Goal: Task Accomplishment & Management: Use online tool/utility

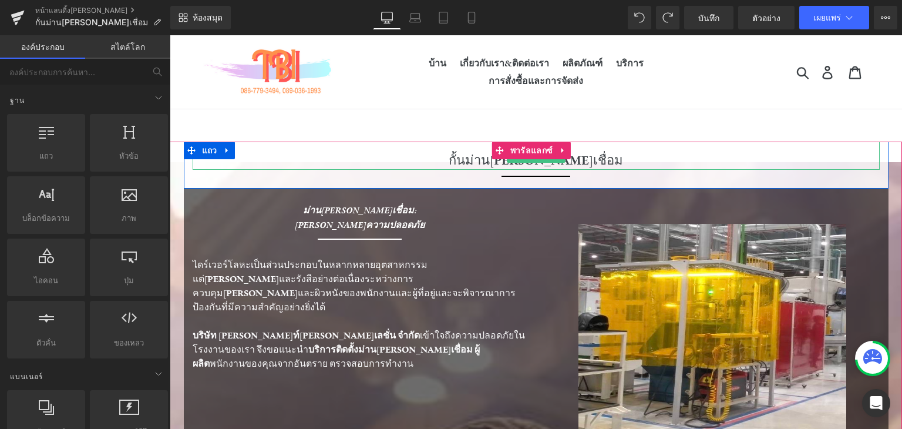
click at [482, 160] on font "กั้นม่าน[PERSON_NAME]เชื่อม" at bounding box center [536, 160] width 174 height 16
click at [482, 158] on font "กั้นม่าน[PERSON_NAME]เชื่อม" at bounding box center [536, 160] width 174 height 16
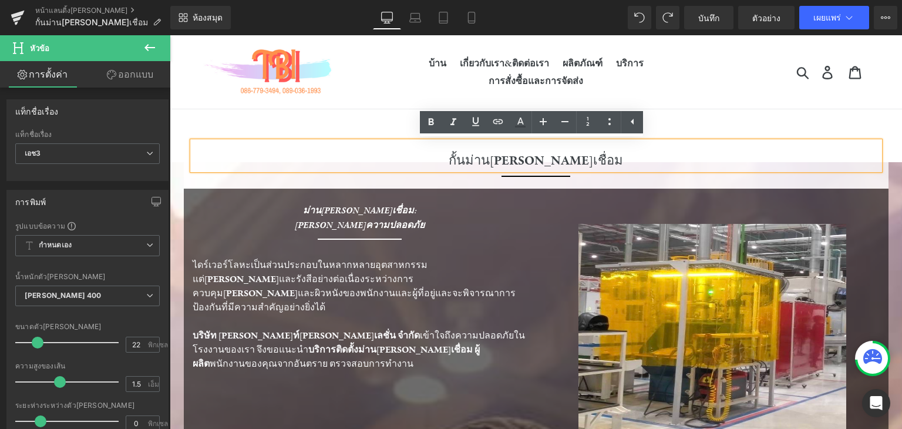
click at [498, 161] on font "กั้นม่าน[PERSON_NAME]เชื่อม" at bounding box center [536, 160] width 174 height 16
click at [481, 158] on font "กั้นม่าน[PERSON_NAME]เชื่อม" at bounding box center [536, 160] width 174 height 16
click at [495, 159] on font "กั้นม่าน[PERSON_NAME]เชื่อม" at bounding box center [536, 160] width 174 height 16
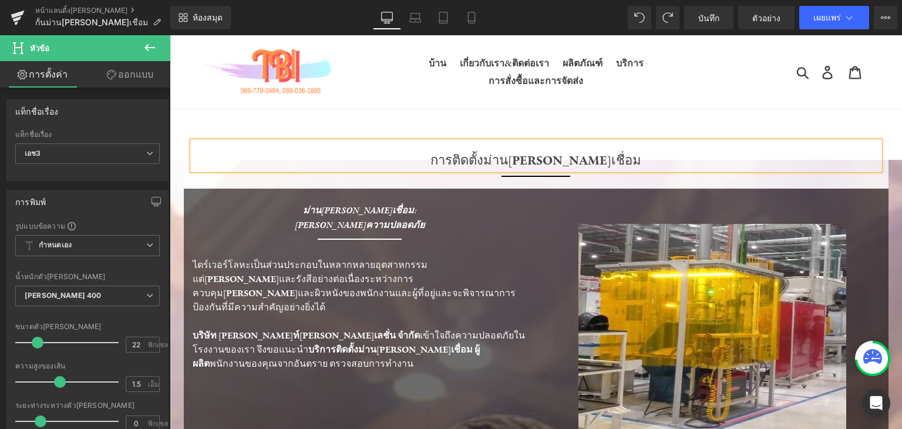
scroll to position [59, 0]
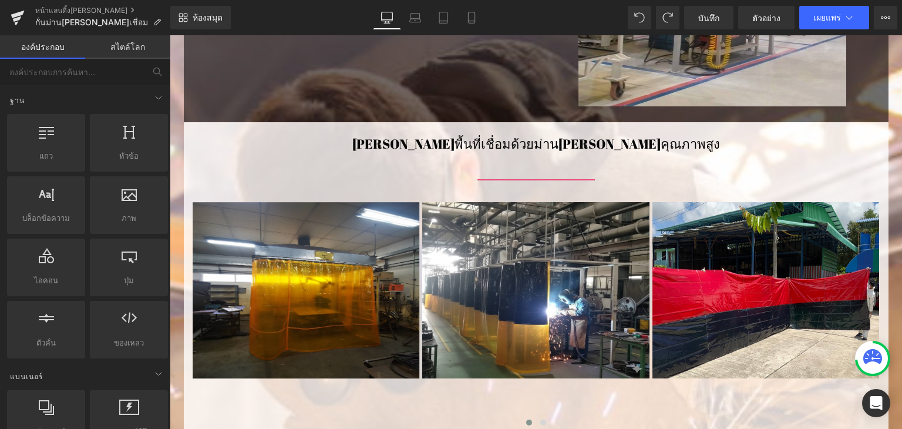
scroll to position [646, 0]
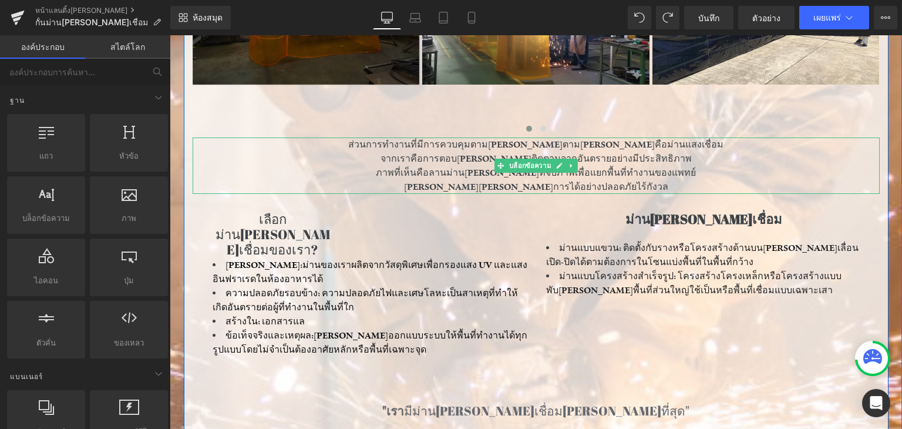
drag, startPoint x: 621, startPoint y: 170, endPoint x: 633, endPoint y: 171, distance: 12.4
click at [663, 176] on font "ภาพที่เห็นคือลานม่าน[PERSON_NAME]ที่จับภาพเพื่อแยกพื้นที่ทำงานของแพทย์" at bounding box center [536, 173] width 320 height 12
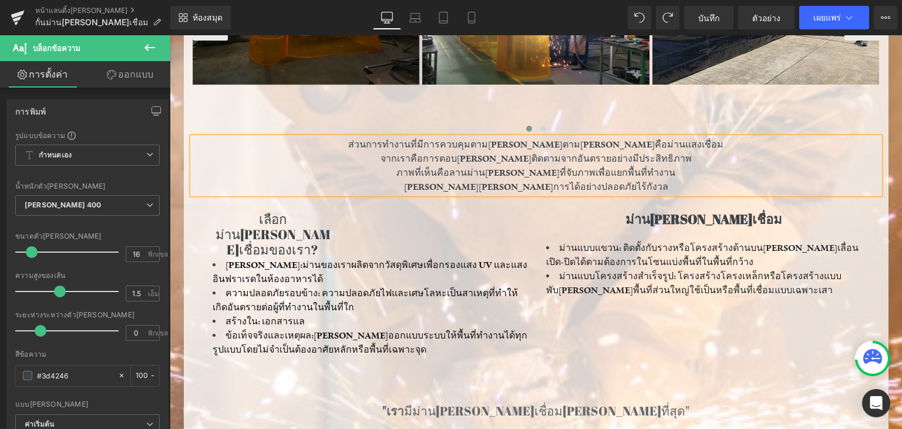
scroll to position [587, 0]
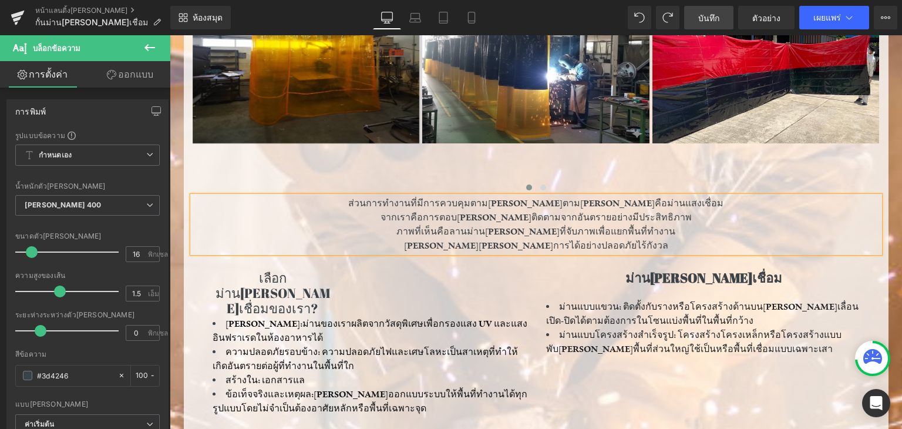
click at [701, 19] on font "บันทึก" at bounding box center [708, 18] width 21 height 10
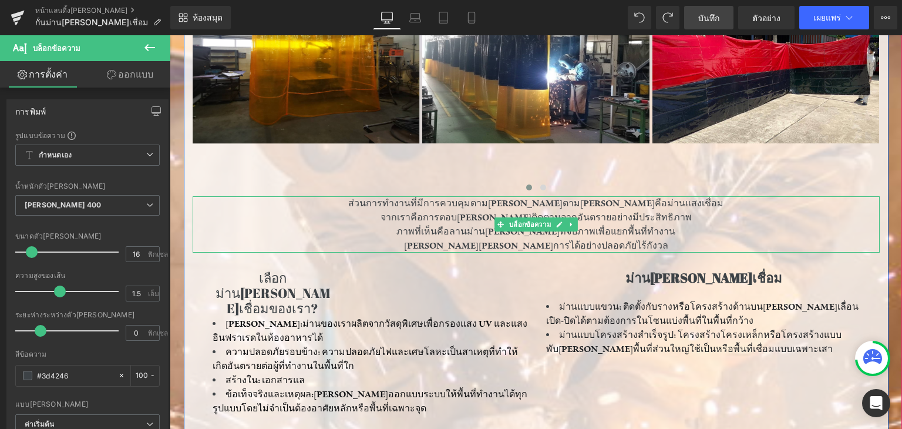
click at [481, 230] on font "ภาพที่เห็นคือลานม่าน[PERSON_NAME]ที่จับภาพเพื่อแยกพื้นที่ทำงาน" at bounding box center [536, 232] width 279 height 12
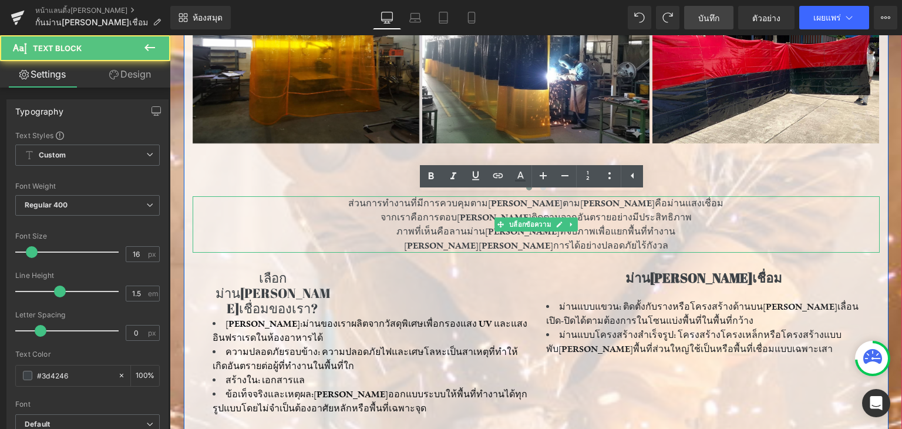
click at [653, 238] on p "[PERSON_NAME][PERSON_NAME]การได้อย่างปลอดภัยไร้กังวล" at bounding box center [536, 245] width 687 height 14
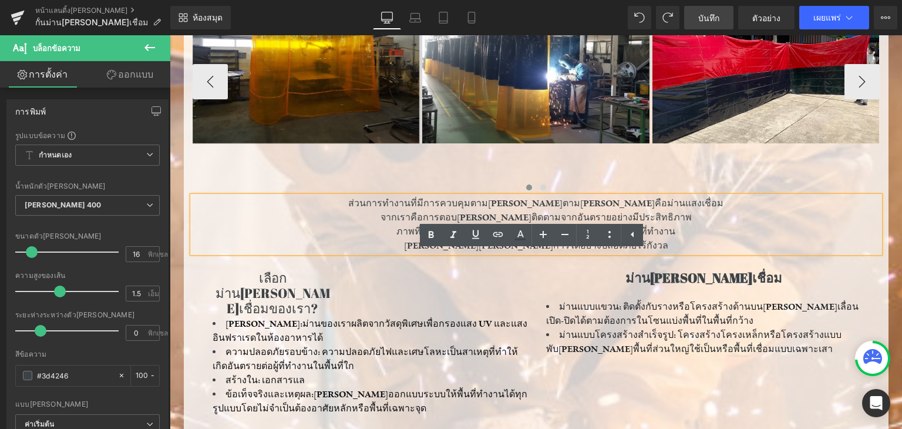
scroll to position [529, 0]
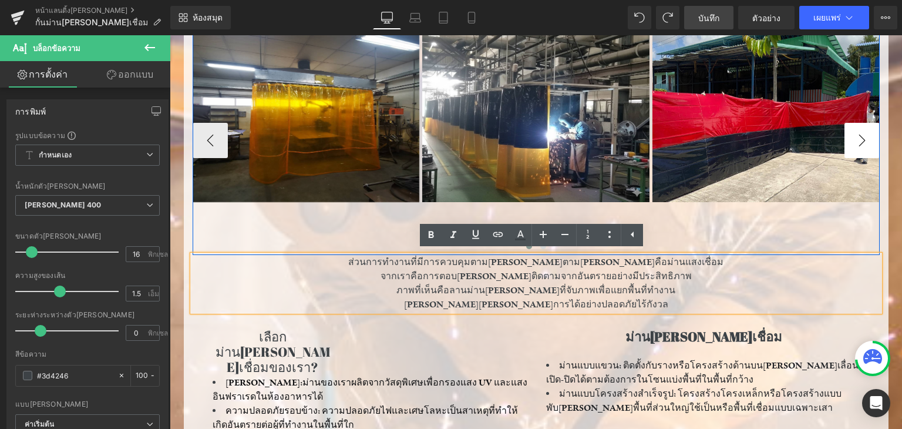
click at [846, 139] on button "-" at bounding box center [862, 140] width 35 height 35
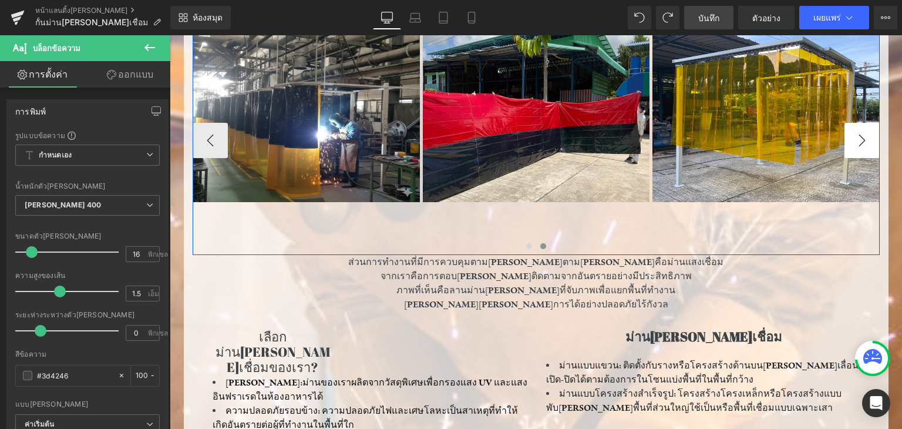
click at [845, 139] on button "-" at bounding box center [862, 140] width 35 height 35
click at [845, 145] on button "-" at bounding box center [862, 140] width 35 height 35
click at [208, 139] on button "-" at bounding box center [210, 140] width 35 height 35
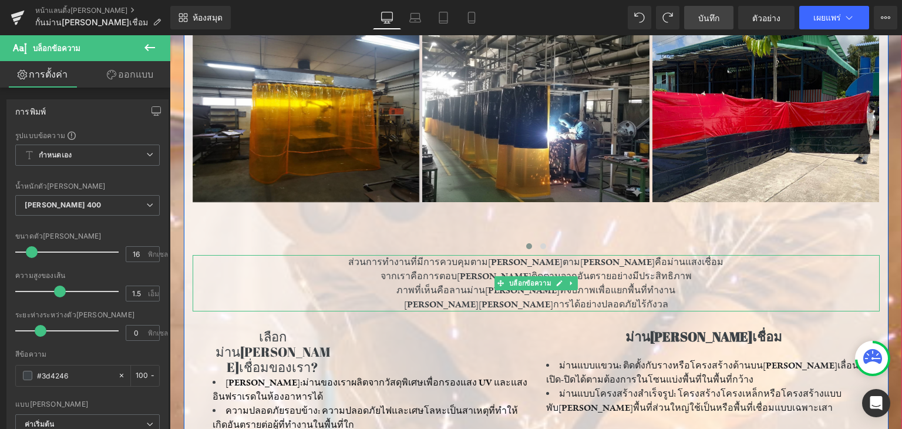
click at [616, 303] on p "[PERSON_NAME][PERSON_NAME]การได้อย่างปลอดภัยไร้กังวล" at bounding box center [536, 304] width 687 height 14
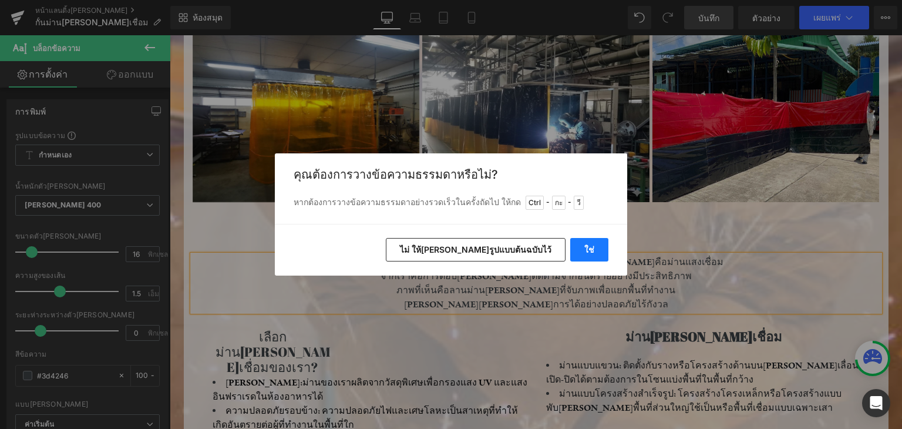
click at [594, 251] on button "ใช่" at bounding box center [589, 249] width 38 height 23
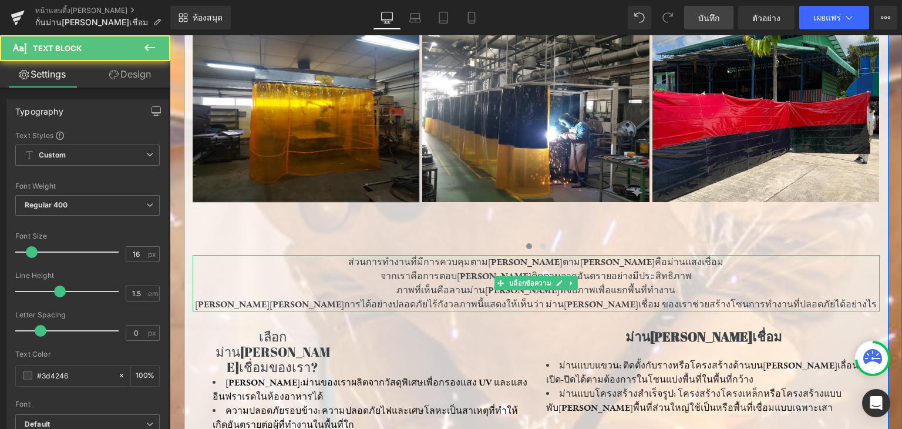
drag, startPoint x: 461, startPoint y: 296, endPoint x: 444, endPoint y: 301, distance: 18.4
click at [444, 301] on p "[PERSON_NAME][PERSON_NAME]การได้อย่างปลอดภัยไร้กังวลภาพนี้แสดงให้เห็นว่า ม่าน[P…" at bounding box center [536, 304] width 687 height 14
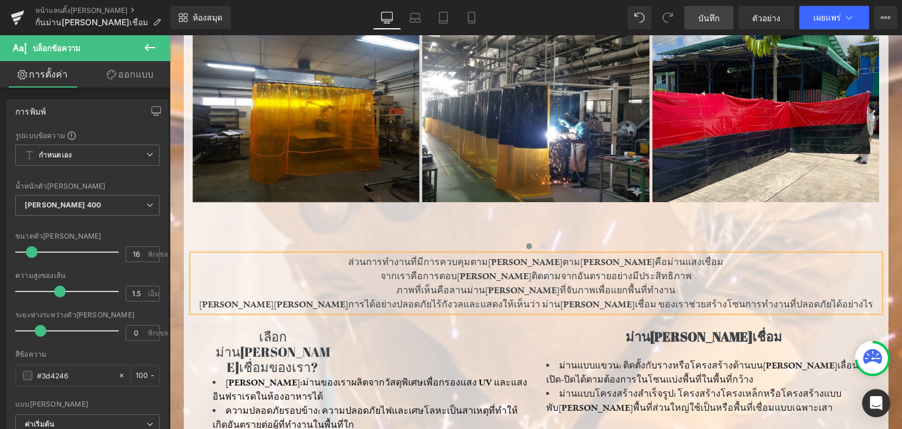
click at [788, 302] on p "[PERSON_NAME][PERSON_NAME]การได้อย่างปลอดภัยไร้กังวลและแสดงให้เห็นว่า ม่าน[PERS…" at bounding box center [536, 304] width 687 height 14
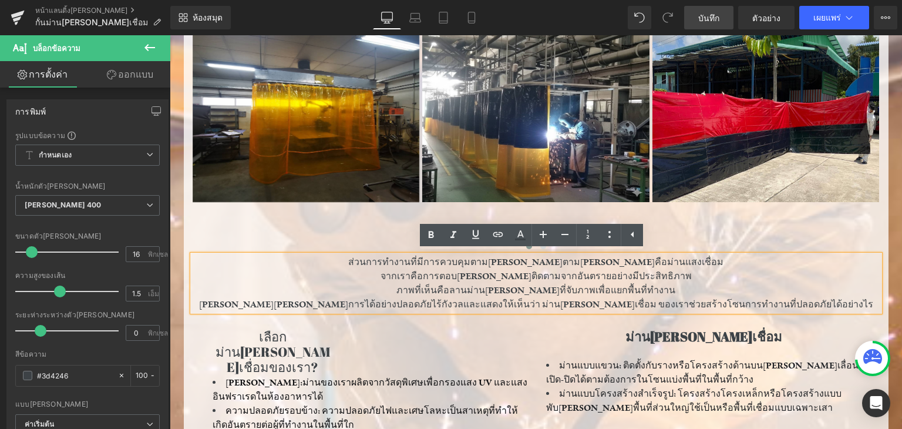
click at [792, 300] on p "[PERSON_NAME][PERSON_NAME]การได้อย่างปลอดภัยไร้กังวลและแสดงให้เห็นว่า ม่าน[PERS…" at bounding box center [536, 304] width 687 height 14
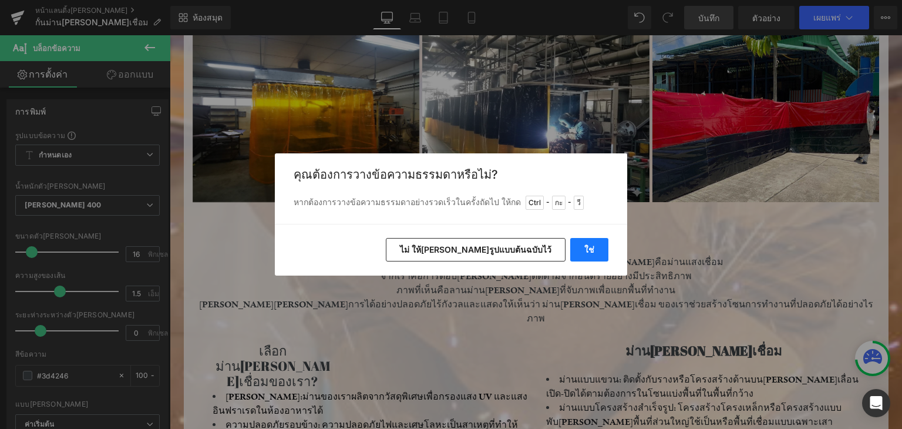
click at [588, 243] on button "ใช่" at bounding box center [589, 249] width 38 height 23
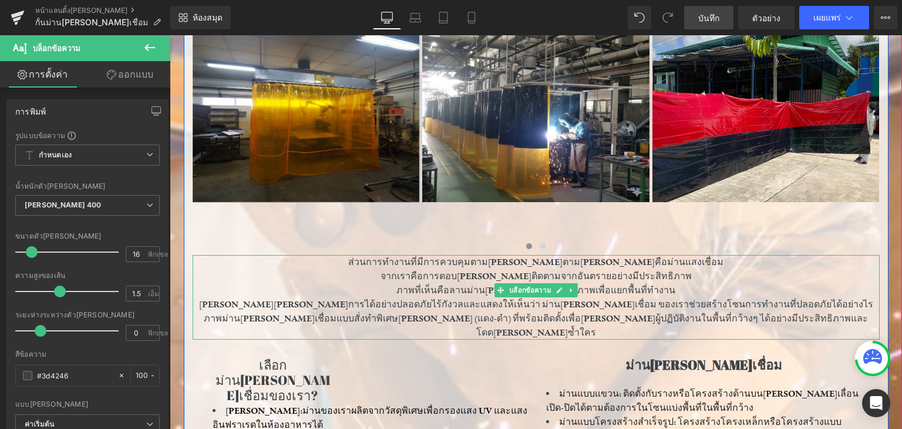
click at [650, 315] on font "[PERSON_NAME][PERSON_NAME]การได้อย่างปลอดภัยไร้กังวลและแสดงให้เห็นว่า ม่าน[PERS…" at bounding box center [536, 318] width 674 height 40
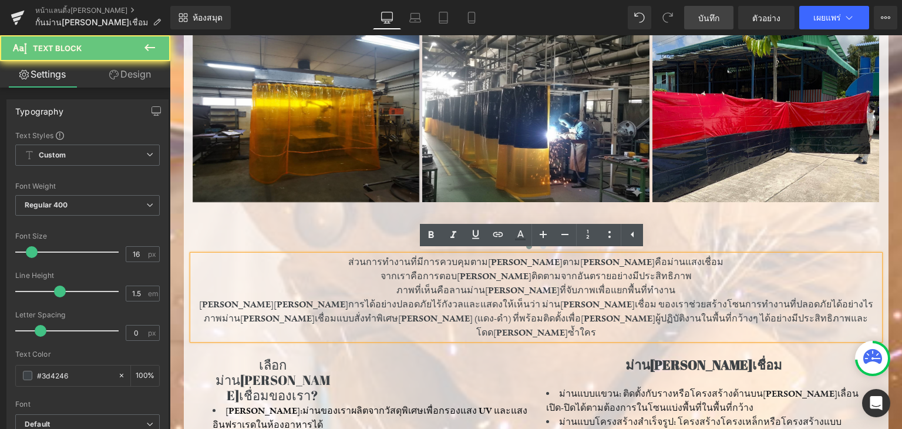
drag, startPoint x: 650, startPoint y: 315, endPoint x: 732, endPoint y: 316, distance: 81.7
click at [732, 316] on p "[PERSON_NAME][PERSON_NAME]การได้อย่างปลอดภัยไร้กังวลและแสดงให้เห็นว่า ม่าน[PERS…" at bounding box center [536, 318] width 687 height 42
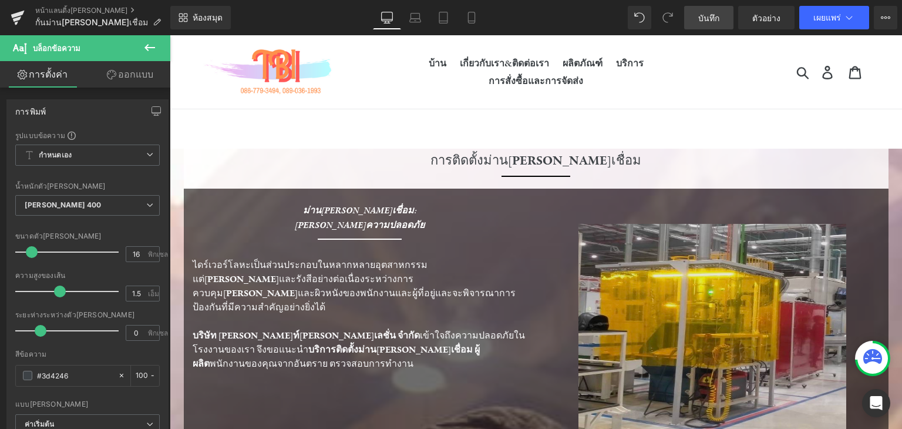
scroll to position [352, 0]
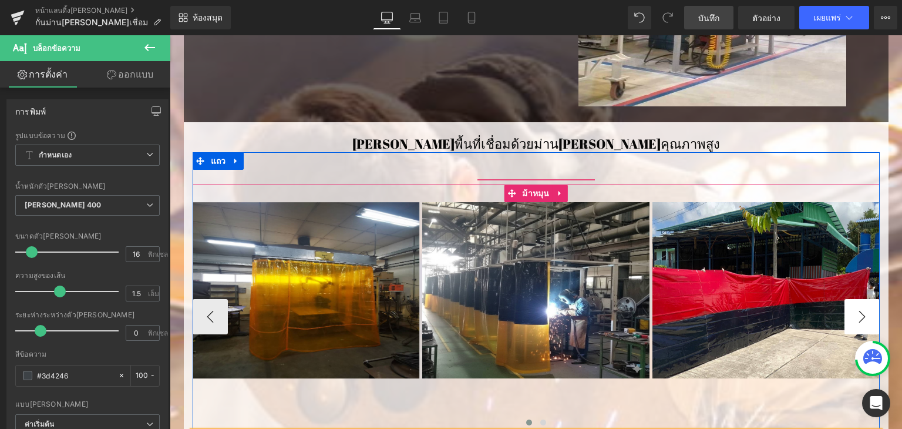
click at [861, 318] on button "-" at bounding box center [862, 316] width 35 height 35
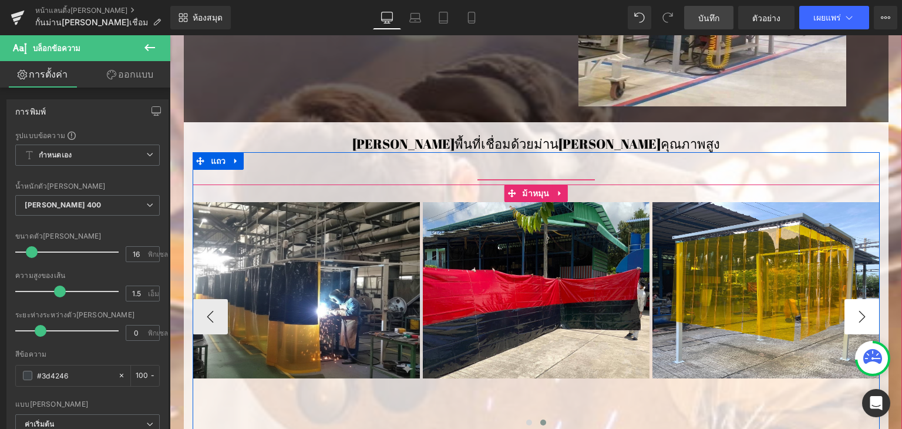
click at [861, 318] on button "-" at bounding box center [862, 316] width 35 height 35
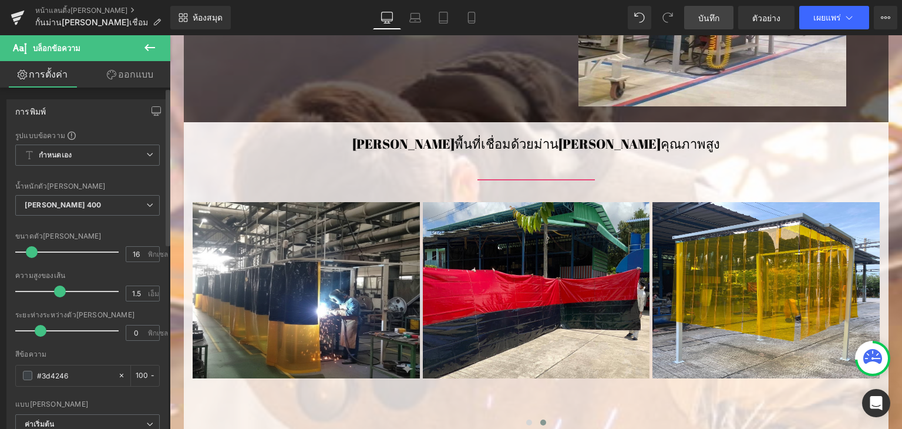
scroll to position [411, 0]
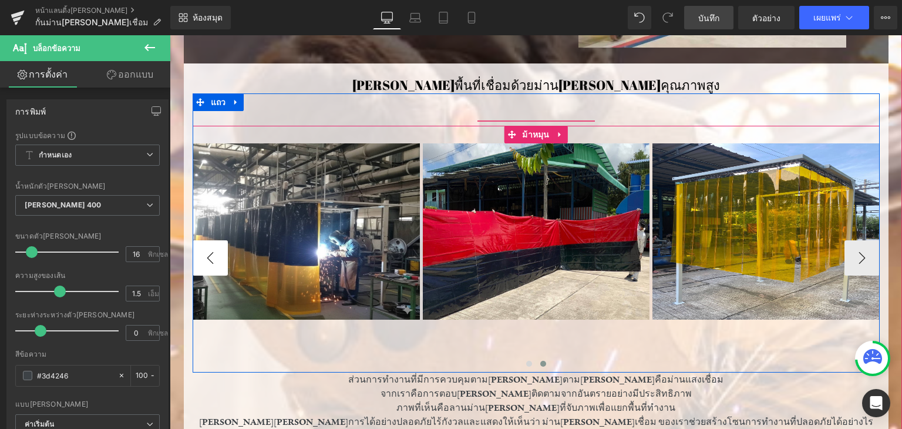
click at [209, 260] on button "-" at bounding box center [210, 257] width 35 height 35
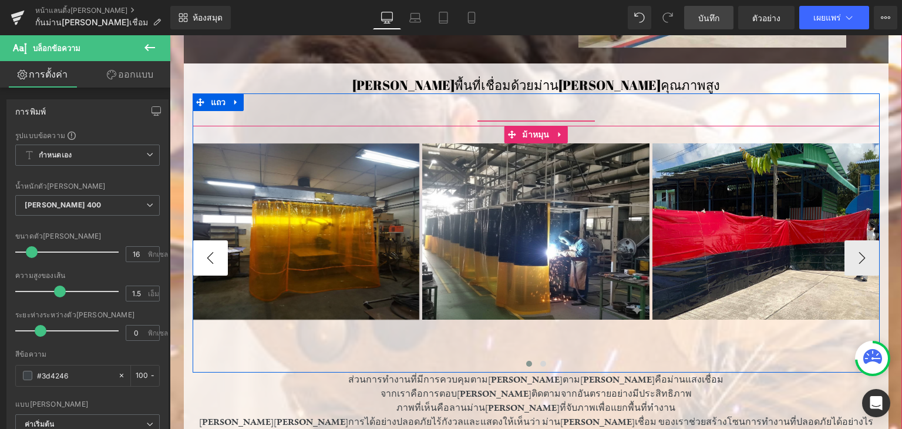
click at [209, 260] on button "-" at bounding box center [210, 257] width 35 height 35
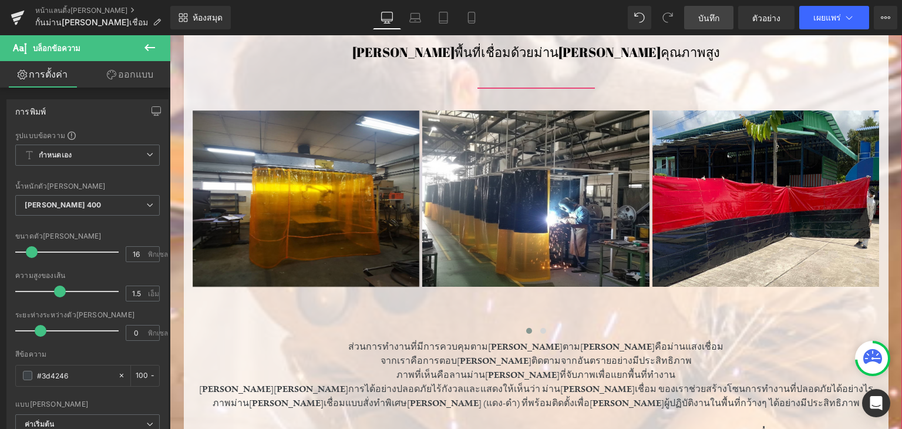
scroll to position [529, 0]
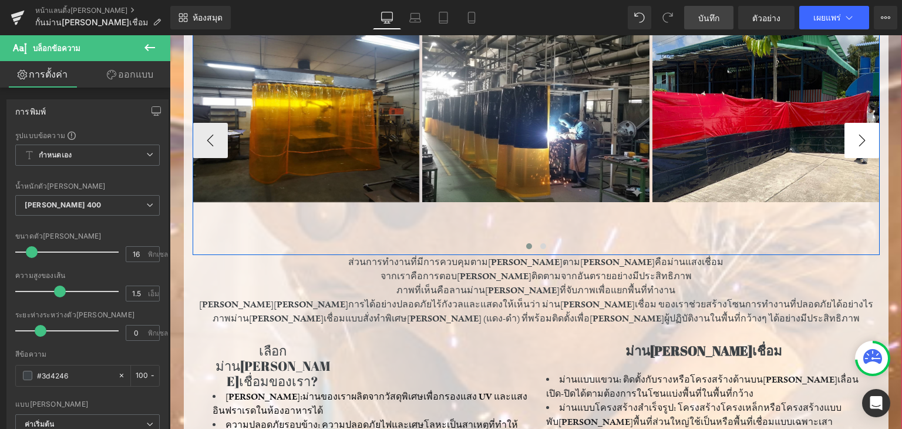
click at [864, 139] on button "-" at bounding box center [862, 140] width 35 height 35
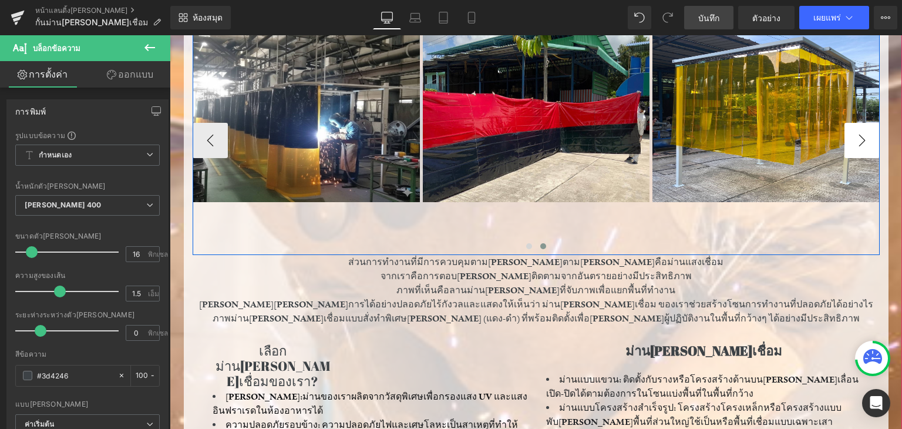
click at [862, 140] on button "-" at bounding box center [862, 140] width 35 height 35
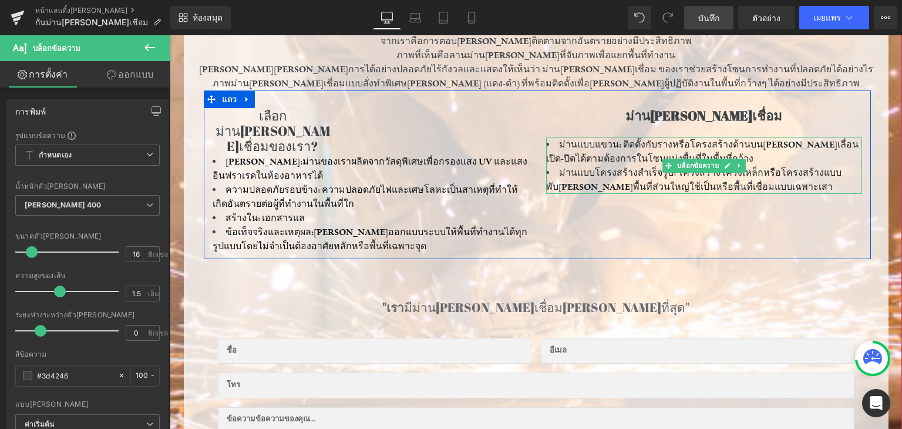
scroll to position [377, 0]
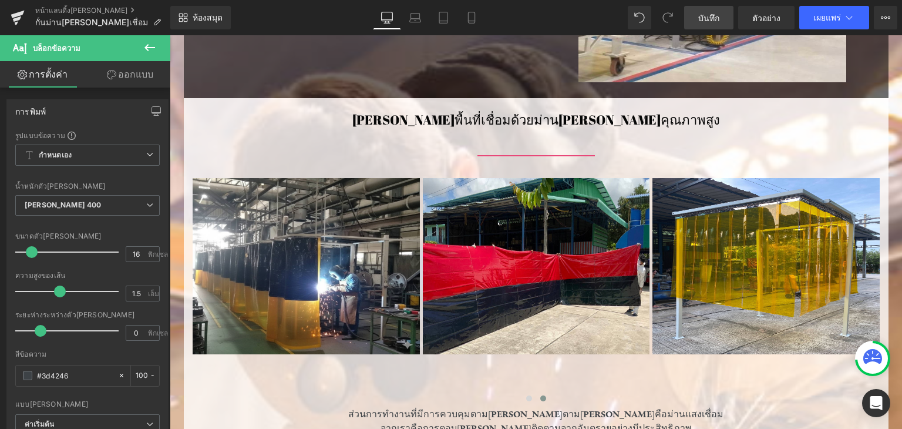
click at [704, 15] on font "บันทึก" at bounding box center [708, 18] width 21 height 10
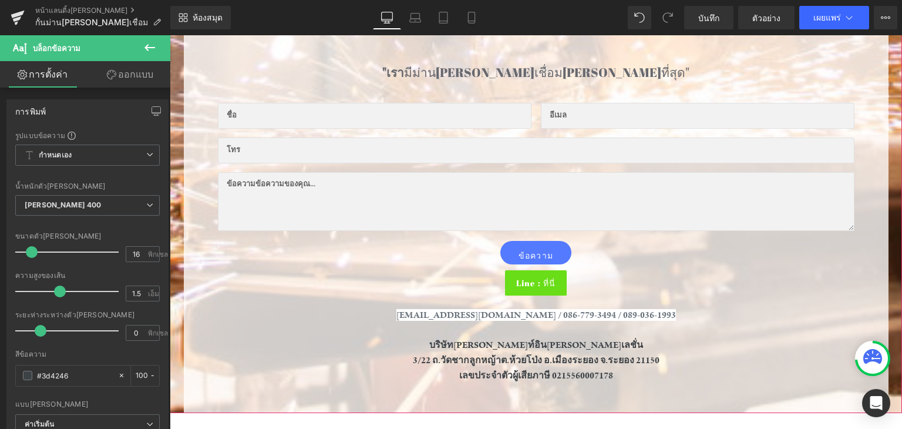
scroll to position [66, 0]
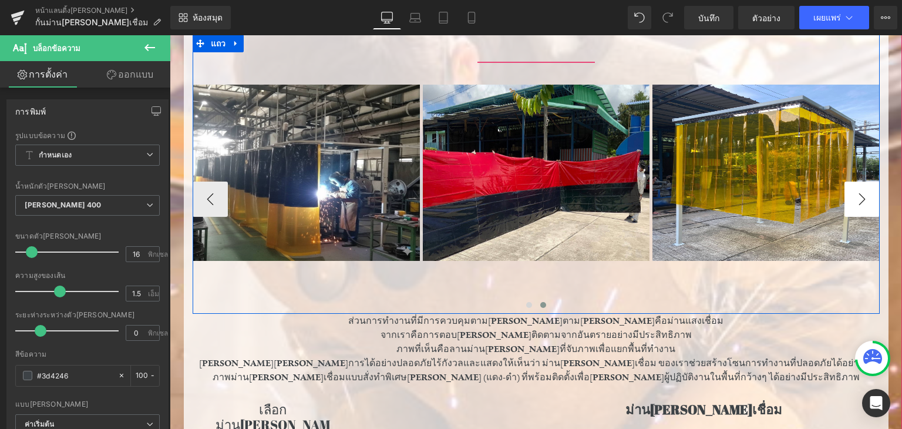
click at [860, 196] on button "-" at bounding box center [862, 199] width 35 height 35
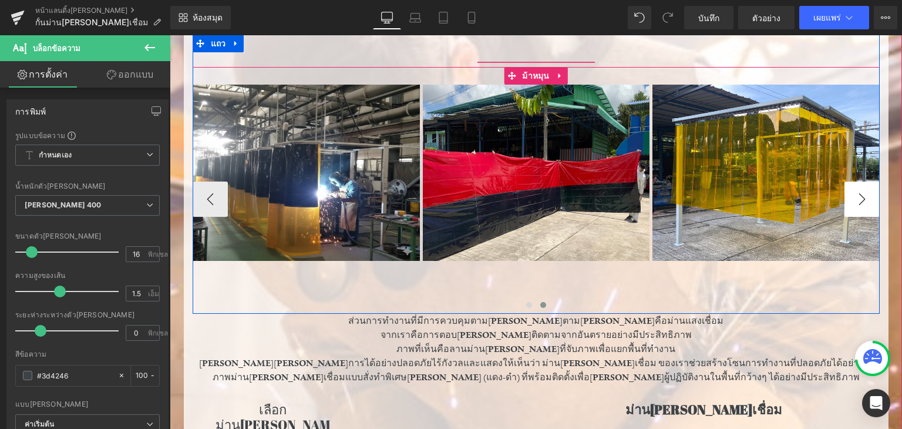
click at [860, 196] on button "-" at bounding box center [862, 199] width 35 height 35
click at [859, 196] on button "-" at bounding box center [862, 199] width 35 height 35
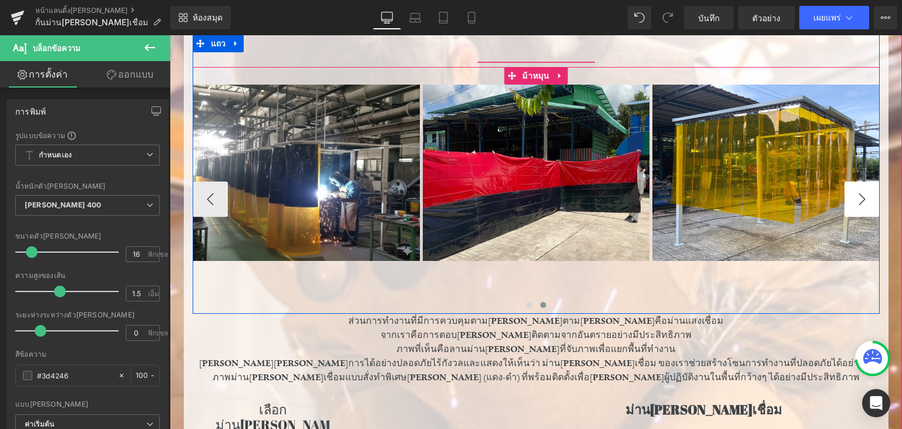
click at [859, 196] on button "-" at bounding box center [862, 199] width 35 height 35
drag, startPoint x: 859, startPoint y: 196, endPoint x: 537, endPoint y: 266, distance: 329.5
click at [859, 196] on button "-" at bounding box center [862, 199] width 35 height 35
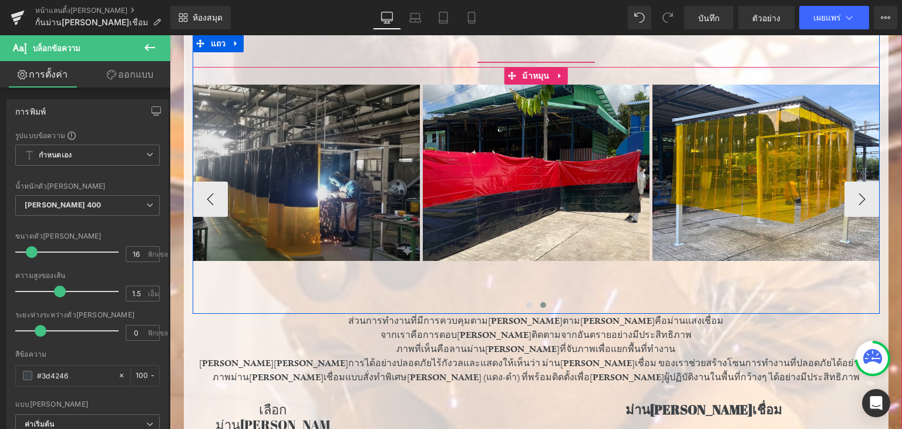
click at [505, 160] on img at bounding box center [536, 173] width 227 height 176
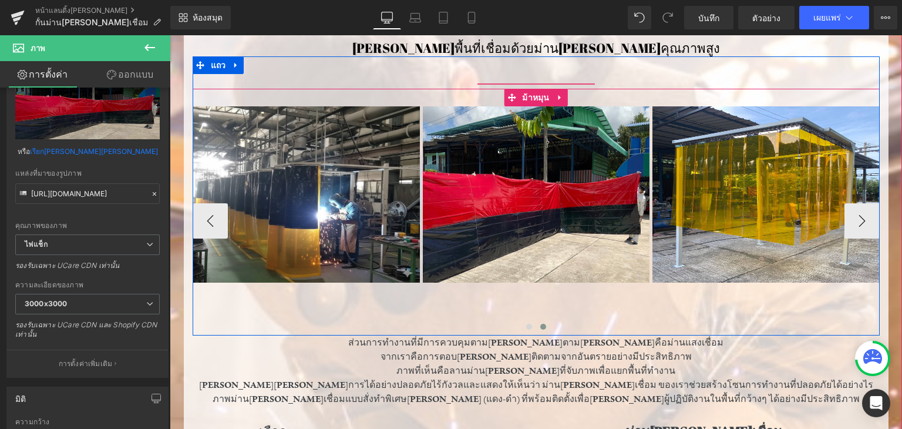
scroll to position [411, 0]
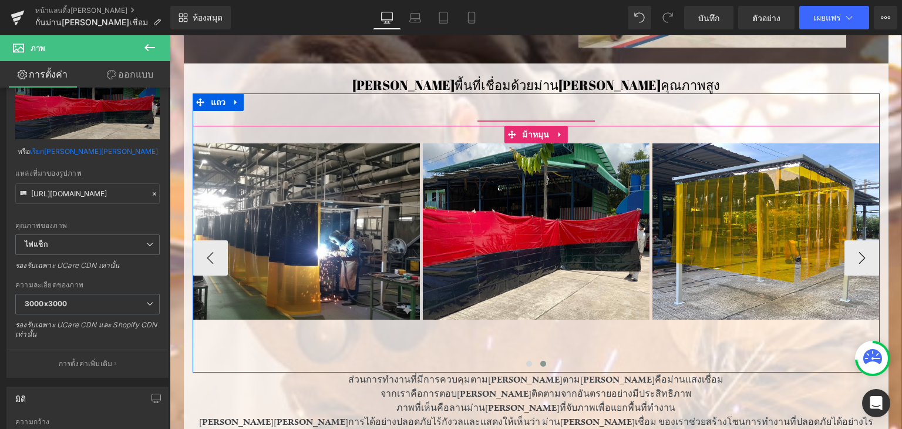
click at [449, 132] on div "ภาพ แถว ภาพ ภาพ ภาพ - - ม้าหมุน" at bounding box center [536, 249] width 687 height 247
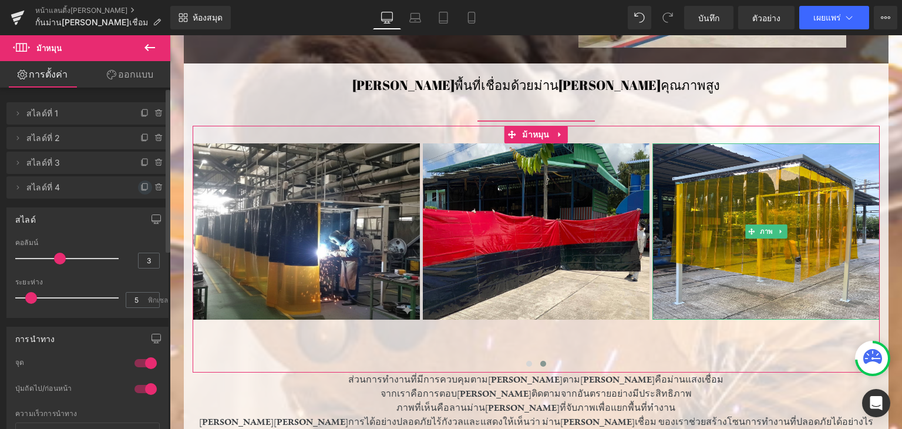
click at [143, 189] on icon at bounding box center [145, 186] width 5 height 6
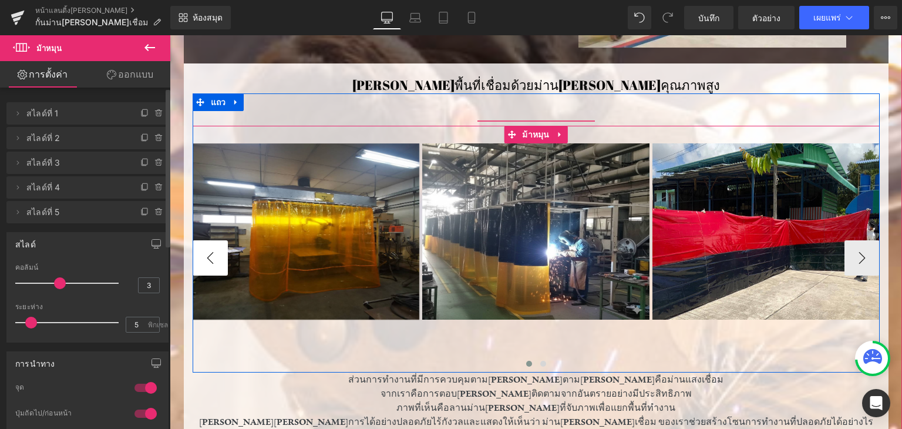
click at [203, 250] on button "-" at bounding box center [210, 257] width 35 height 35
click at [204, 250] on button "-" at bounding box center [210, 257] width 35 height 35
click at [864, 255] on button "-" at bounding box center [862, 257] width 35 height 35
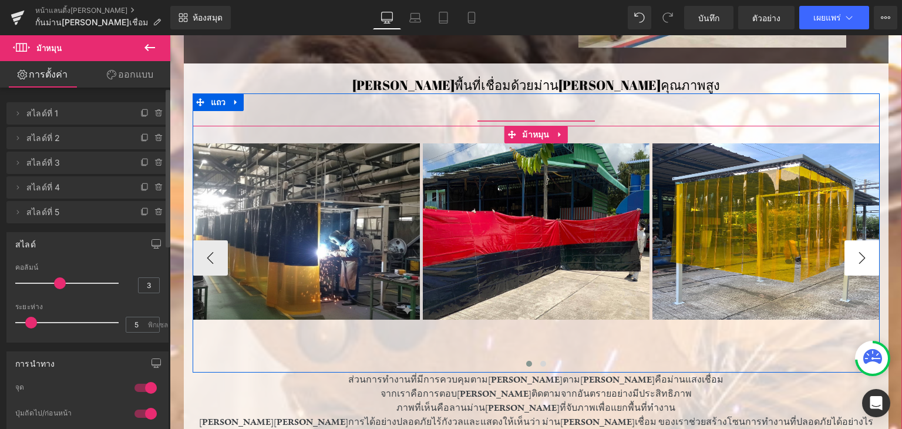
click at [862, 255] on button "-" at bounding box center [862, 257] width 35 height 35
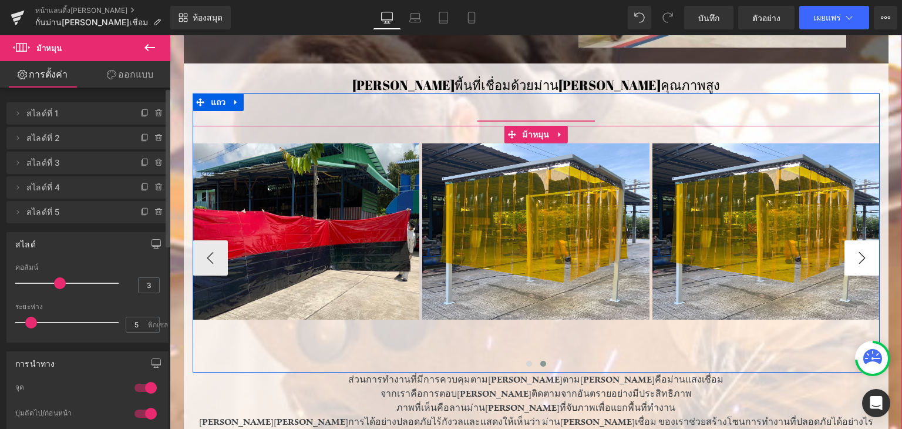
click at [860, 255] on button "-" at bounding box center [862, 257] width 35 height 35
click at [764, 234] on font "ภาพ" at bounding box center [766, 231] width 13 height 14
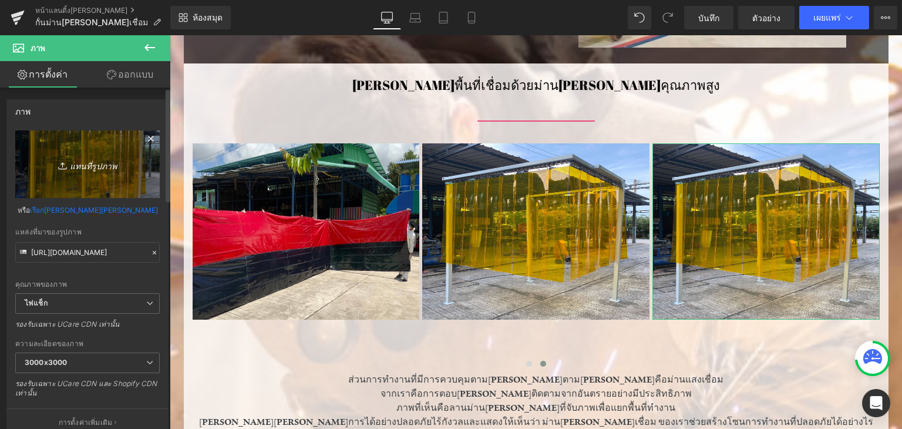
click at [70, 166] on font "แทนที่รูปภาพ" at bounding box center [93, 165] width 47 height 10
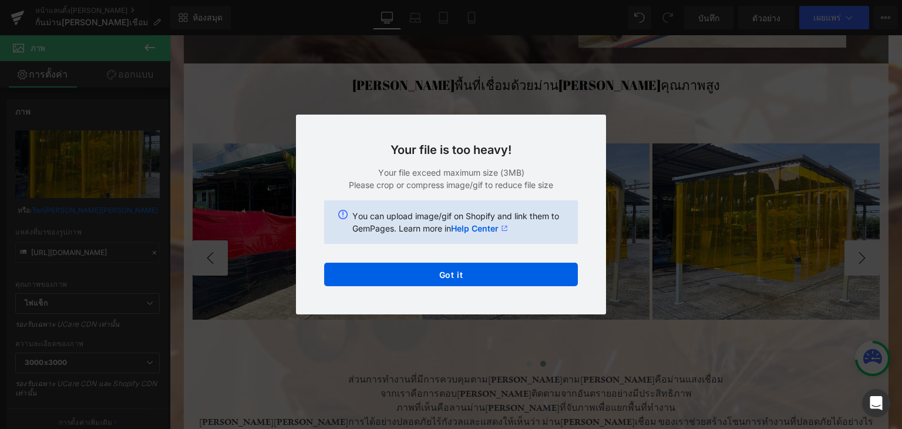
click at [462, 277] on img at bounding box center [535, 231] width 227 height 176
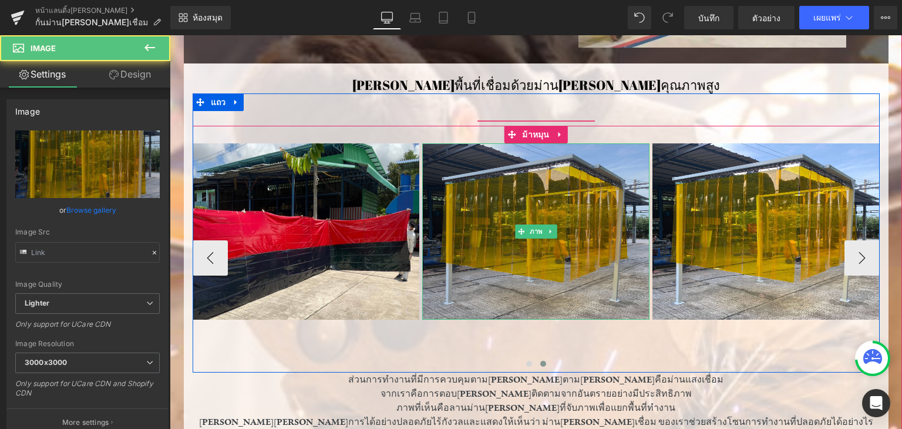
type input "[URL][DOMAIN_NAME]"
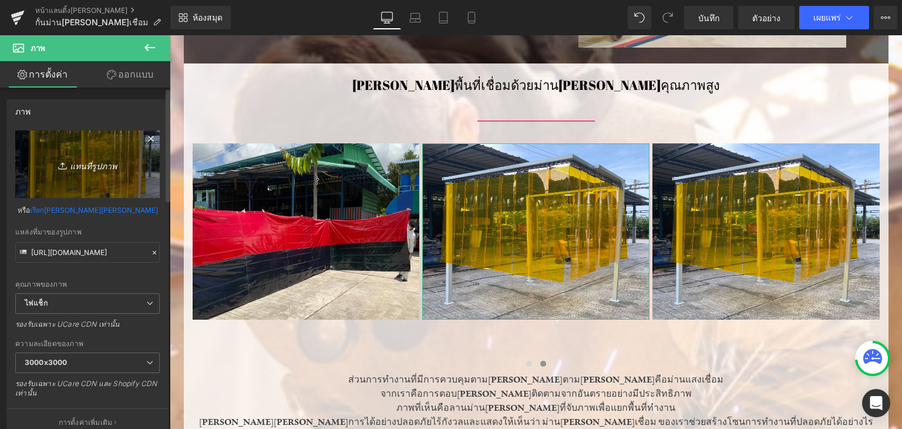
click at [80, 169] on link "แทนที่รูปภาพ" at bounding box center [87, 164] width 145 height 68
type input "C:\fakepath\Gemini_Generated_Image_63uxei63uxei63ux.png"
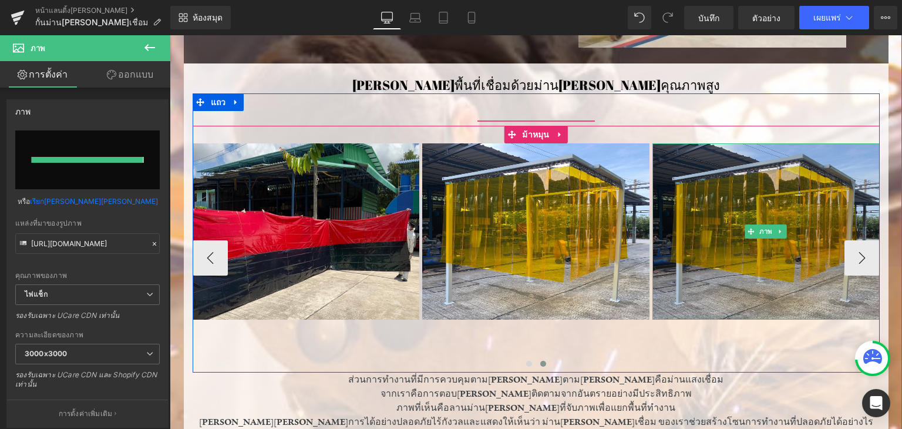
type input "[URL][DOMAIN_NAME]"
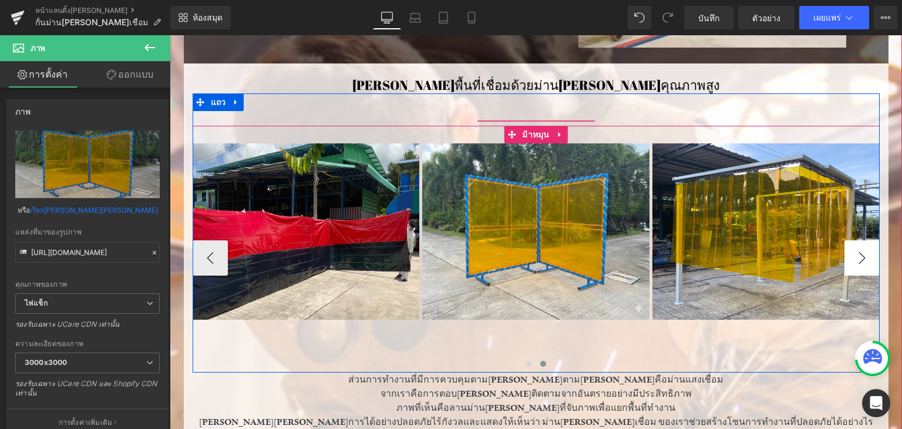
click at [870, 259] on button "-" at bounding box center [862, 257] width 35 height 35
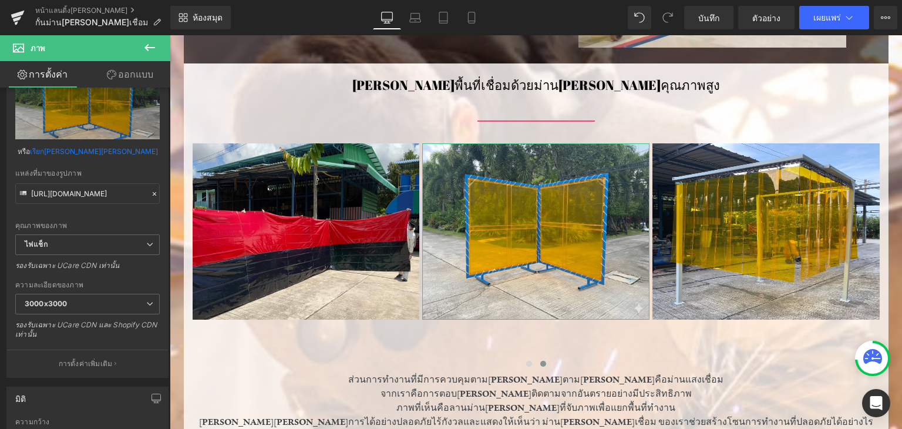
scroll to position [0, 0]
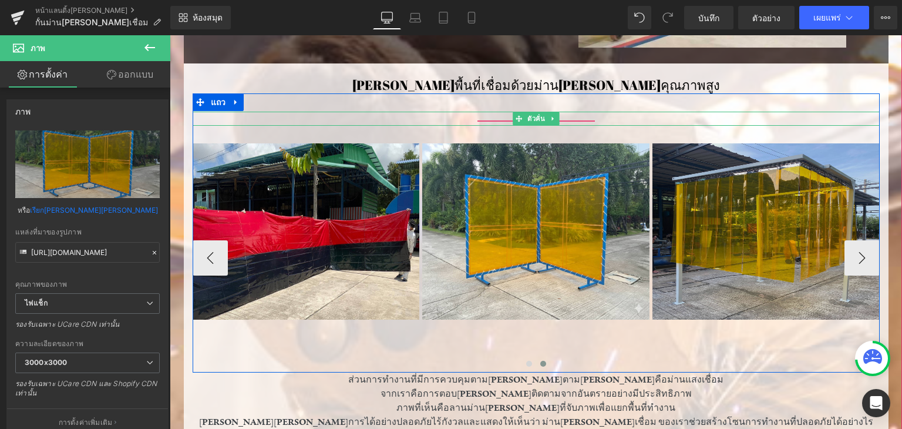
click at [471, 120] on div at bounding box center [536, 119] width 687 height 14
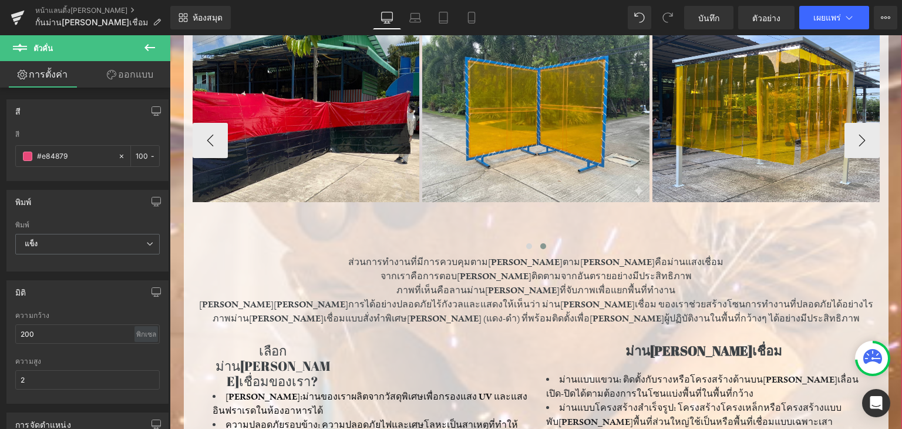
scroll to position [503, 0]
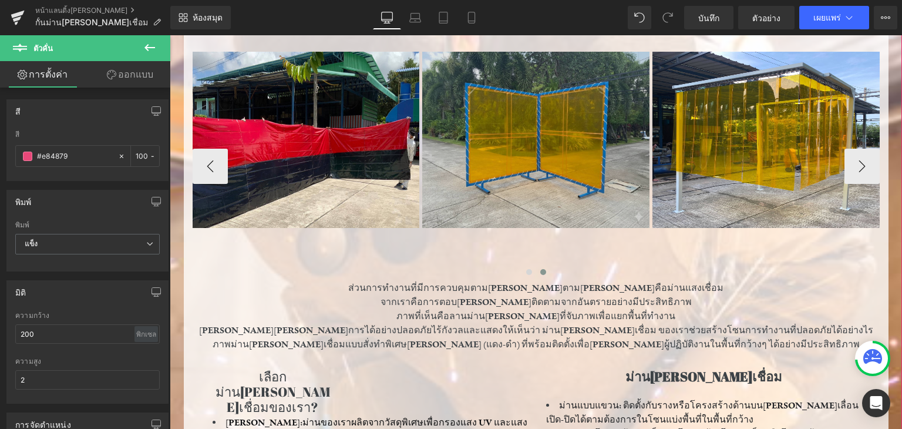
click at [625, 228] on img at bounding box center [535, 140] width 227 height 176
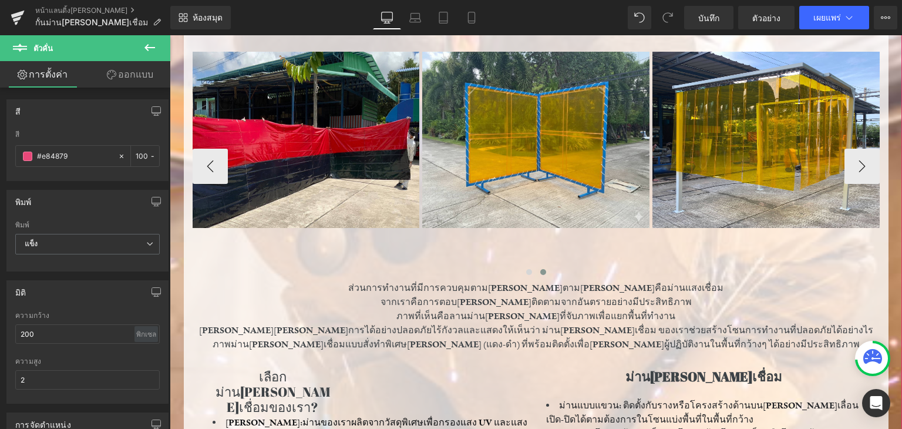
click at [170, 35] on div "41px" at bounding box center [170, 35] width 0 height 0
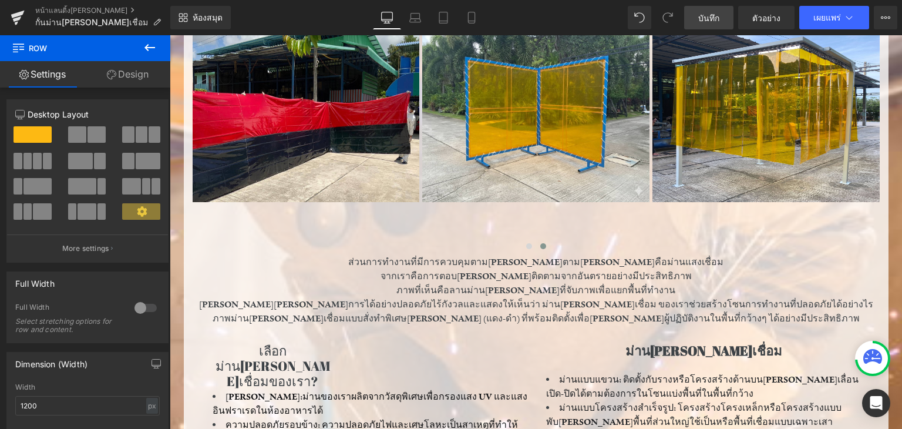
scroll to position [352, 0]
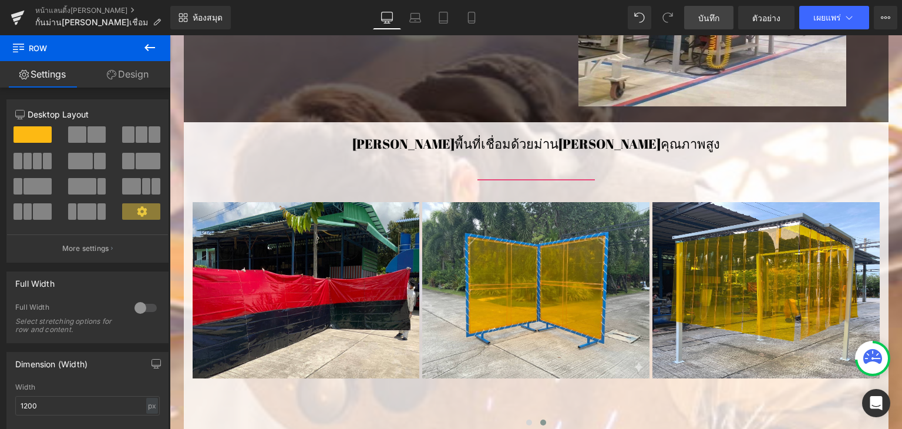
click at [705, 10] on link "บันทึก" at bounding box center [708, 17] width 49 height 23
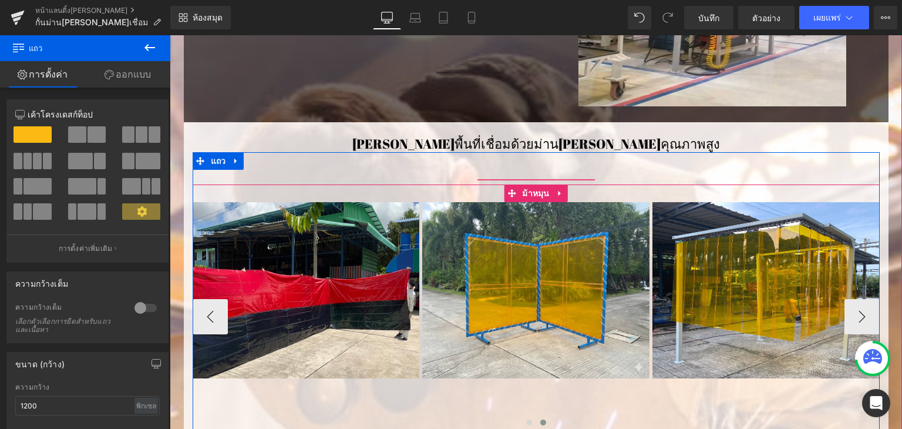
click at [498, 191] on div "ภาพ แถว ภาพ ภาพ ภาพ ภาพ - - ม้าหมุน" at bounding box center [536, 307] width 687 height 247
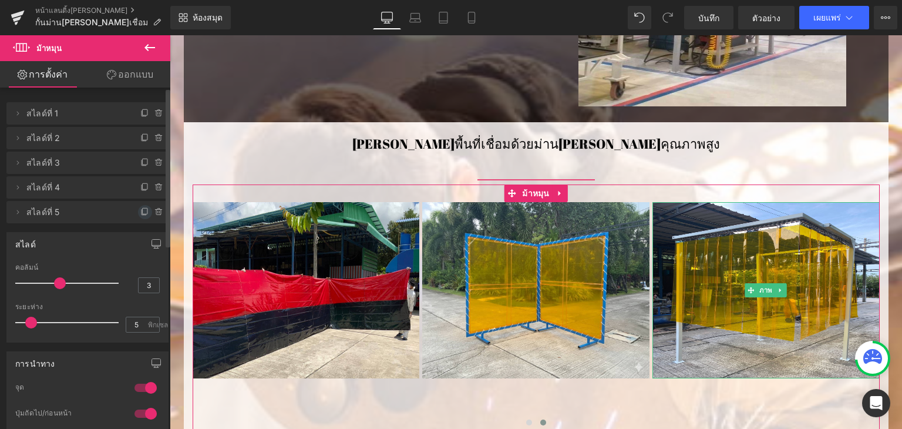
click at [142, 212] on icon at bounding box center [144, 211] width 9 height 9
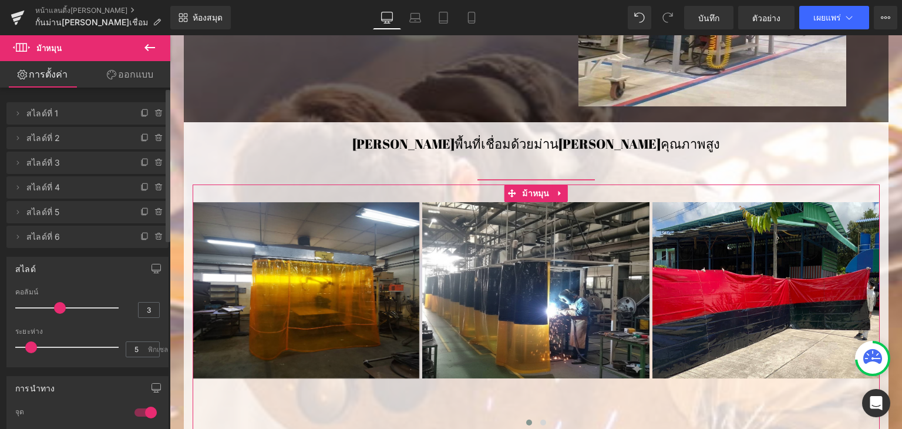
click at [121, 237] on li "ลบ ยกเลิก สไลด์ที่ 6 Slide 6" at bounding box center [87, 237] width 162 height 22
click at [43, 244] on span "สไลด์ที่ 6" at bounding box center [75, 237] width 99 height 22
click at [59, 238] on font "สไลด์ที่ 6" at bounding box center [42, 236] width 33 height 10
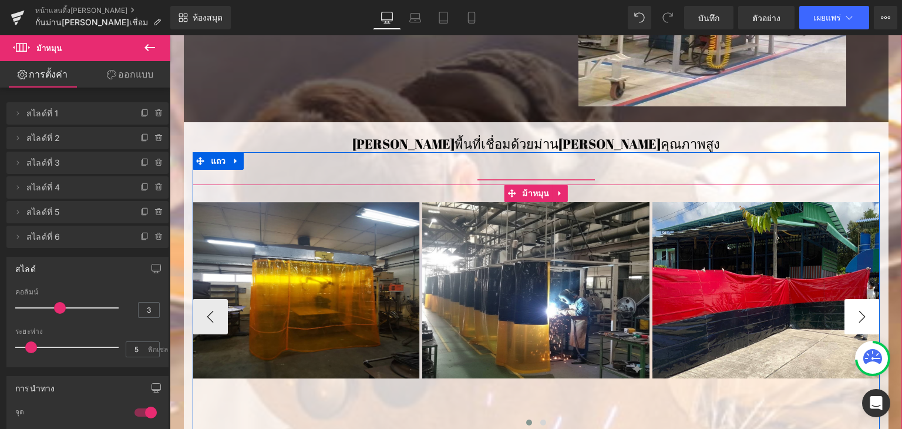
scroll to position [470, 0]
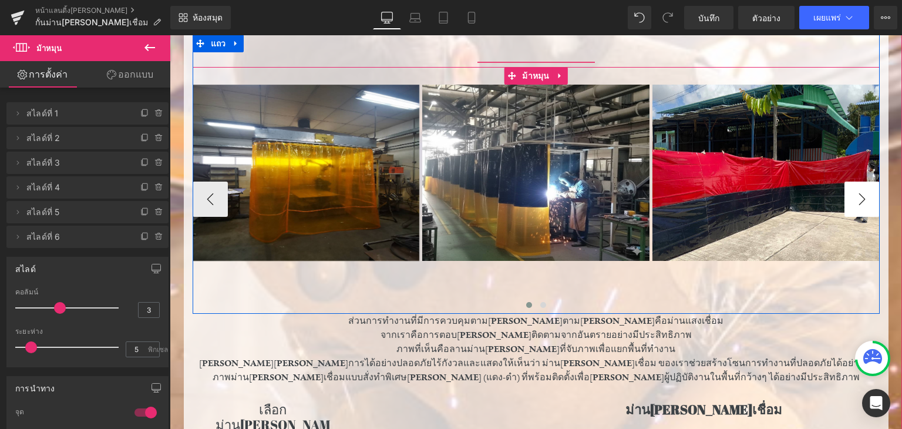
click at [858, 203] on button "-" at bounding box center [862, 199] width 35 height 35
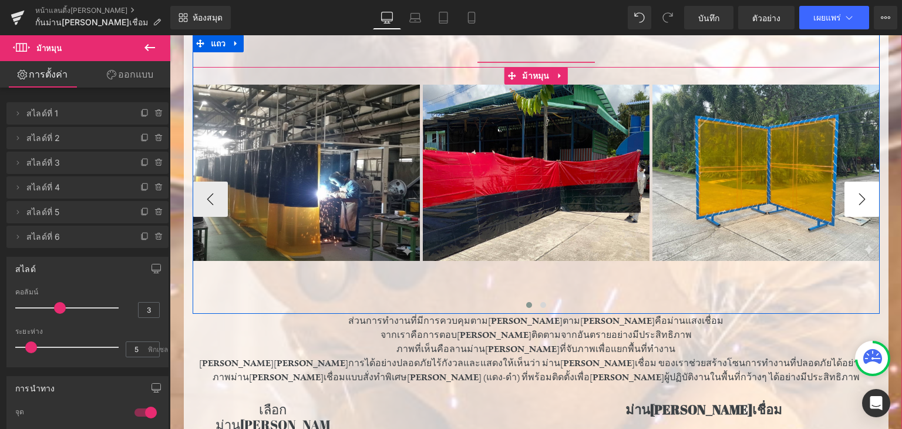
click at [857, 203] on button "-" at bounding box center [862, 199] width 35 height 35
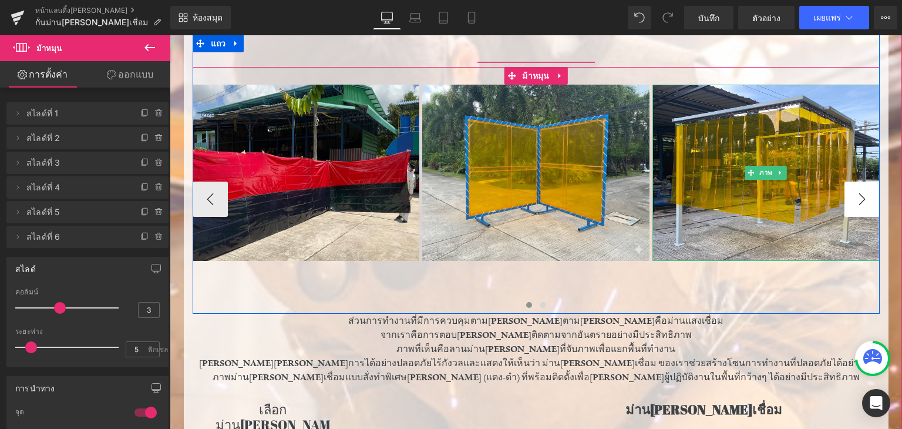
click at [856, 203] on button "-" at bounding box center [862, 199] width 35 height 35
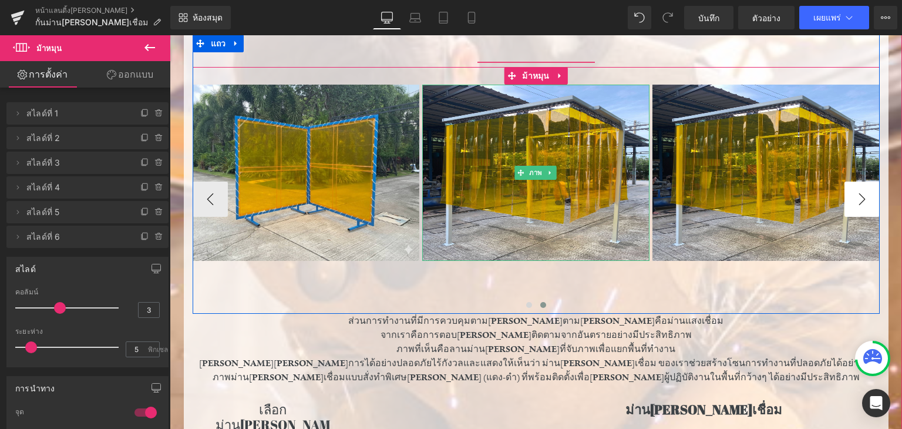
click at [856, 203] on button "-" at bounding box center [862, 199] width 35 height 35
click at [760, 170] on font "ภาพ" at bounding box center [766, 173] width 13 height 8
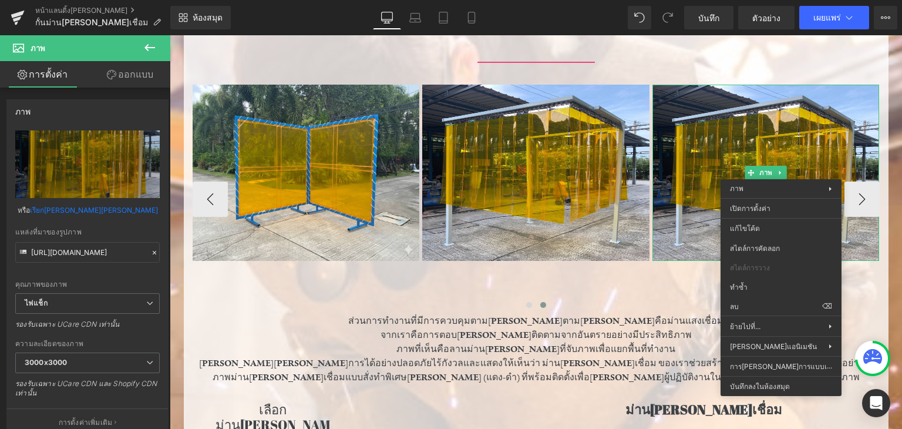
click at [767, 306] on div at bounding box center [536, 307] width 687 height 16
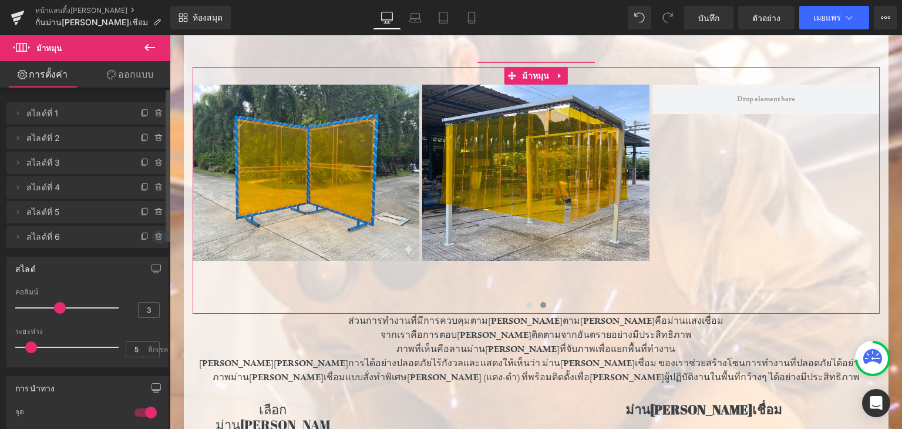
click at [154, 238] on icon at bounding box center [158, 236] width 9 height 9
click at [153, 240] on font "ลบ" at bounding box center [154, 237] width 11 height 10
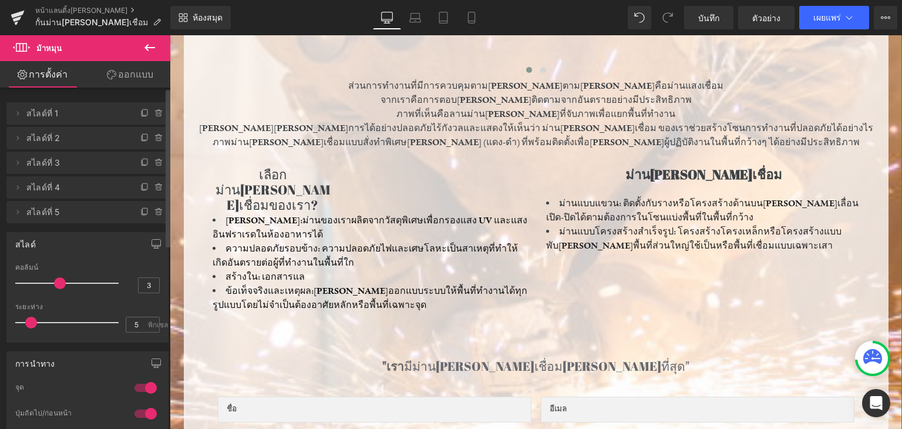
scroll to position [587, 0]
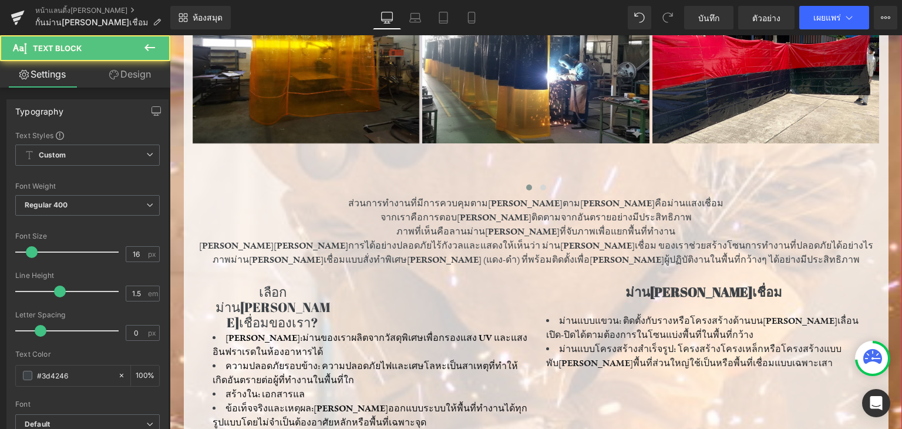
click at [410, 201] on p "ส่วนการทำงานที่มีการควบคุมตาม[PERSON_NAME]ตาม[PERSON_NAME]คือม่านแสงเชื่อม" at bounding box center [536, 203] width 687 height 14
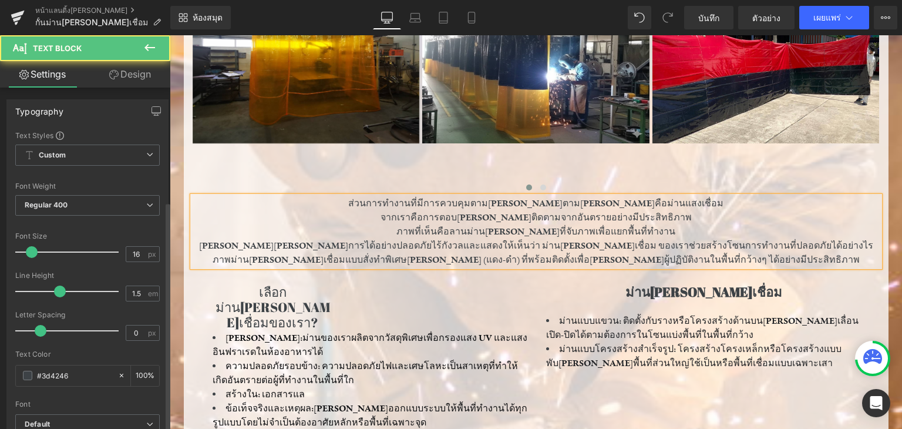
drag, startPoint x: 68, startPoint y: 249, endPoint x: 96, endPoint y: 240, distance: 30.3
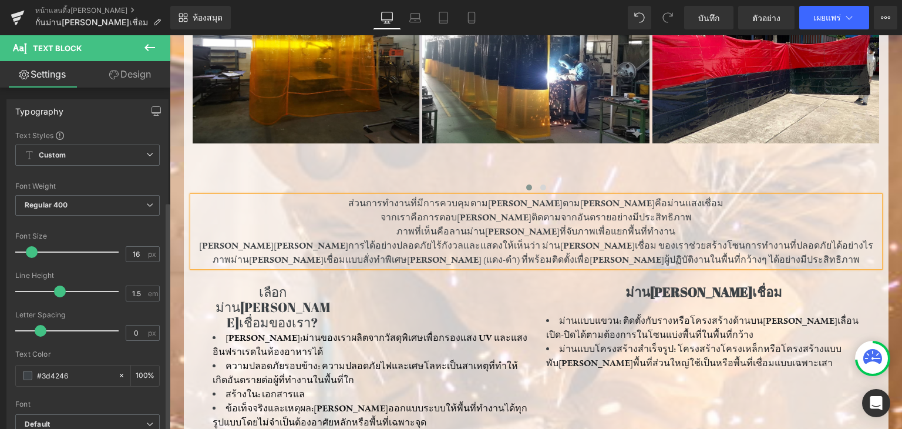
scroll to position [399, 0]
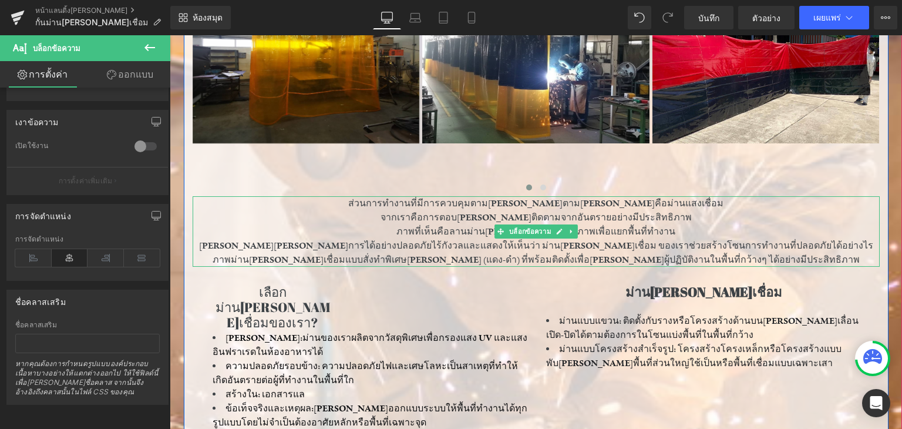
click at [413, 232] on p "ภาพที่เห็นคือลานม่าน[PERSON_NAME]ที่จับภาพเพื่อแยกพื้นที่ทำงาน" at bounding box center [536, 231] width 687 height 14
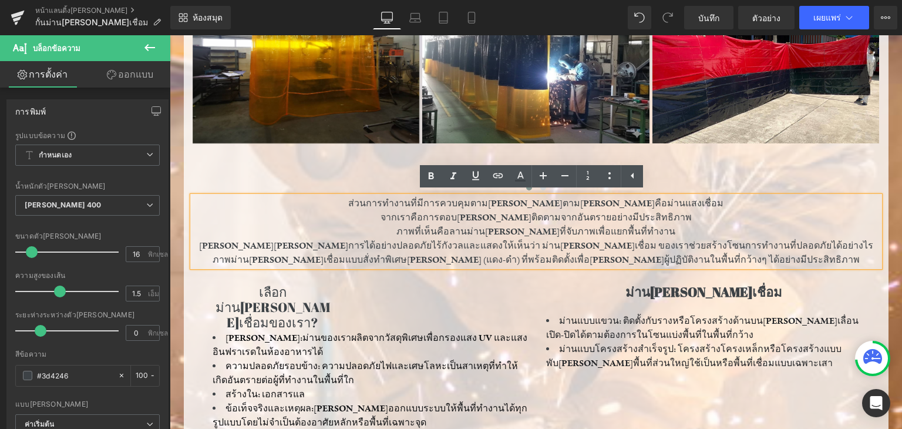
click at [418, 233] on p "ภาพที่เห็นคือลานม่าน[PERSON_NAME]ที่จับภาพเพื่อแยกพื้นที่ทำงาน" at bounding box center [536, 231] width 687 height 14
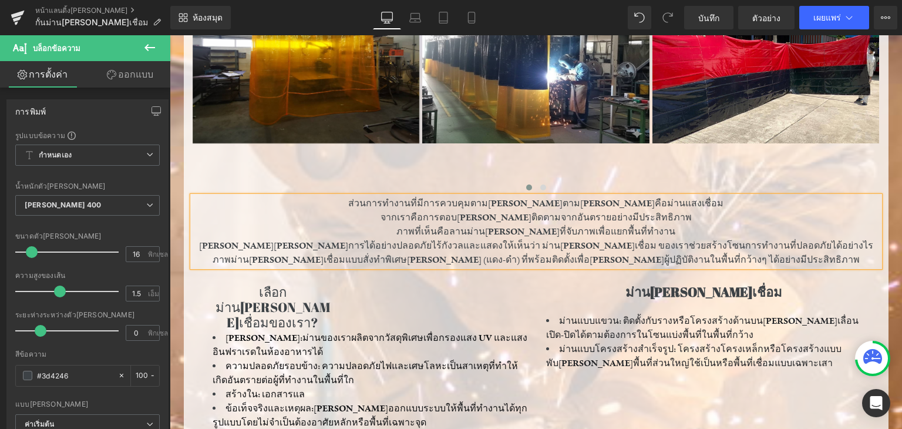
click at [401, 208] on p "ส่วนการทำงานที่มีการควบคุมตาม[PERSON_NAME]ตาม[PERSON_NAME]คือม่านแสงเชื่อม" at bounding box center [536, 203] width 687 height 14
click at [415, 230] on p "ภาพที่เห็นคือลานม่าน[PERSON_NAME]ที่จับภาพเพื่อแยกพื้นที่ทำงาน" at bounding box center [536, 231] width 687 height 14
click at [404, 218] on p "จากเราคือการตอบ[PERSON_NAME]ติดตามจากอันตรายอย่างมีประสิทธิภาพ" at bounding box center [536, 217] width 687 height 14
click at [404, 217] on p "จากเราคือการตอบ[PERSON_NAME]ติดตามจากอันตรายอย่างมีประสิทธิภาพ" at bounding box center [536, 217] width 687 height 14
click at [402, 217] on p "จากเราคือการตอบ[PERSON_NAME]ติดตามจากอันตรายอย่างมีประสิทธิภาพ" at bounding box center [536, 217] width 687 height 14
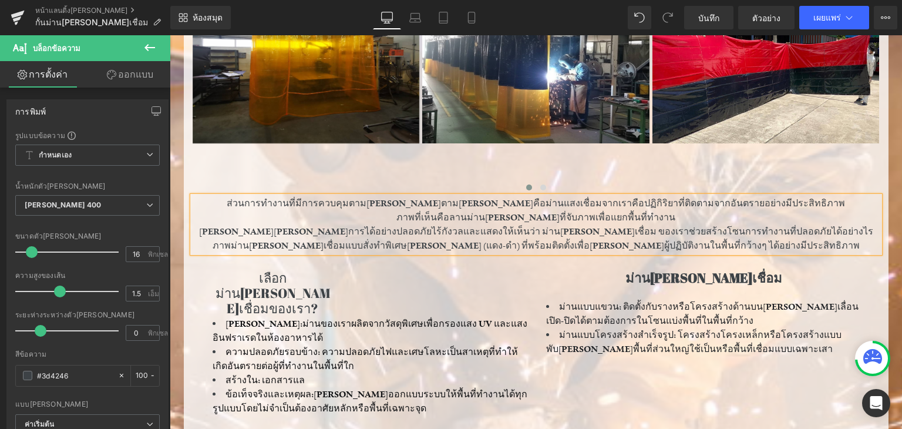
click at [418, 219] on p "ภาพที่เห็นคือลานม่าน[PERSON_NAME]ที่จับภาพเพื่อแยกพื้นที่ทำงาน" at bounding box center [536, 217] width 687 height 14
click at [419, 219] on p "ภาพที่เห็นคือลานม่าน[PERSON_NAME]ที่จับภาพเพื่อแยกพื้นที่ทำงาน" at bounding box center [536, 217] width 687 height 14
click at [417, 219] on p "ภาพที่เห็นคือลานม่าน[PERSON_NAME]ที่จับภาพเพื่อแยกพื้นที่ทำงาน" at bounding box center [536, 217] width 687 height 14
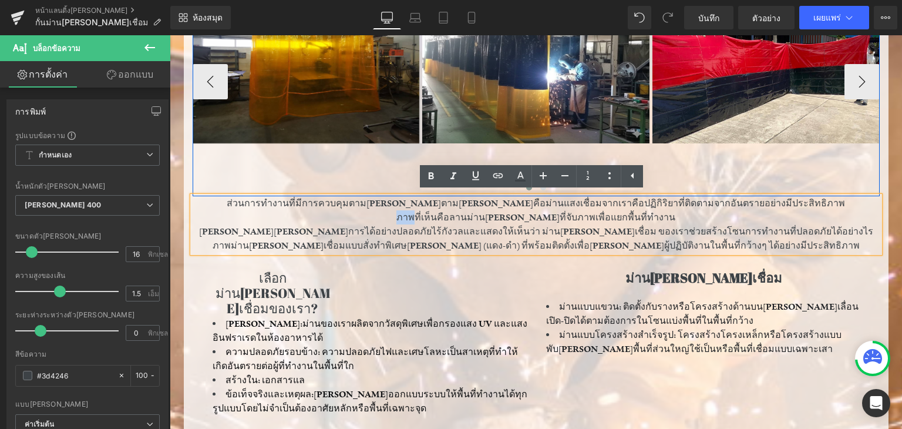
click at [766, 152] on div "ภาพ แถว ภาพ ภาพ ภาพ ภาพ" at bounding box center [768, 81] width 1151 height 229
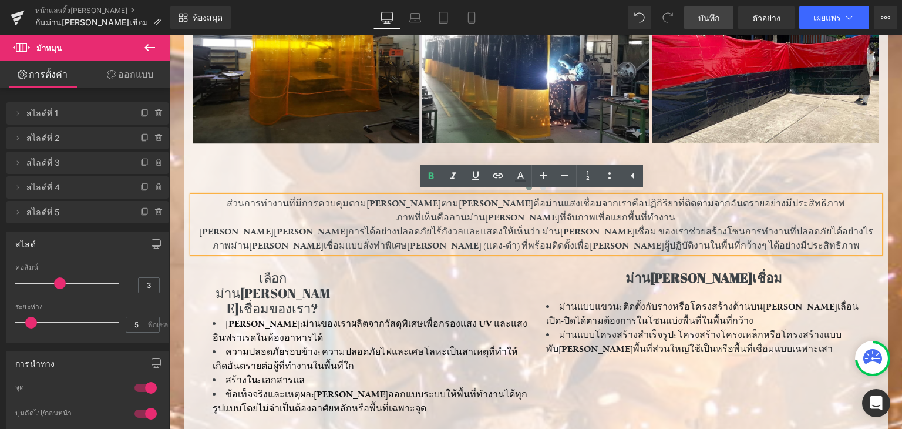
click at [703, 20] on font "บันทึก" at bounding box center [708, 18] width 21 height 10
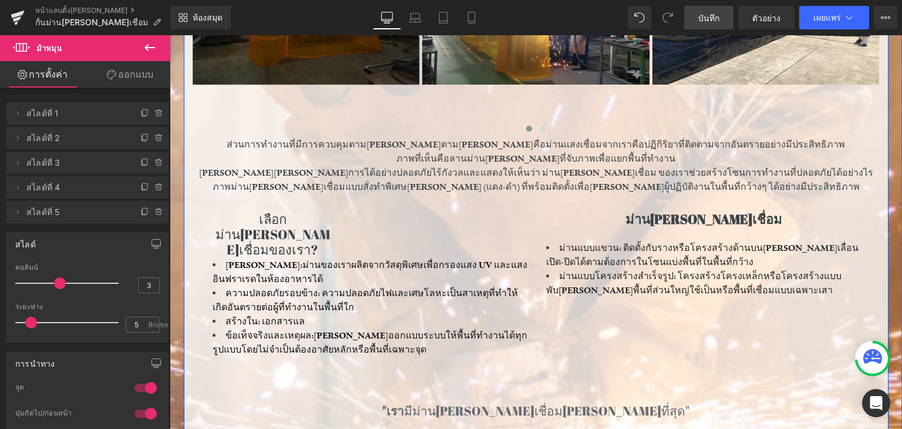
scroll to position [764, 0]
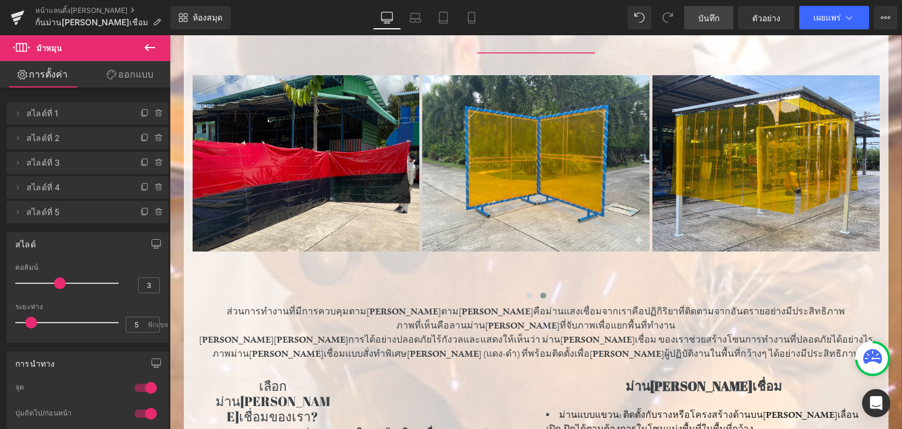
scroll to position [470, 0]
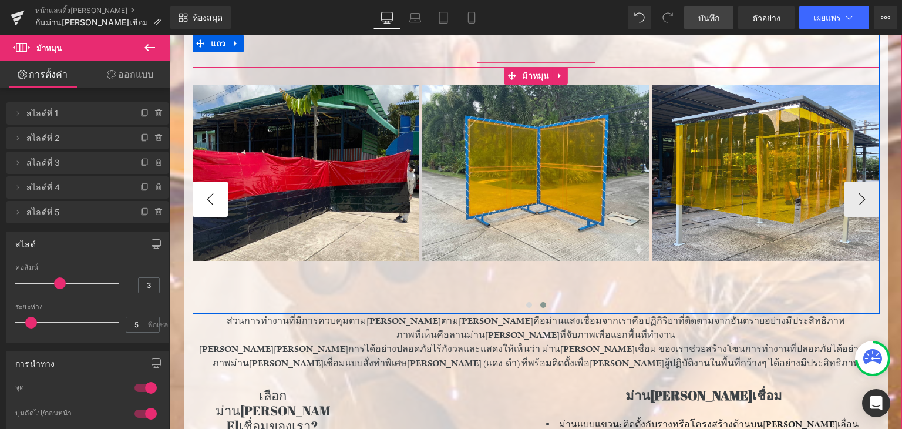
click at [218, 182] on button "-" at bounding box center [210, 199] width 35 height 35
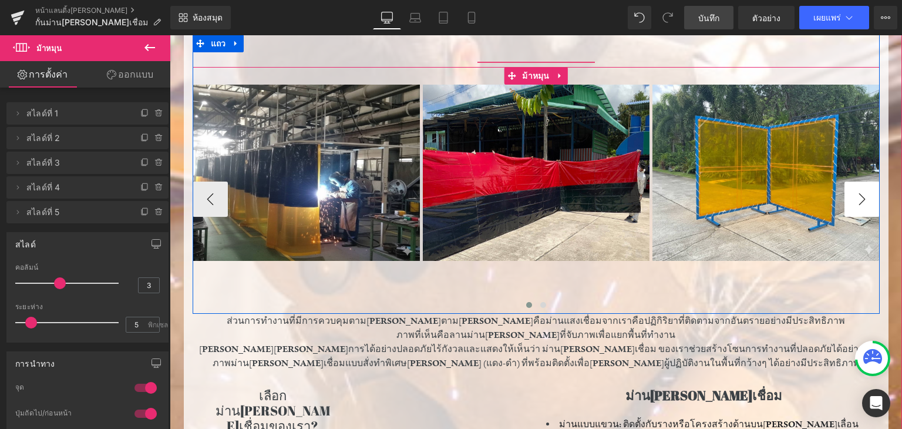
click at [869, 191] on button "-" at bounding box center [862, 199] width 35 height 35
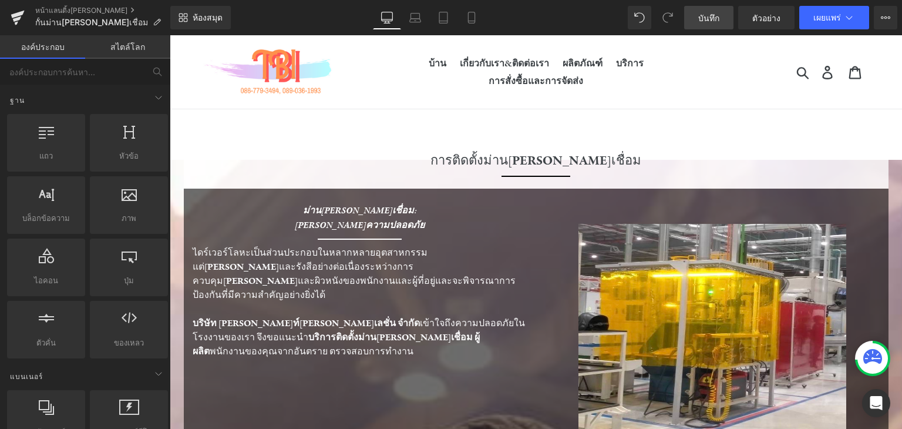
scroll to position [59, 0]
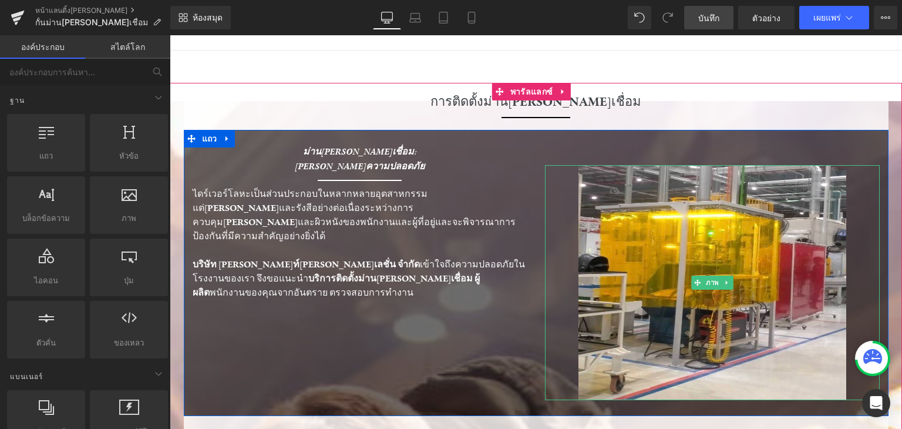
click at [706, 279] on font "ภาพ" at bounding box center [712, 283] width 13 height 8
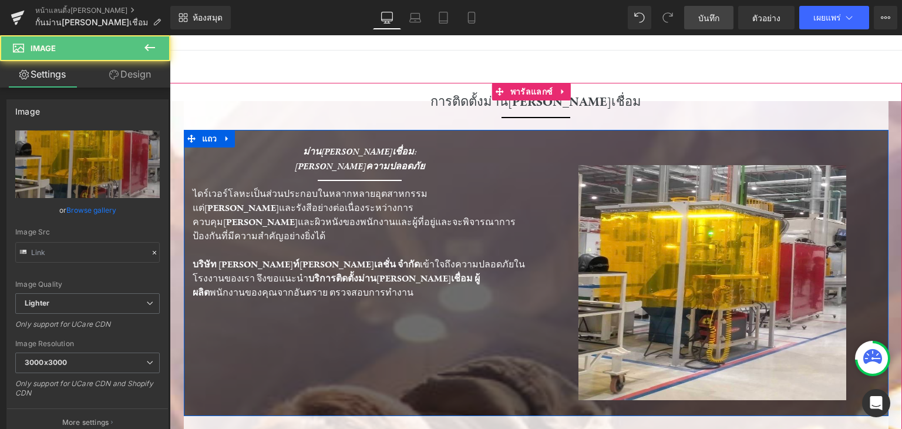
type input "[URL][DOMAIN_NAME]"
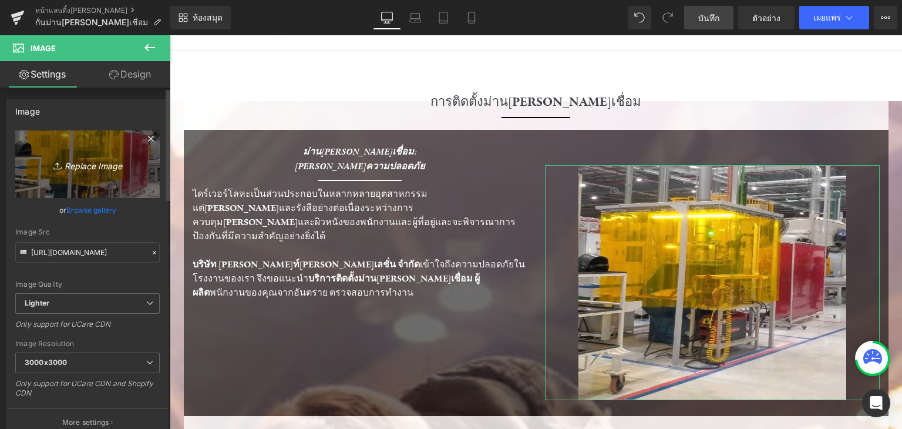
click at [80, 154] on link "Replace Image" at bounding box center [87, 164] width 145 height 68
type input "C:\fakepath\Gemini_Generated_Image_ihtzufihtzufihtz.png"
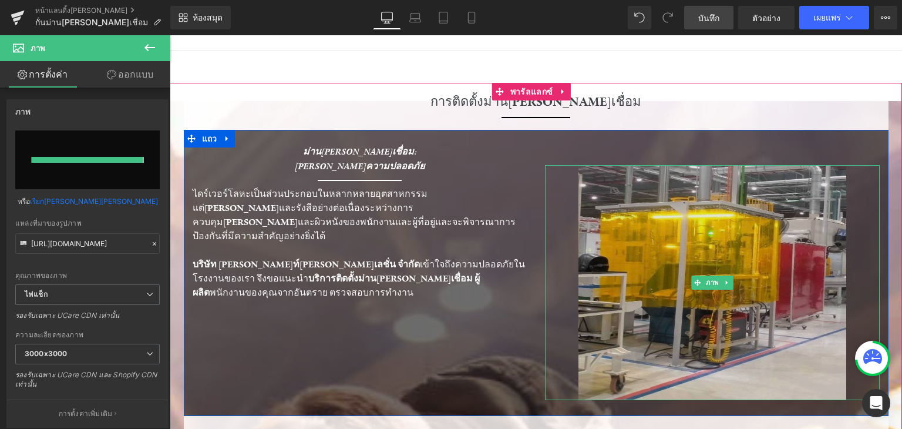
type input "[URL][DOMAIN_NAME]"
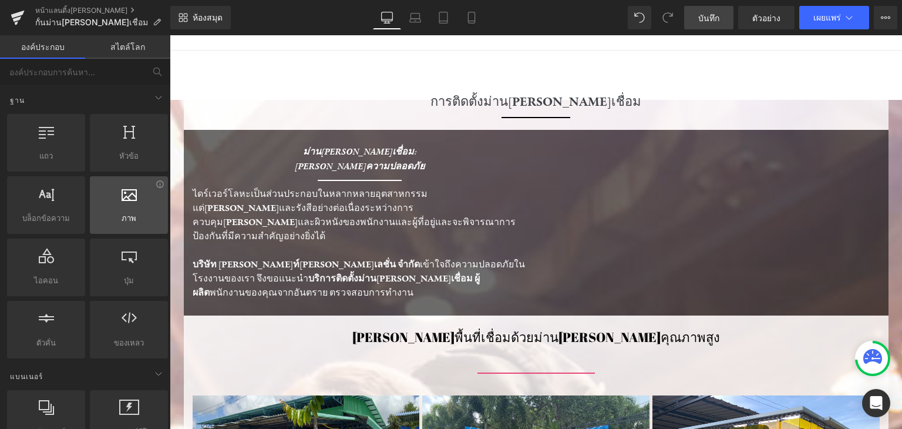
click at [109, 214] on span "ภาพ" at bounding box center [128, 218] width 71 height 12
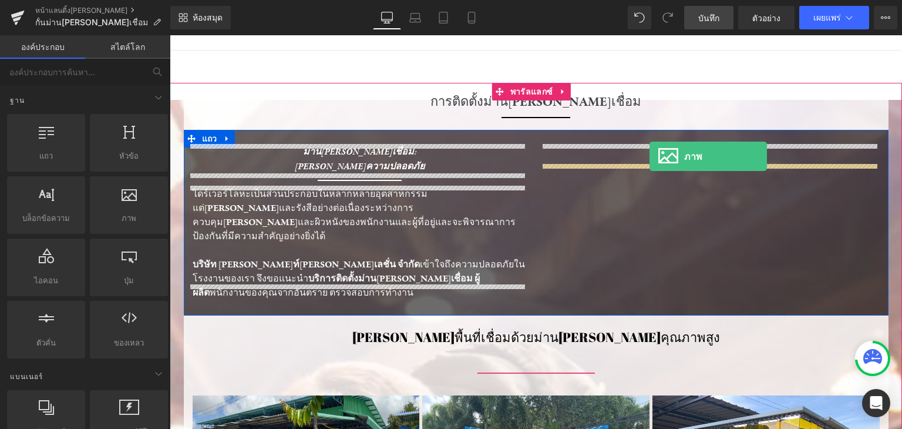
drag, startPoint x: 609, startPoint y: 232, endPoint x: 650, endPoint y: 156, distance: 85.9
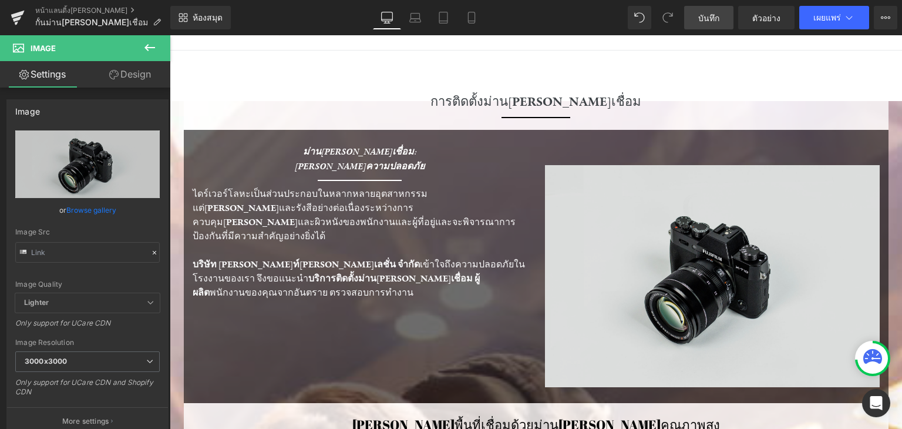
type input "//[DOMAIN_NAME][URL]"
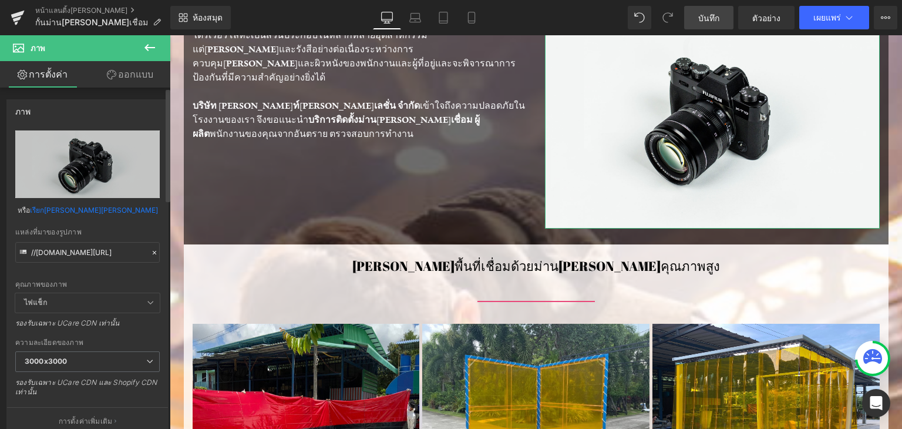
scroll to position [235, 0]
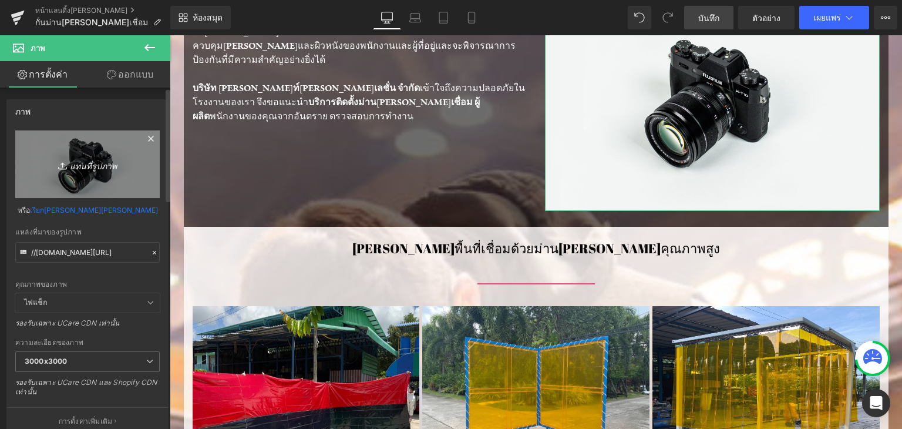
click at [102, 168] on font "แทนที่รูปภาพ" at bounding box center [93, 165] width 47 height 10
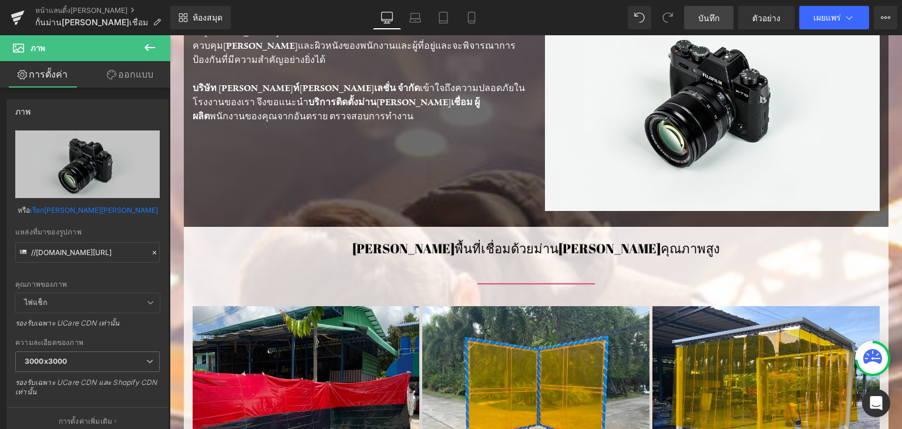
type input "C:\fakepath\Gemini_Generated_Image_rj27zorj27zorj27.png"
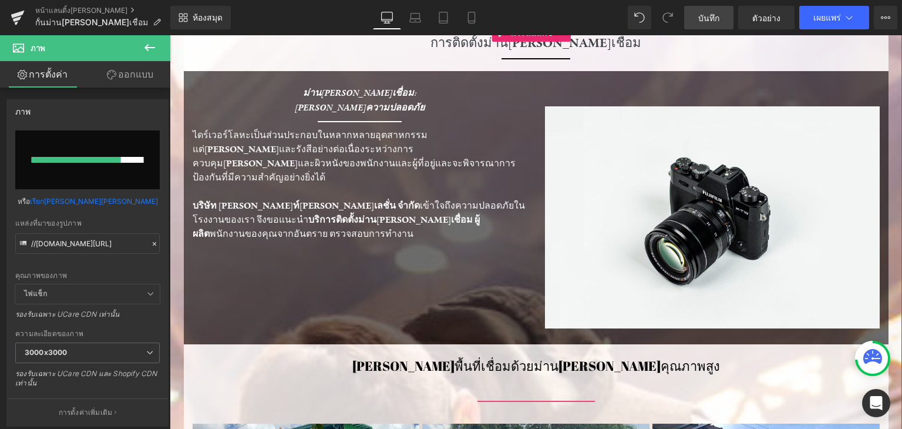
scroll to position [274, 0]
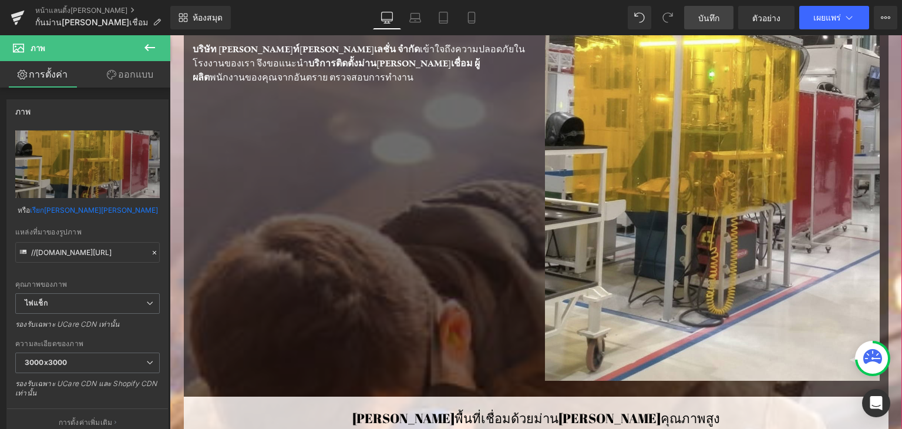
type input "[URL][DOMAIN_NAME]"
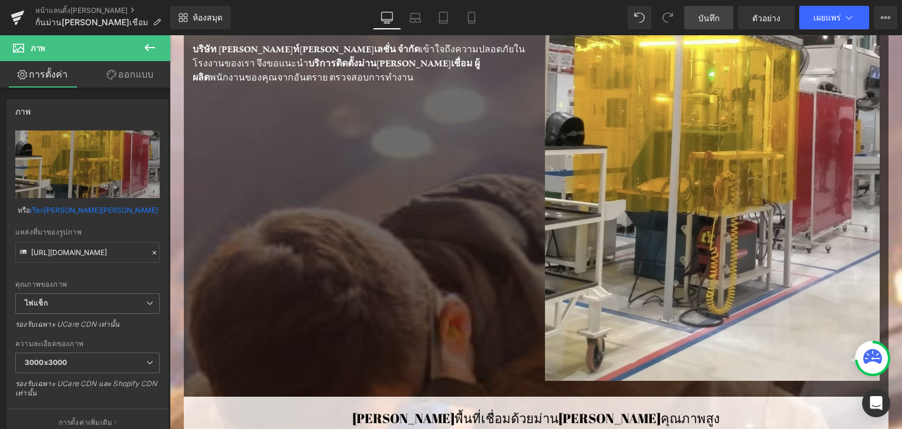
scroll to position [294, 0]
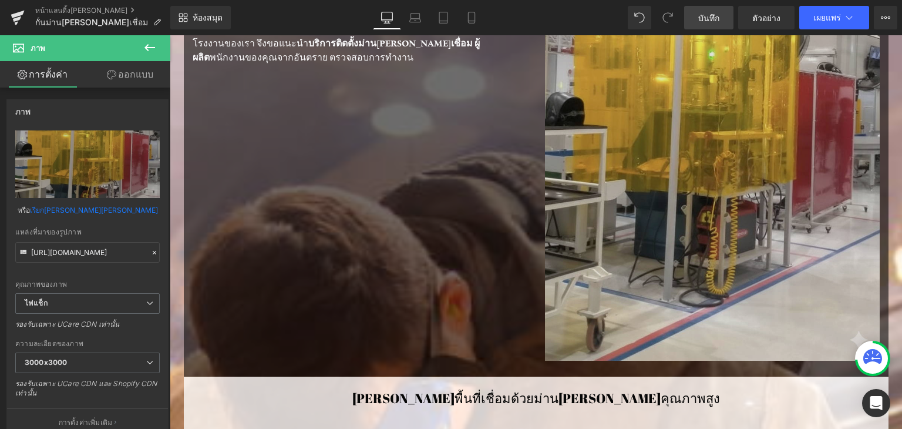
drag, startPoint x: 426, startPoint y: 51, endPoint x: 714, endPoint y: 242, distance: 345.4
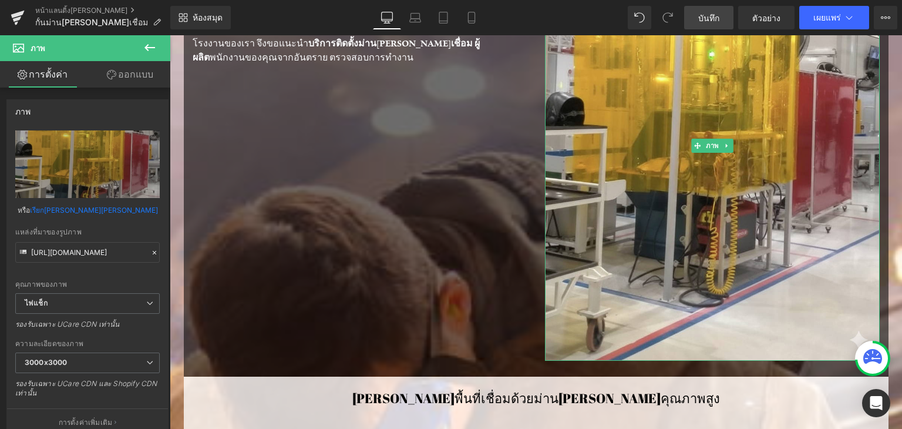
click at [536, 144] on div "ตัวคั่น ภาพ" at bounding box center [712, 135] width 352 height 451
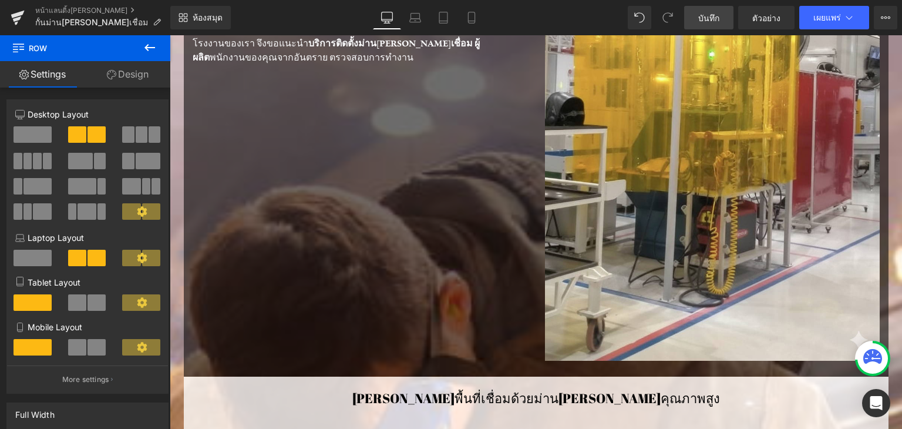
scroll to position [352, 0]
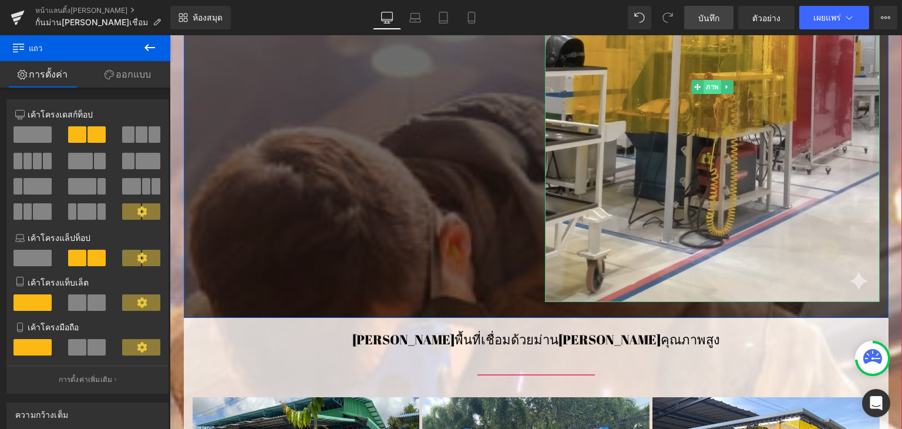
drag, startPoint x: 601, startPoint y: 117, endPoint x: 712, endPoint y: 85, distance: 115.5
click at [601, 117] on img at bounding box center [712, 86] width 335 height 431
click at [712, 85] on font "ภาพ" at bounding box center [712, 87] width 13 height 8
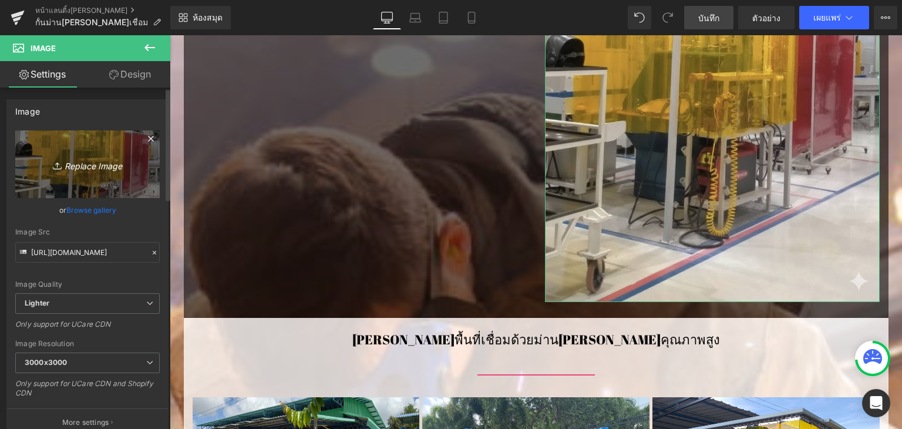
click at [95, 153] on link "Replace Image" at bounding box center [87, 164] width 145 height 68
type input "C:\fakepath\65489.jpg"
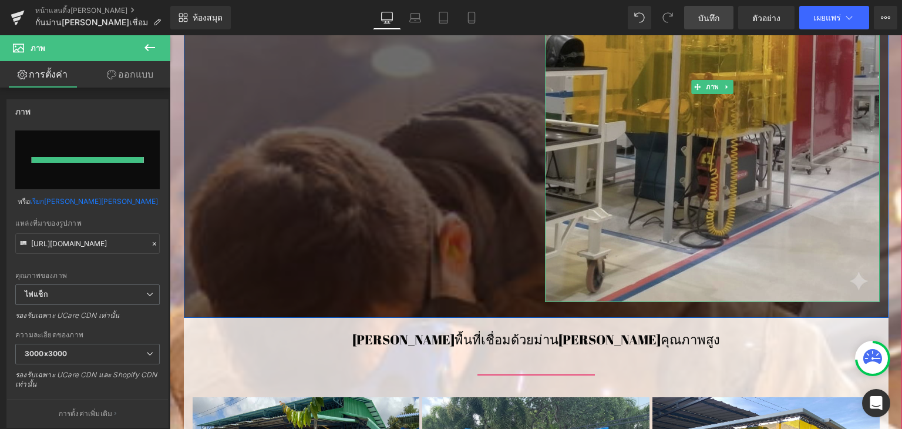
type input "[URL][DOMAIN_NAME]"
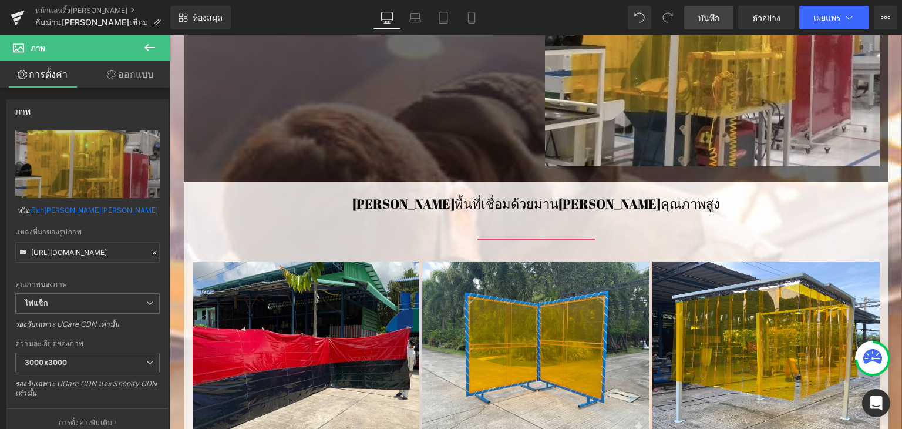
scroll to position [117, 0]
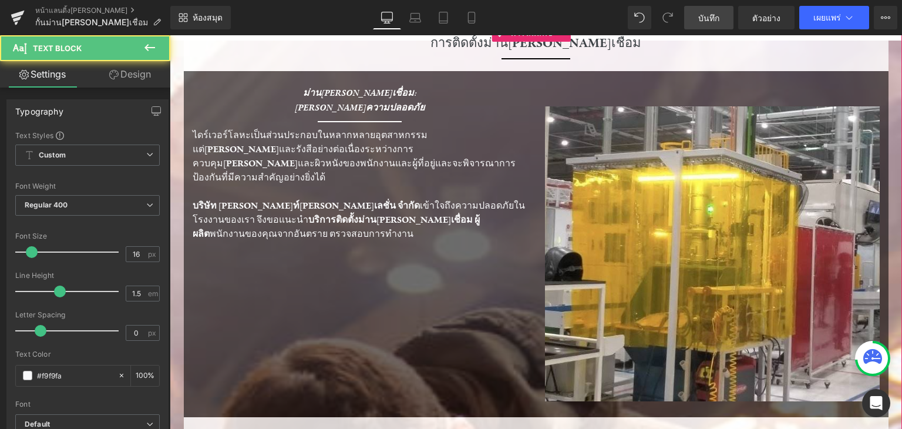
click at [301, 214] on font "บริการติดตั้งม่าน[PERSON_NAME]เชื่อม ผู้ผลิต" at bounding box center [336, 227] width 287 height 26
click at [328, 164] on p "ไดร์เวอร์โลหะเป็นส่วนประกอบในหลากหลายอุตสาหกรรม แต่[PERSON_NAME]และรังสีอย่างต่…" at bounding box center [360, 156] width 335 height 56
click at [326, 164] on p "ไดร์เวอร์โลหะเป็นส่วนประกอบในหลากหลายอุตสาหกรรม แต่[PERSON_NAME]และรังสีอย่างต่…" at bounding box center [360, 156] width 335 height 56
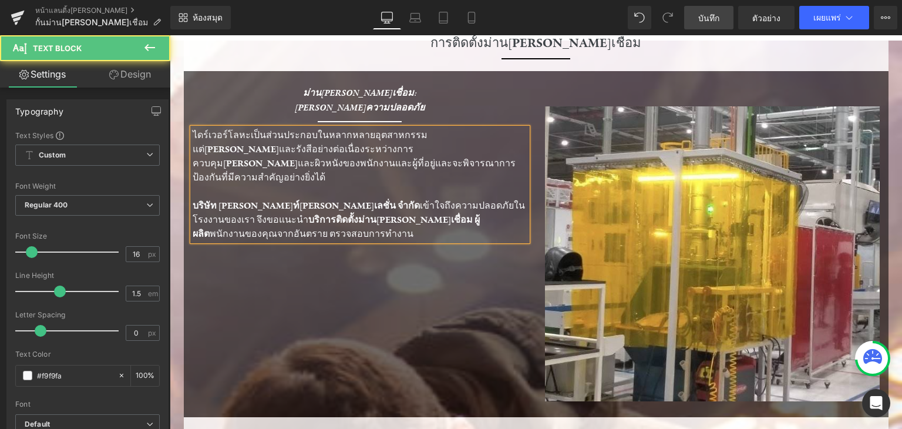
click at [331, 153] on font "ไดร์เวอร์โลหะเป็นส่วนประกอบในหลากหลายอุตสาหกรรม แต่[PERSON_NAME]และรังสีอย่างต่…" at bounding box center [354, 156] width 323 height 54
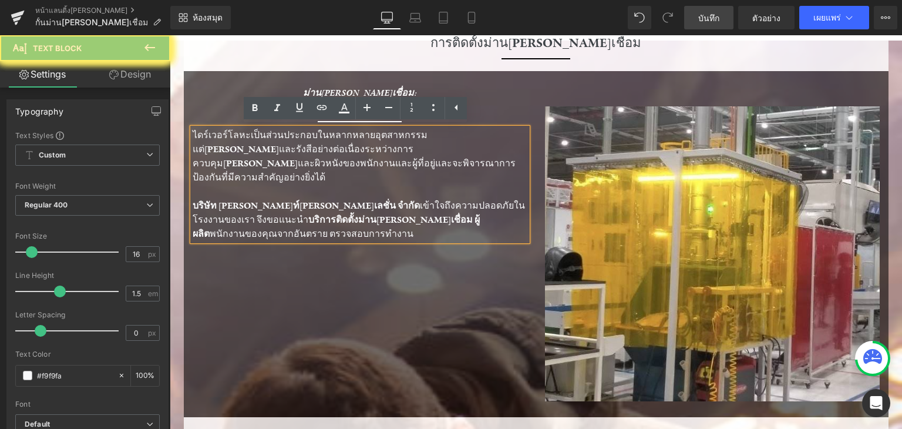
click at [424, 158] on p "ไดร์เวอร์โลหะเป็นส่วนประกอบในหลากหลายอุตสาหกรรม แต่[PERSON_NAME]และรังสีอย่างต่…" at bounding box center [360, 156] width 335 height 56
click at [529, 96] on div "ม่าน[PERSON_NAME]เชื่อม: [PERSON_NAME]ความปลอดภัย หัวข้อ ตัวคั่น ไดร์เวอร์โลหะเ…" at bounding box center [360, 163] width 352 height 155
click at [349, 257] on div "ม่าน[PERSON_NAME]เชื่อม: [PERSON_NAME]ความปลอดภัย หัวข้อ ตัวคั่น ไดร์เวอร์โลหะเ…" at bounding box center [536, 244] width 705 height 346
click at [391, 289] on div "ม่าน[PERSON_NAME]เชื่อม: [PERSON_NAME]ความปลอดภัย หัวข้อ ตัวคั่น ไดร์เวอร์โลหะเ…" at bounding box center [536, 244] width 705 height 346
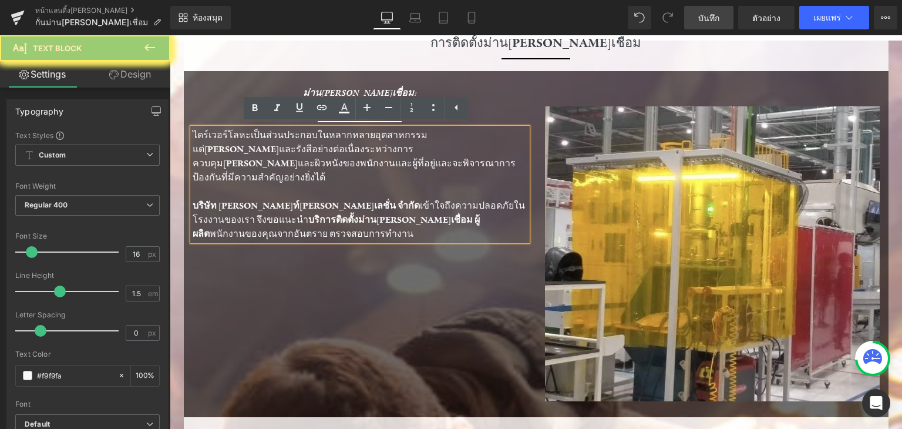
click at [391, 289] on div "ม่าน[PERSON_NAME]เชื่อม: [PERSON_NAME]ความปลอดภัย หัวข้อ ตัวคั่น ไดร์เวอร์โลหะเ…" at bounding box center [536, 244] width 705 height 346
click at [389, 287] on div "ม่าน[PERSON_NAME]เชื่อม: [PERSON_NAME]ความปลอดภัย หัวข้อ ตัวคั่น ไดร์เวอร์โลหะเ…" at bounding box center [536, 244] width 705 height 346
click at [780, 75] on div "ม่าน[PERSON_NAME]เชื่อม: [PERSON_NAME]ความปลอดภัย หัวข้อ ตัวคั่น ไดร์เวอร์โลหะเ…" at bounding box center [536, 244] width 705 height 346
click at [764, 63] on div "ตัวคั่น" at bounding box center [536, 58] width 687 height 13
click at [764, 59] on div at bounding box center [536, 58] width 687 height 13
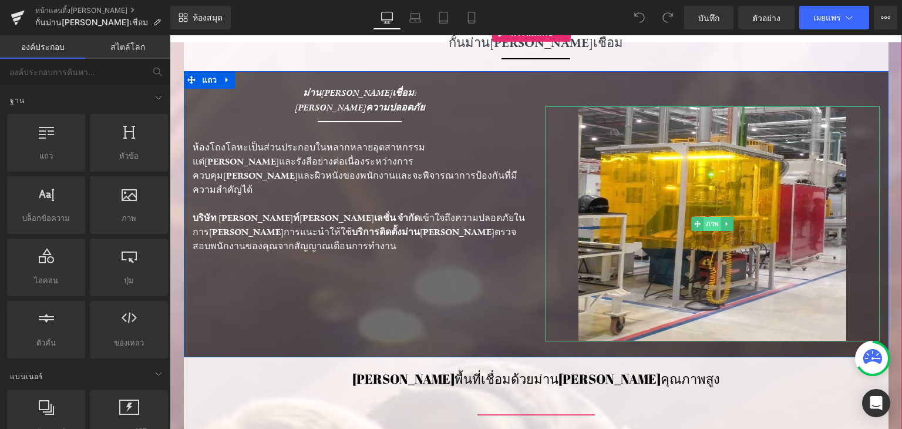
click at [707, 229] on font "ภาพ" at bounding box center [712, 224] width 13 height 14
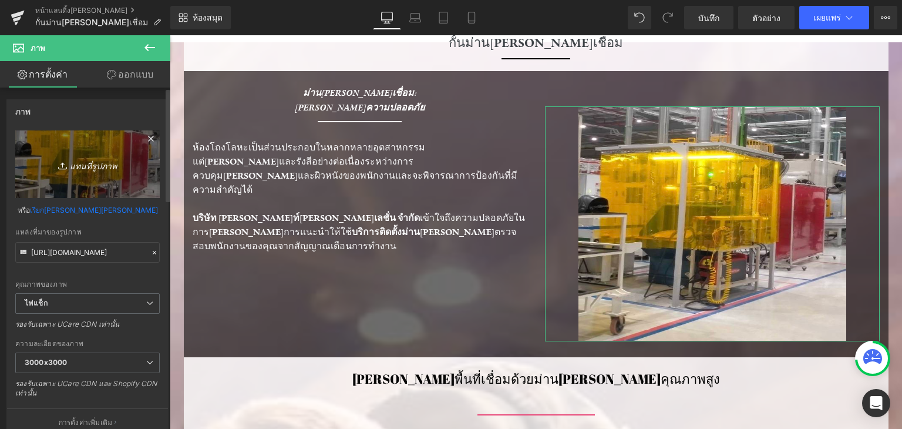
click at [82, 163] on font "แทนที่รูปภาพ" at bounding box center [93, 165] width 47 height 10
type input "C:\fakepath\65489.jpg"
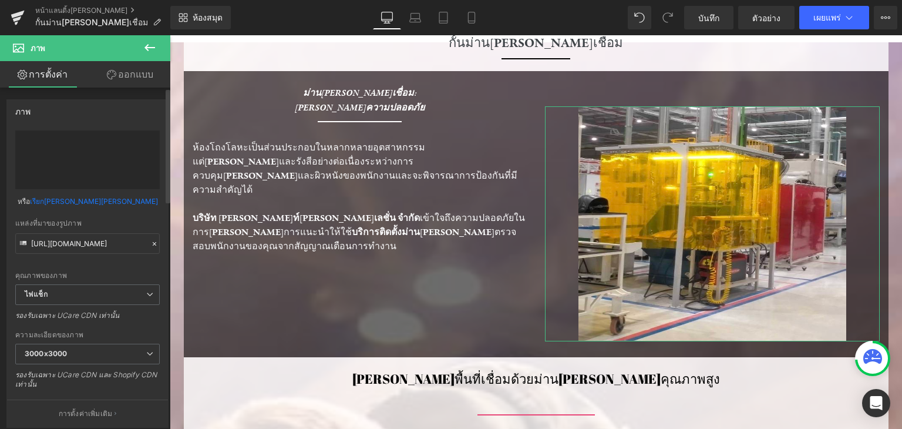
type input "[URL][DOMAIN_NAME]"
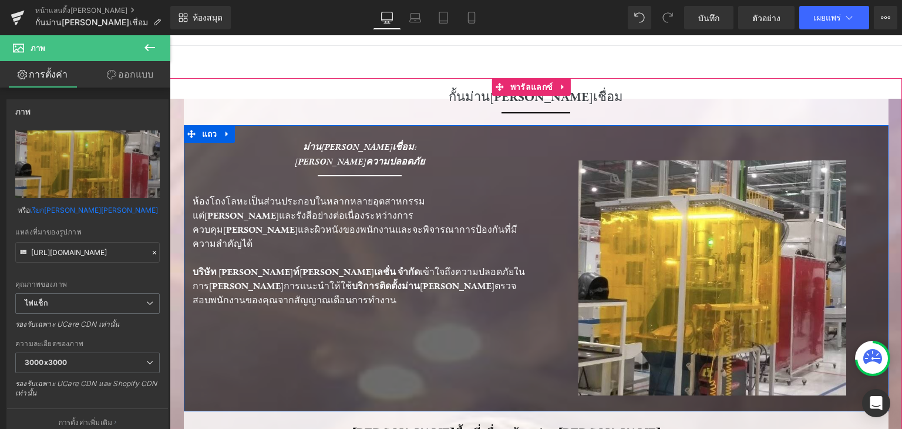
scroll to position [59, 0]
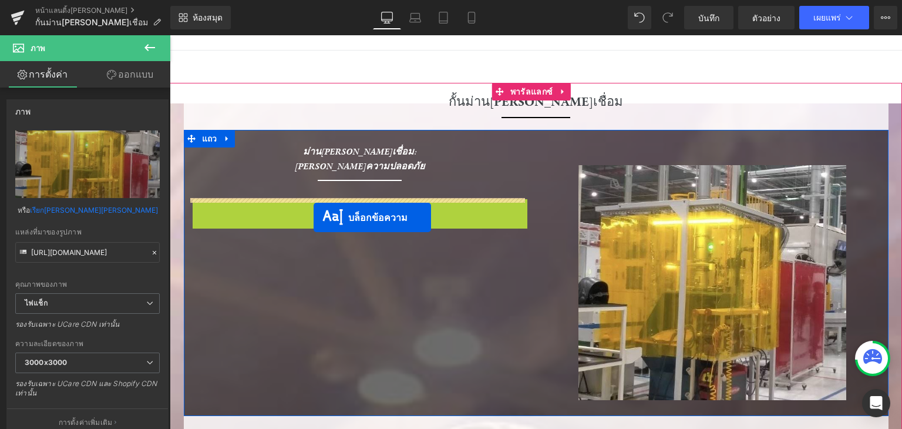
drag, startPoint x: 315, startPoint y: 239, endPoint x: 314, endPoint y: 217, distance: 21.8
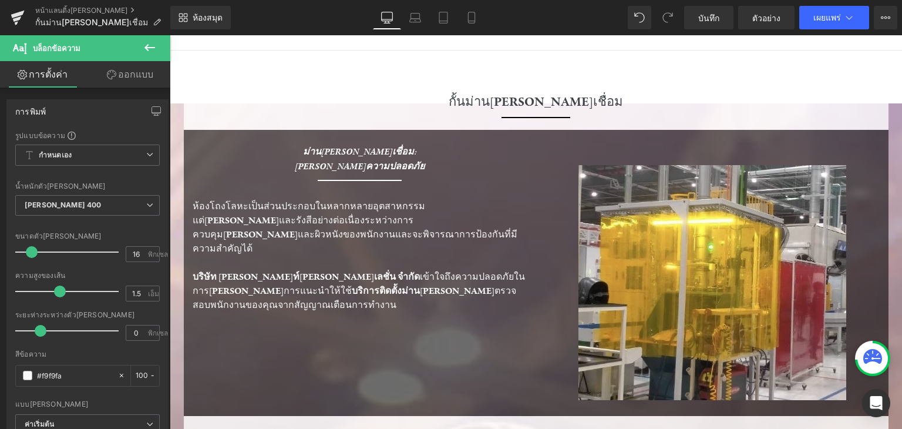
click at [159, 43] on button at bounding box center [149, 48] width 41 height 26
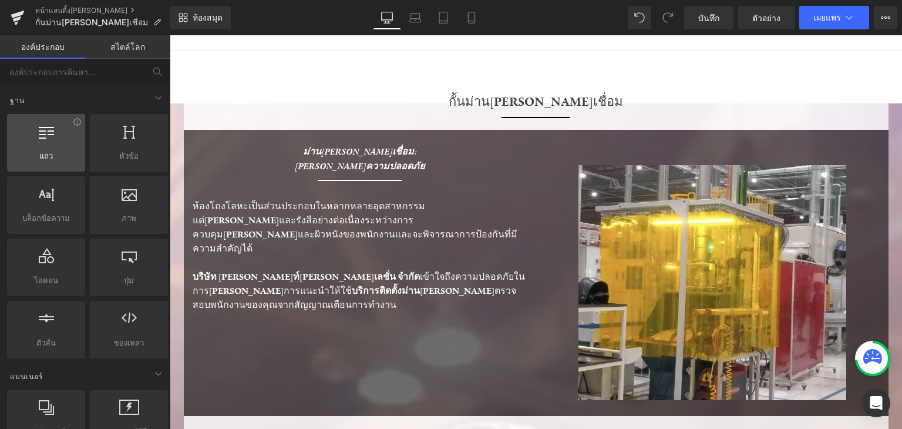
click at [58, 146] on div at bounding box center [46, 136] width 71 height 26
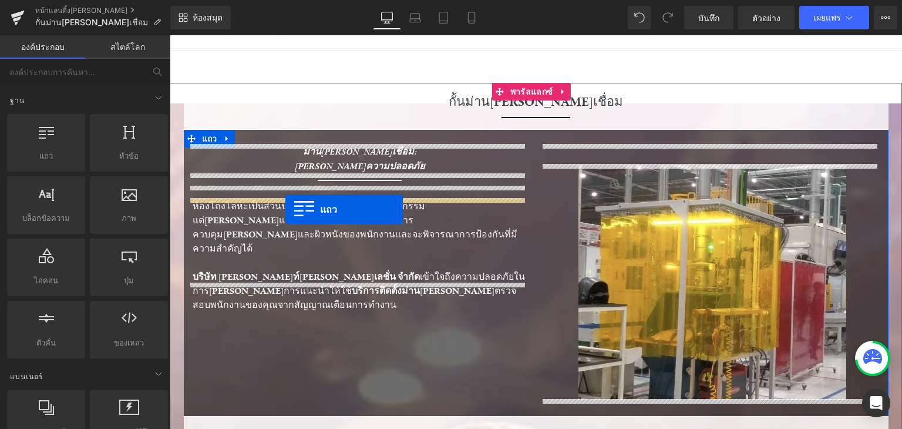
drag, startPoint x: 211, startPoint y: 167, endPoint x: 285, endPoint y: 209, distance: 85.2
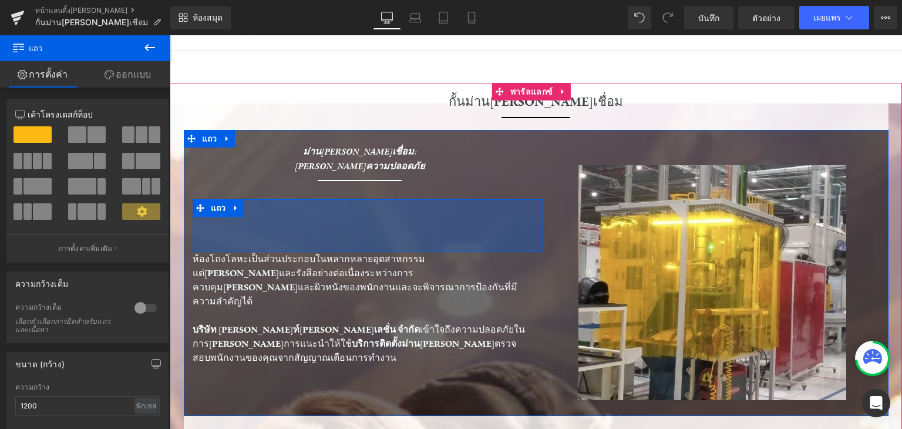
drag, startPoint x: 520, startPoint y: 233, endPoint x: 169, endPoint y: 219, distance: 351.0
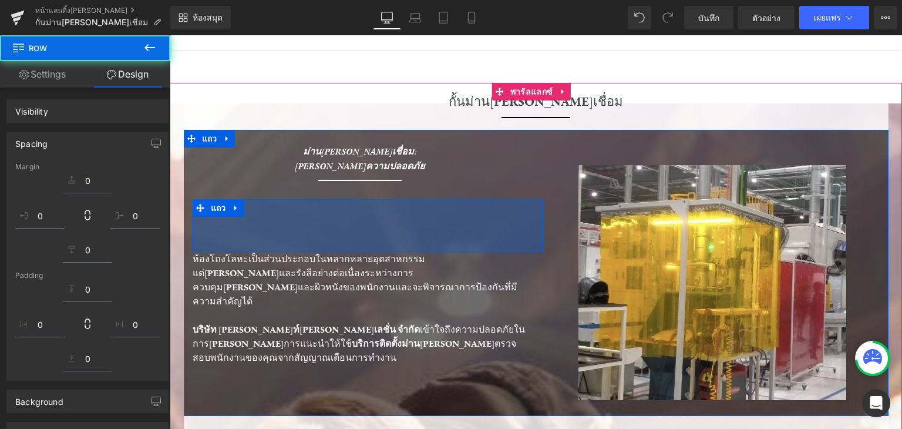
click at [547, 182] on div at bounding box center [712, 282] width 335 height 235
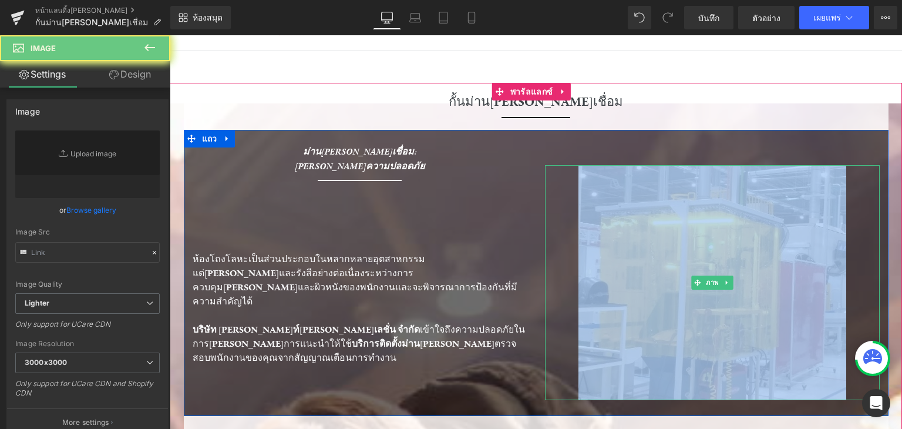
type input "https://ucarecdn.com/c57957c4-8e65-4664-bfaf-38110f8404d5/-/format/auto/-/previ…"
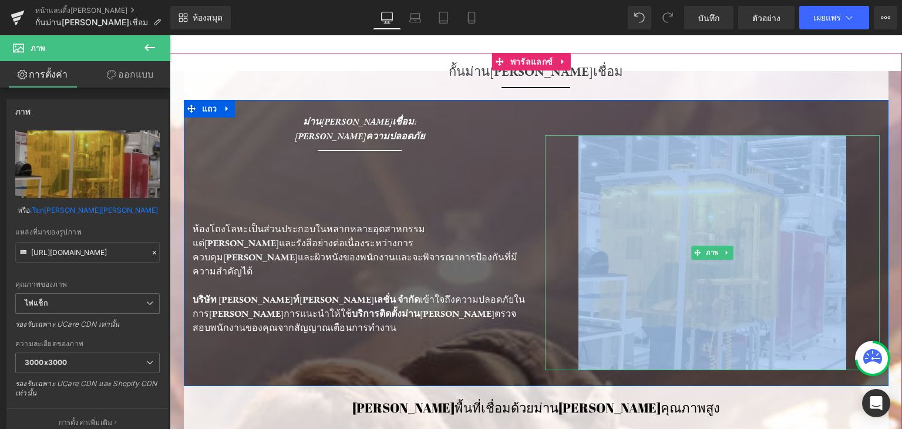
scroll to position [117, 0]
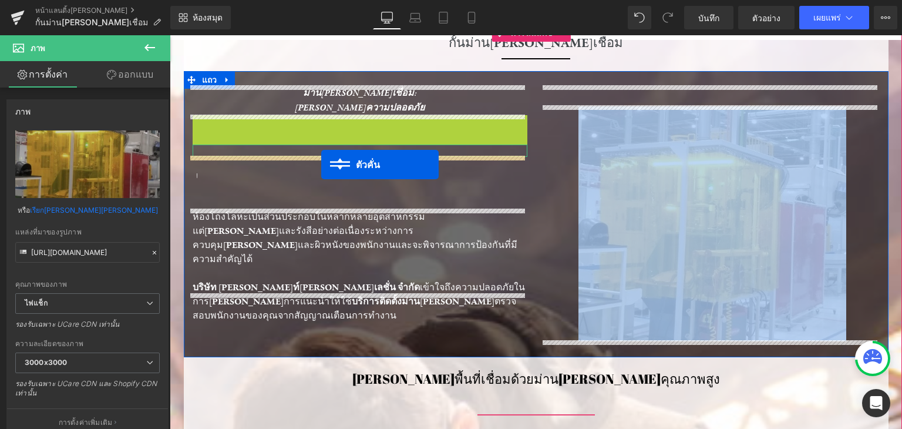
drag, startPoint x: 335, startPoint y: 122, endPoint x: 321, endPoint y: 164, distance: 44.4
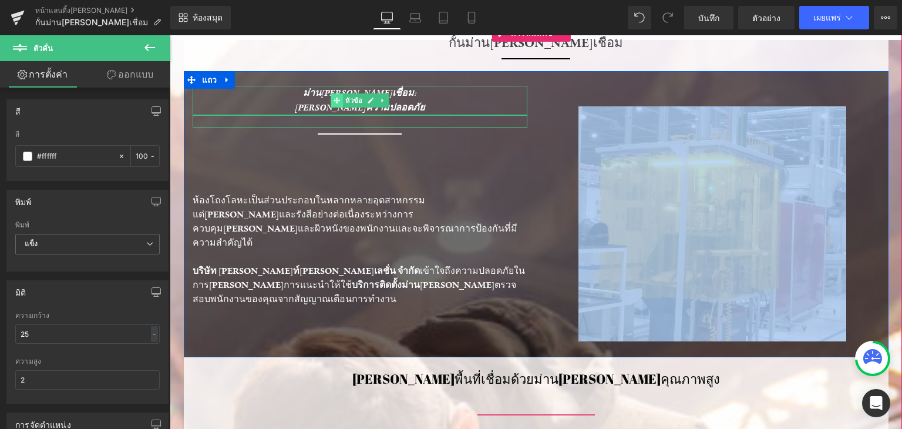
click at [334, 98] on icon at bounding box center [337, 101] width 6 height 6
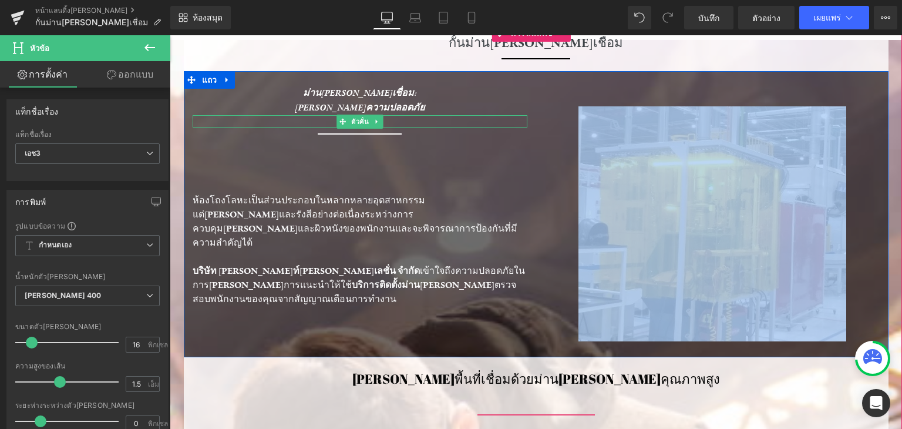
drag, startPoint x: 331, startPoint y: 98, endPoint x: 329, endPoint y: 122, distance: 23.6
click at [329, 122] on div "ม่านกันแสงเชื่อม: ปกป้องดวงตาความปลอดภัย หัวข้อ ตัวคั่น ตัวคั่น แถว 597 พิกเซล …" at bounding box center [360, 196] width 352 height 220
click at [329, 122] on hr at bounding box center [359, 124] width 159 height 6
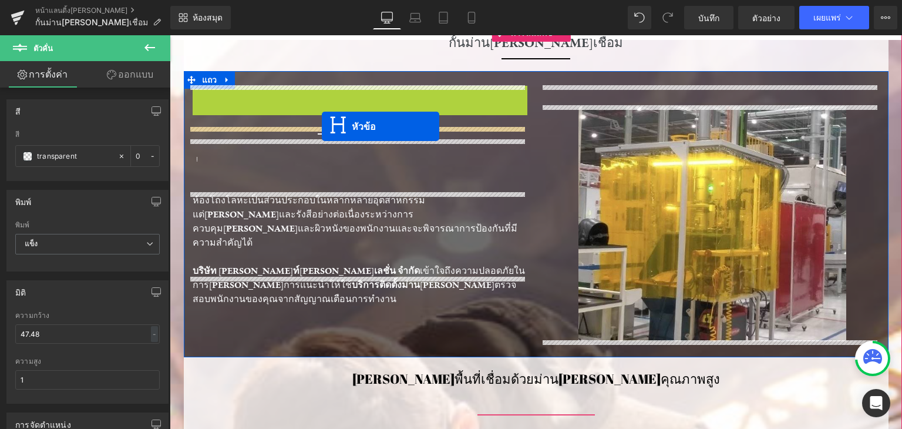
drag, startPoint x: 332, startPoint y: 103, endPoint x: 322, endPoint y: 126, distance: 25.5
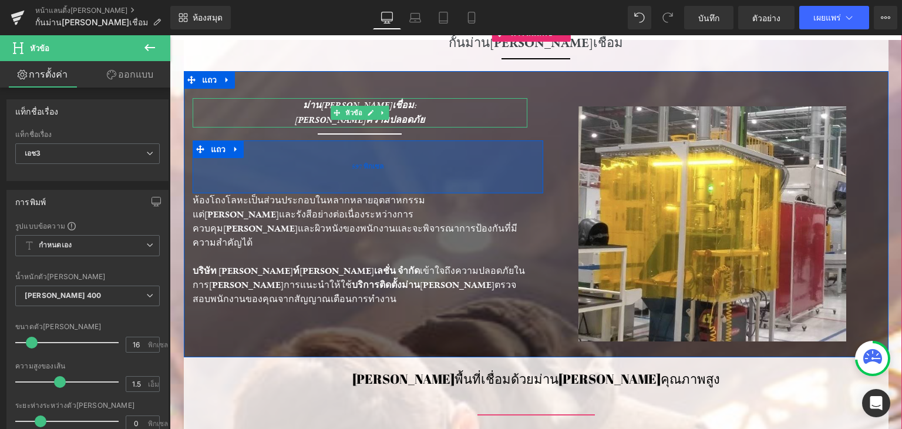
click at [495, 159] on div "597 พิกเซล" at bounding box center [368, 166] width 351 height 53
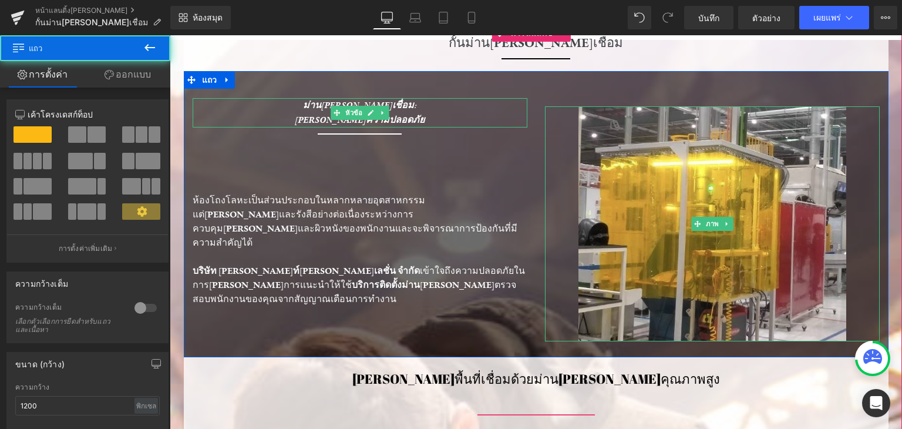
click at [569, 123] on div at bounding box center [712, 223] width 335 height 235
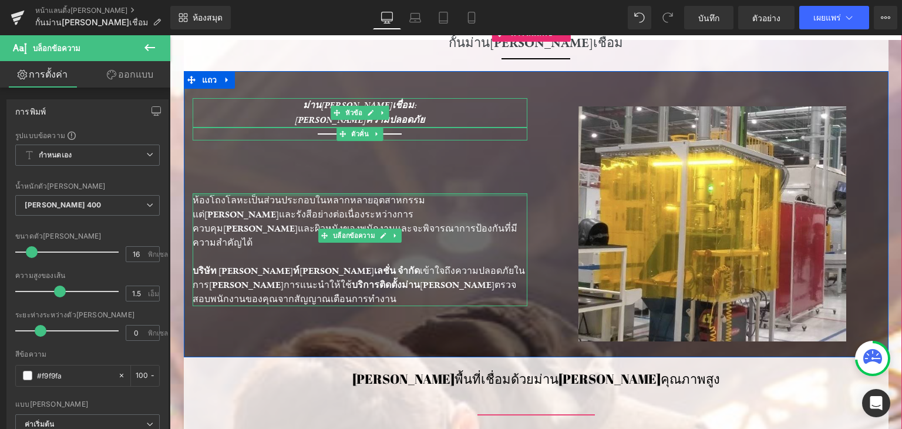
drag, startPoint x: 405, startPoint y: 192, endPoint x: 408, endPoint y: 130, distance: 61.8
click at [408, 130] on div "ตัวคั่น ม่านกันแสงเชื่อม: ปกป้องดวงตาความปลอดภัย หัวข้อ ตัวคั่น แถว 597 พิกเซล …" at bounding box center [360, 196] width 352 height 220
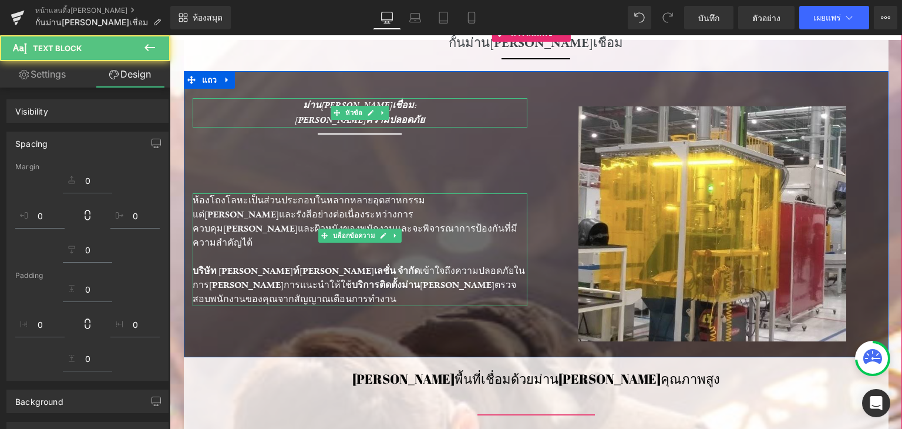
click at [496, 170] on div "แถว 597 พิกเซล" at bounding box center [368, 166] width 351 height 53
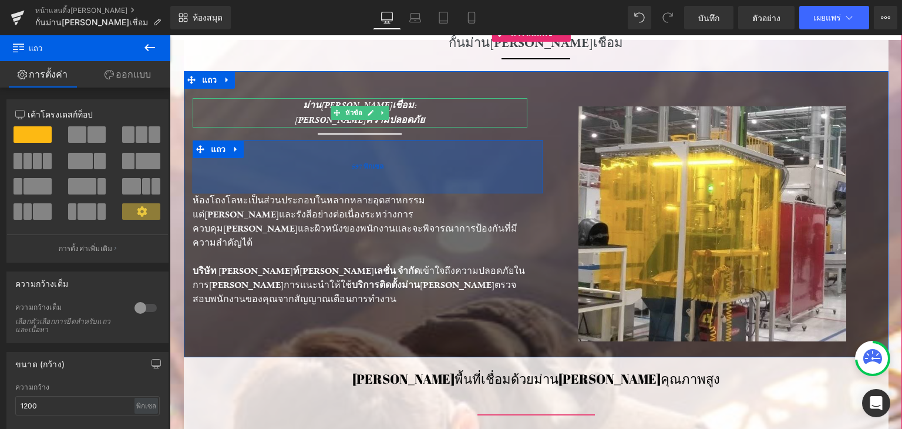
click at [489, 140] on div "597 พิกเซล" at bounding box center [368, 166] width 351 height 53
drag, startPoint x: 489, startPoint y: 139, endPoint x: 488, endPoint y: 153, distance: 14.1
click at [488, 153] on div "598px" at bounding box center [368, 166] width 351 height 53
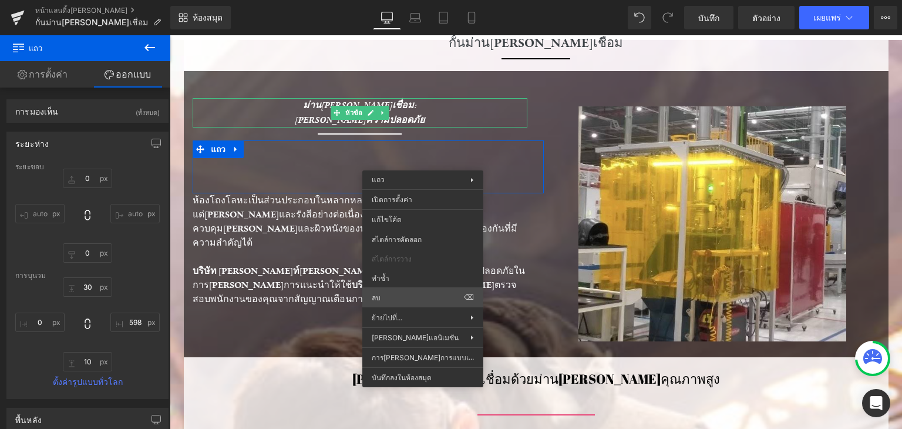
click at [400, 300] on div "ตัวคั่น ม่านกันแสงเชื่อม: ปกป้องดวงตาความปลอดภัย หัวข้อ ตัวคั่น แถว 598 พิกเซล …" at bounding box center [536, 214] width 705 height 286
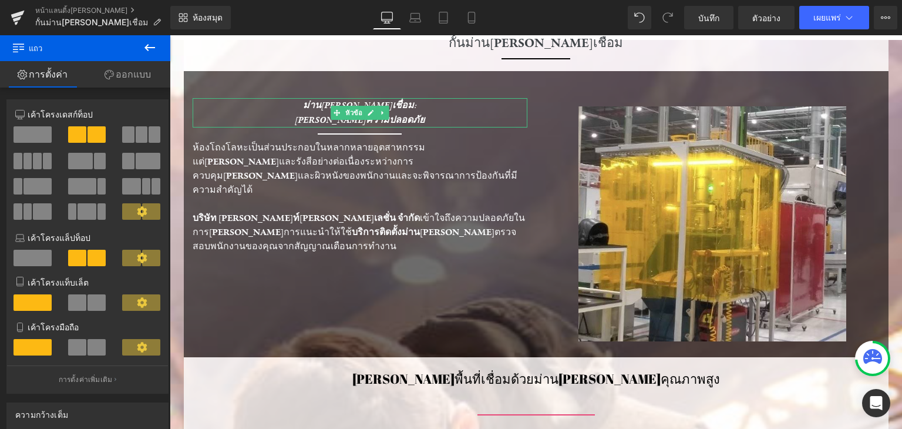
click at [155, 45] on icon at bounding box center [150, 48] width 14 height 14
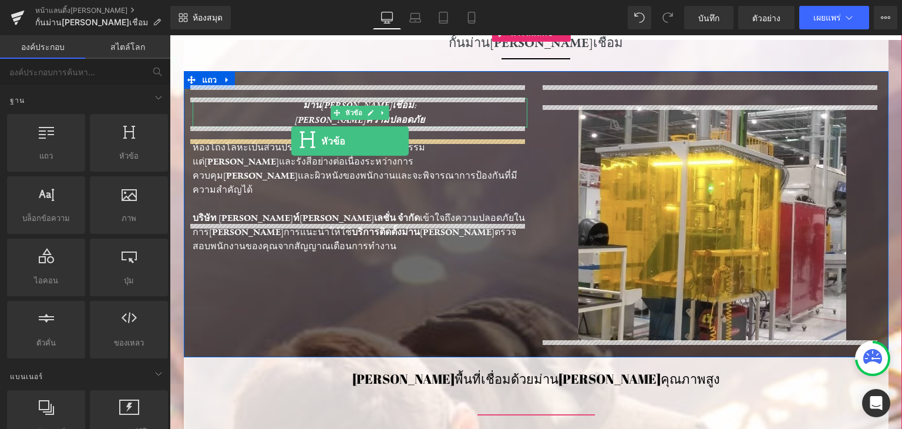
drag, startPoint x: 297, startPoint y: 175, endPoint x: 291, endPoint y: 141, distance: 34.5
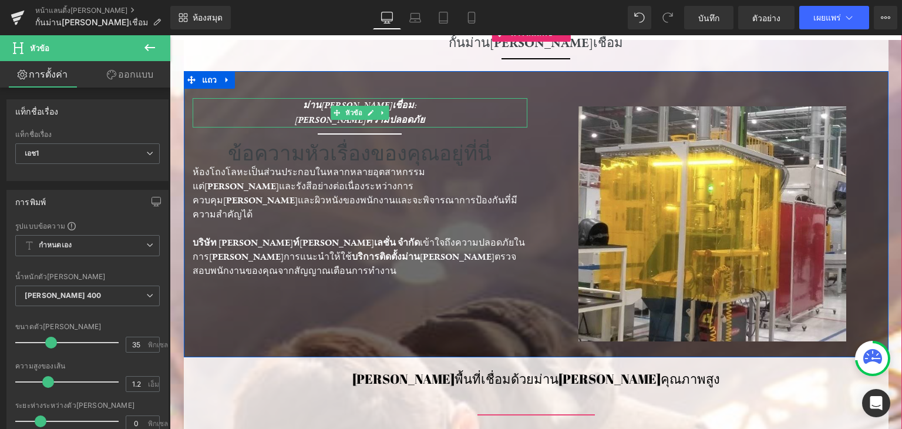
click at [547, 128] on div at bounding box center [712, 223] width 335 height 235
click at [547, 130] on div at bounding box center [712, 223] width 335 height 235
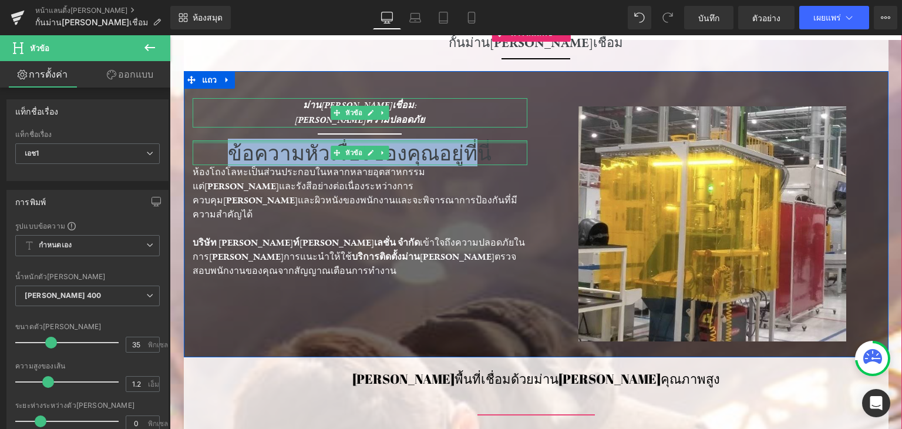
drag, startPoint x: 441, startPoint y: 147, endPoint x: 233, endPoint y: 134, distance: 208.9
click at [236, 140] on div "ข้อความหัวเรื่องของคุณอยู่ที่นี่ หัวข้อ" at bounding box center [360, 152] width 335 height 25
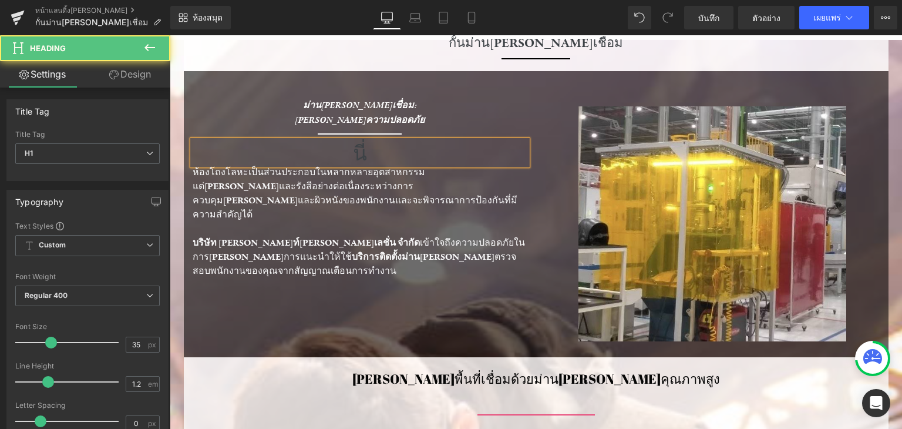
click at [345, 147] on h1 "นี่" at bounding box center [360, 152] width 335 height 25
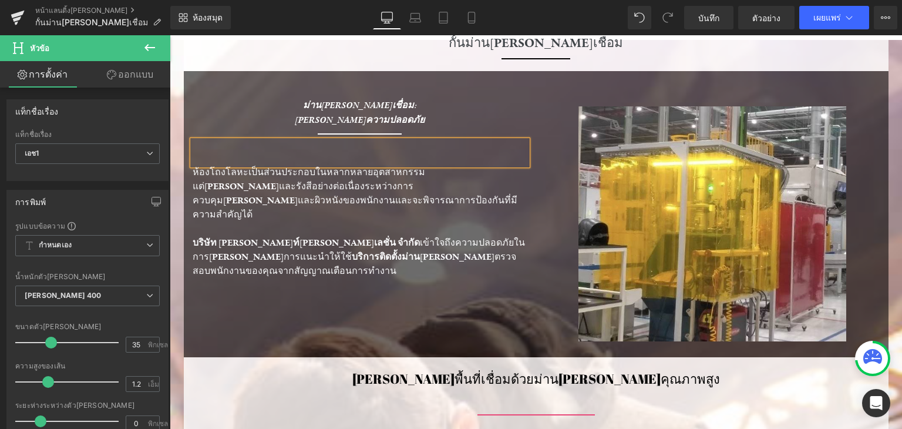
click at [371, 320] on div "ตัวคั่น ม่านกันแสงเชื่อม: ปกป้องดวงตาความปลอดภัย หัวข้อ ตัวคั่น หัวข้อ ห้องโถงโ…" at bounding box center [536, 214] width 705 height 286
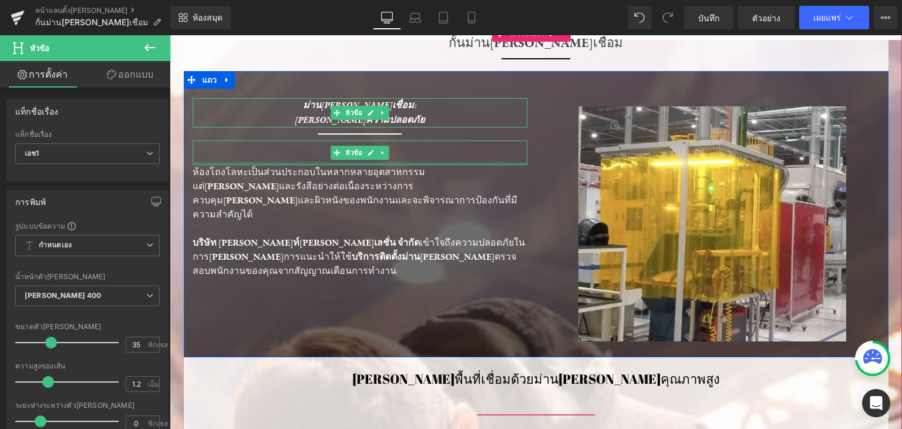
drag, startPoint x: 437, startPoint y: 163, endPoint x: 439, endPoint y: 117, distance: 45.3
click at [439, 117] on div "ตัวคั่น ม่านกันแสงเชื่อม: ปกป้องดวงตาความปลอดภัย หัวข้อ ตัวคั่น หัวข้อ ห้องโถงโ…" at bounding box center [360, 182] width 352 height 192
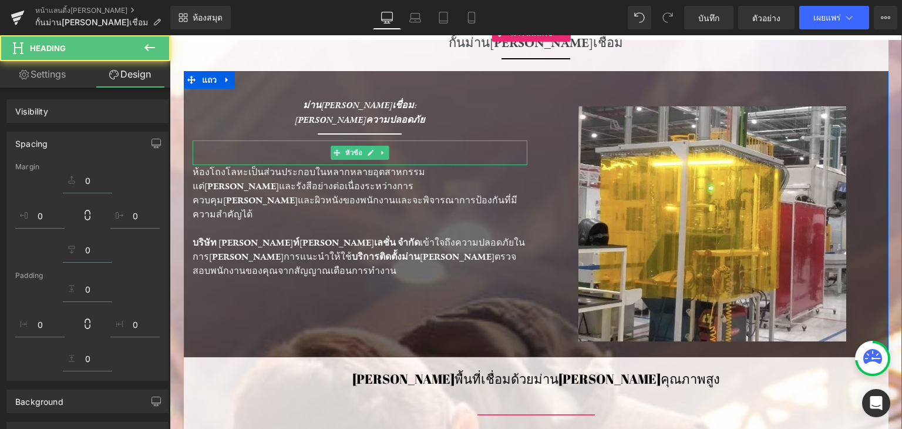
click at [525, 276] on div "ตัวคั่น ม่านกันแสงเชื่อม: ปกป้องดวงตาความปลอดภัย หัวข้อ ตัวคั่น หัวข้อ ห้องโถงโ…" at bounding box center [536, 214] width 705 height 286
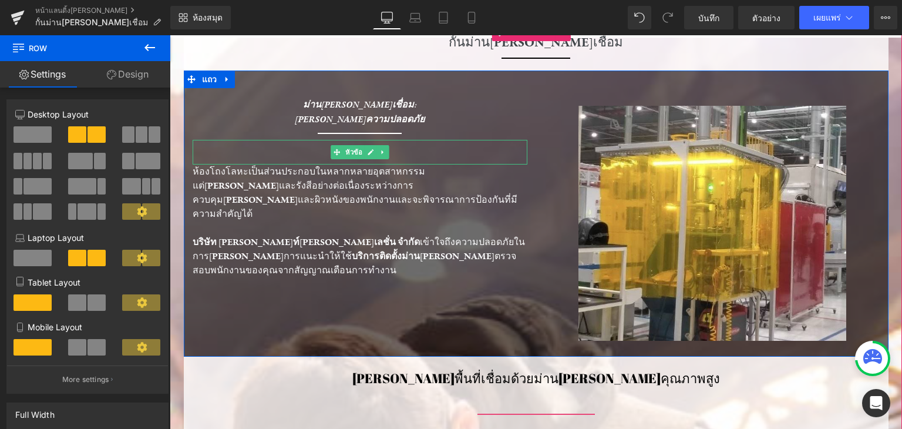
scroll to position [176, 0]
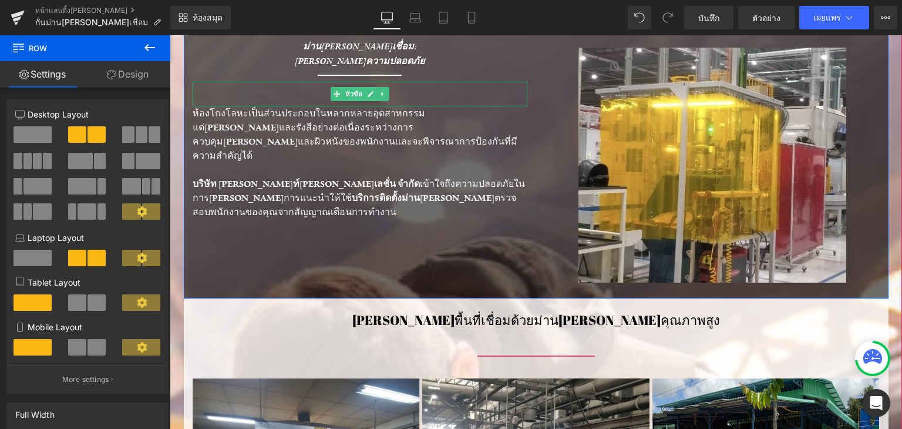
click at [514, 90] on h1 at bounding box center [360, 94] width 335 height 25
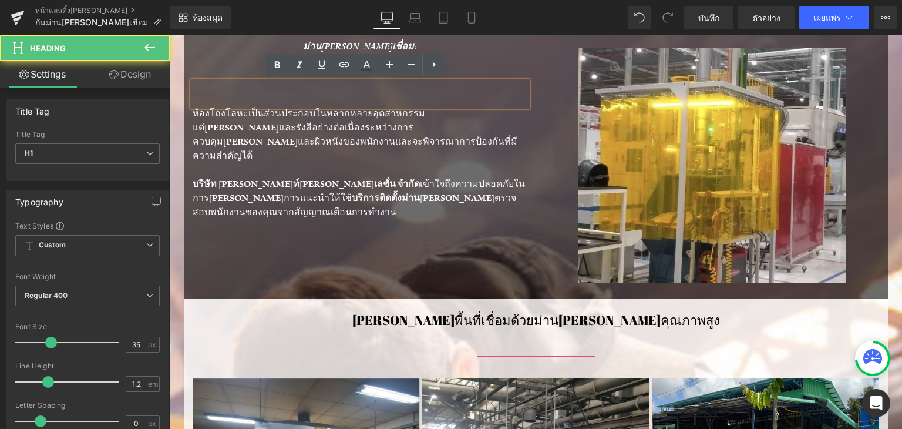
click at [517, 177] on p "บริษัท เดอะเบสท์ไอซูเลชั่น จำกัด เข้าใจถึงความปลอดภัยในการดำเนินการแนะนำให้ใช้ …" at bounding box center [360, 198] width 335 height 42
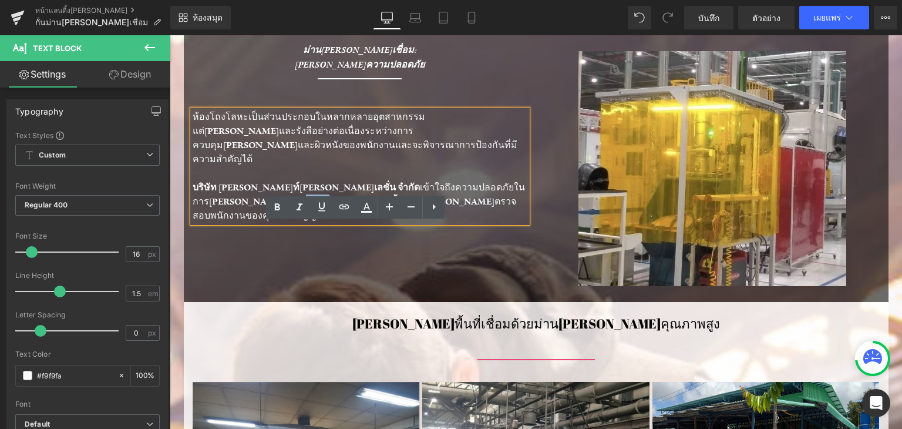
scroll to position [59, 0]
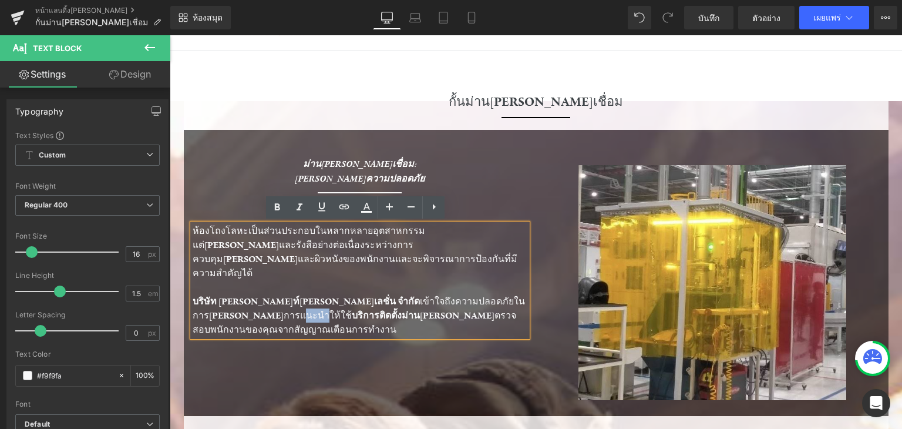
click at [524, 184] on div "ตัวคั่น ม่านกันแสงเชื่อม: ปกป้องดวงตาความปลอดภัย หัวข้อ ตัวคั่น หัวข้อ ห้องโถงโ…" at bounding box center [360, 241] width 352 height 192
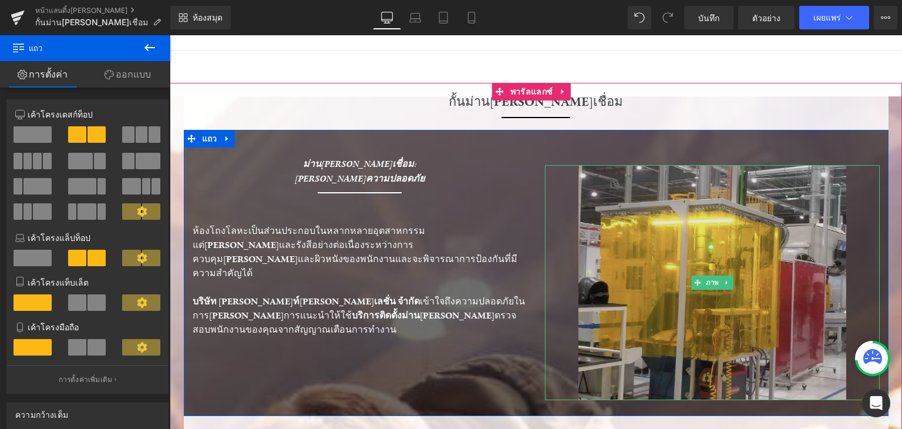
scroll to position [176, 0]
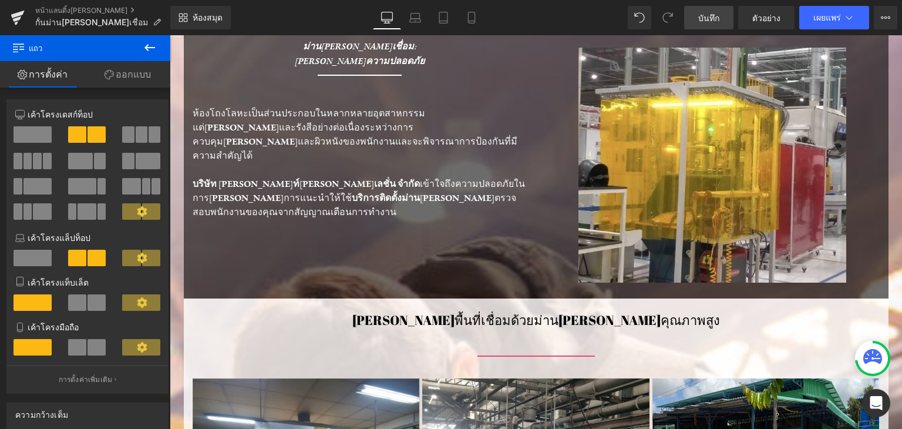
click at [714, 9] on link "บันทึก" at bounding box center [708, 17] width 49 height 23
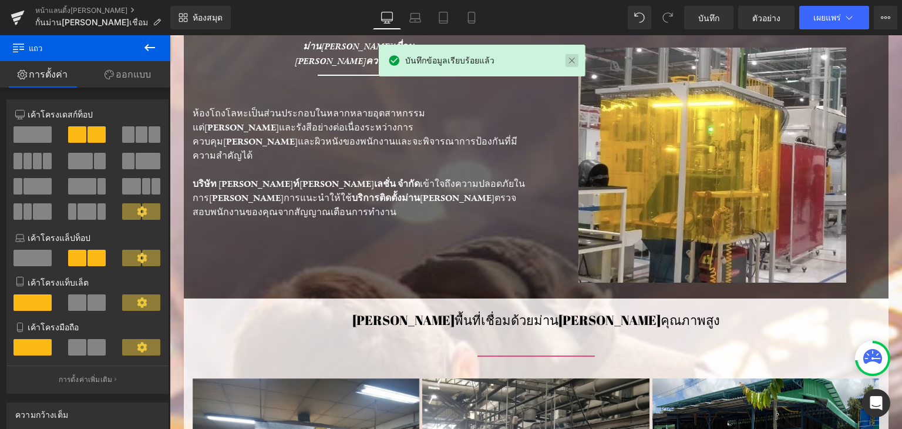
click at [571, 63] on link at bounding box center [572, 60] width 13 height 13
click at [571, 63] on div at bounding box center [712, 165] width 335 height 235
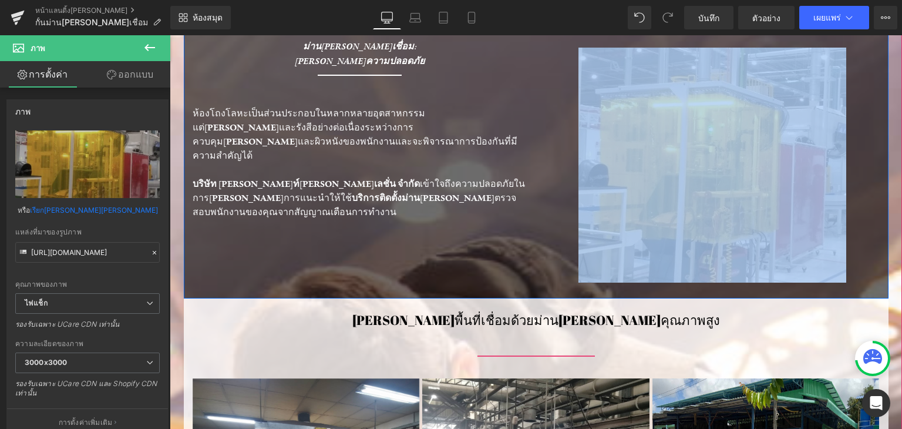
click at [536, 69] on div "ตัวคั่น ภาพ" at bounding box center [712, 155] width 352 height 256
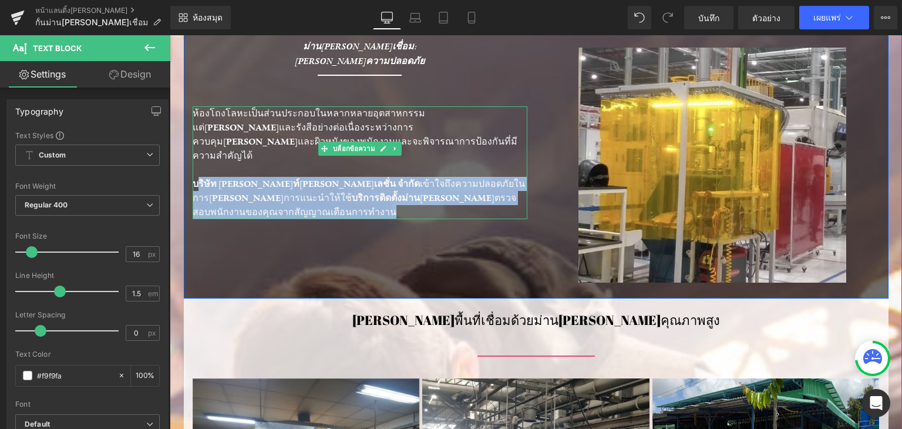
drag, startPoint x: 191, startPoint y: 167, endPoint x: 516, endPoint y: 184, distance: 325.3
click at [516, 184] on p "บริษัท เดอะเบสท์ไอซูเลชั่น จำกัด เข้าใจถึงความปลอดภัยในการดำเนินการแนะนำให้ใช้ …" at bounding box center [360, 198] width 335 height 42
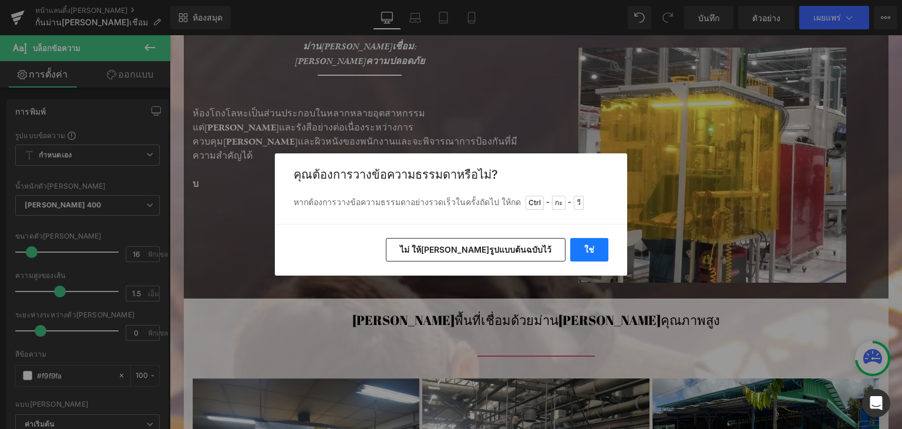
click at [582, 245] on button "ใช่" at bounding box center [589, 249] width 38 height 23
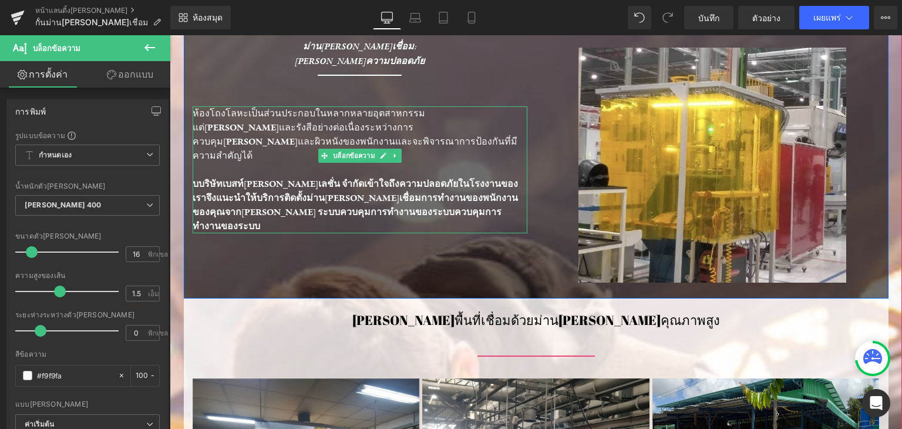
click at [196, 178] on font "บบริษัทเบสท์ไอซูเลชั่น จำกัดเข้าใจถึงความปลอดภัยในโรงงานของเราจึงแนะนำให้บริการ…" at bounding box center [355, 205] width 325 height 54
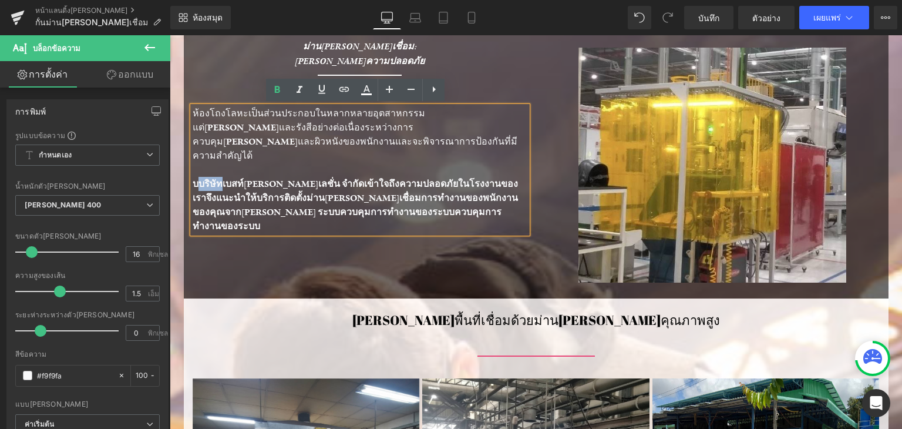
click at [193, 178] on font "บบริษัทเบสท์ไอซูเลชั่น จำกัดเข้าใจถึงความปลอดภัยในโรงงานของเราจึงแนะนำให้บริการ…" at bounding box center [355, 205] width 325 height 54
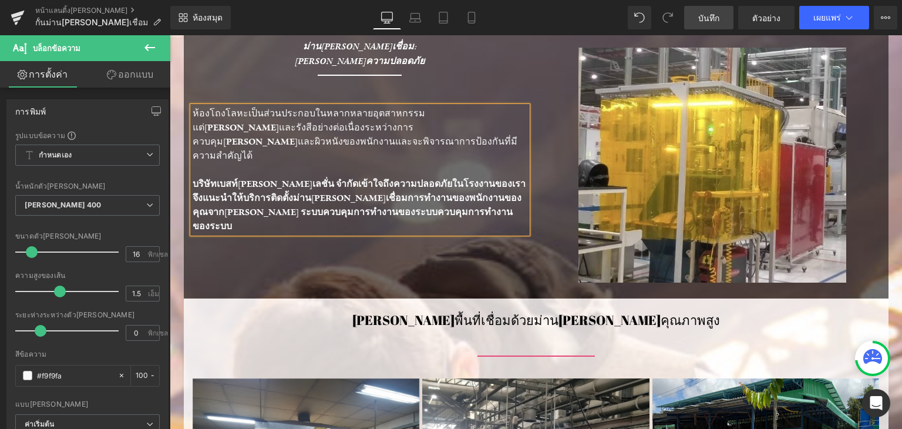
click at [712, 14] on font "บันทึก" at bounding box center [708, 18] width 21 height 10
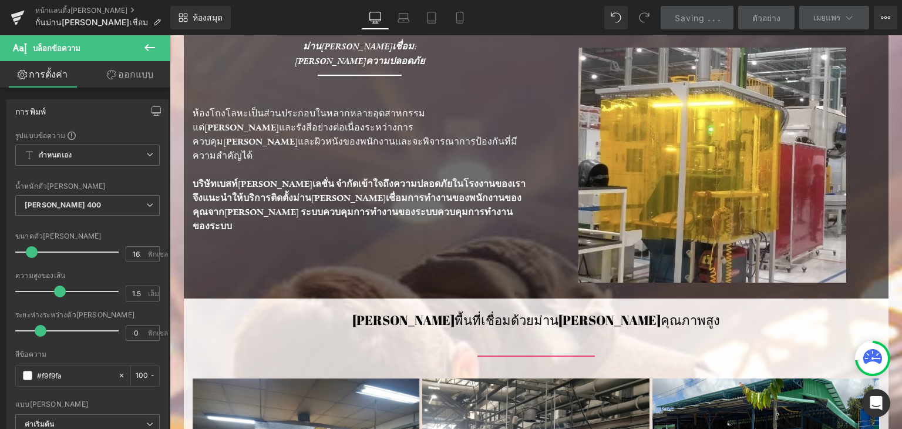
click at [710, 14] on span "." at bounding box center [709, 18] width 2 height 10
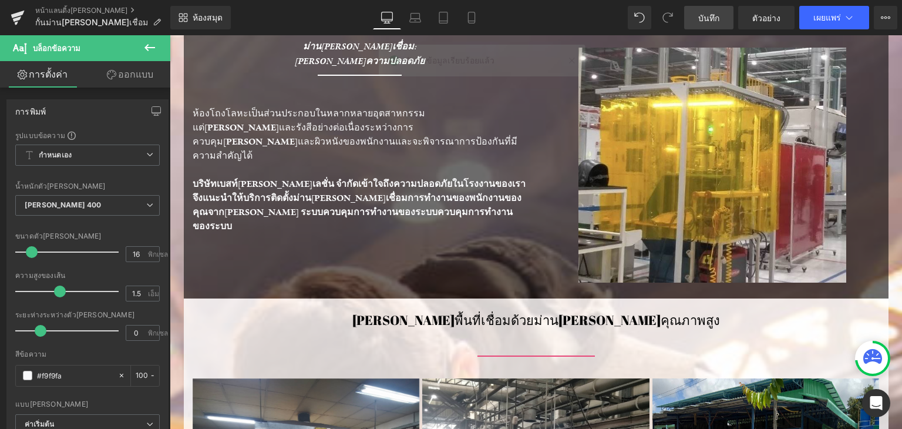
click at [717, 13] on font "บันทึก" at bounding box center [708, 18] width 21 height 10
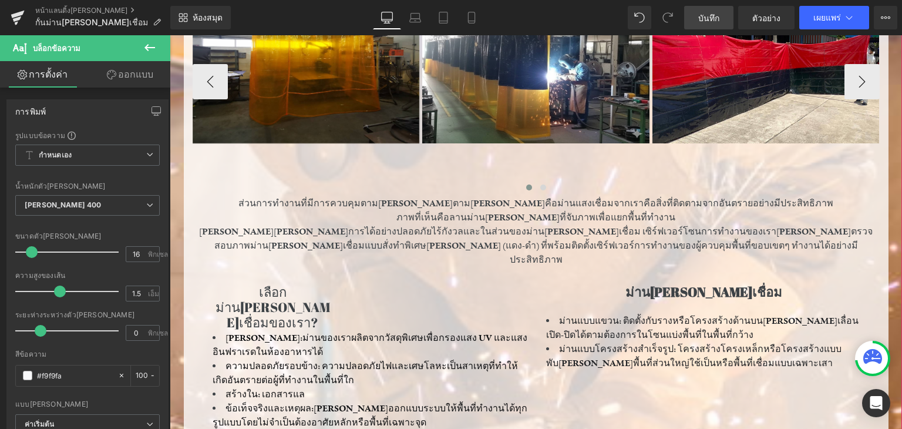
scroll to position [529, 0]
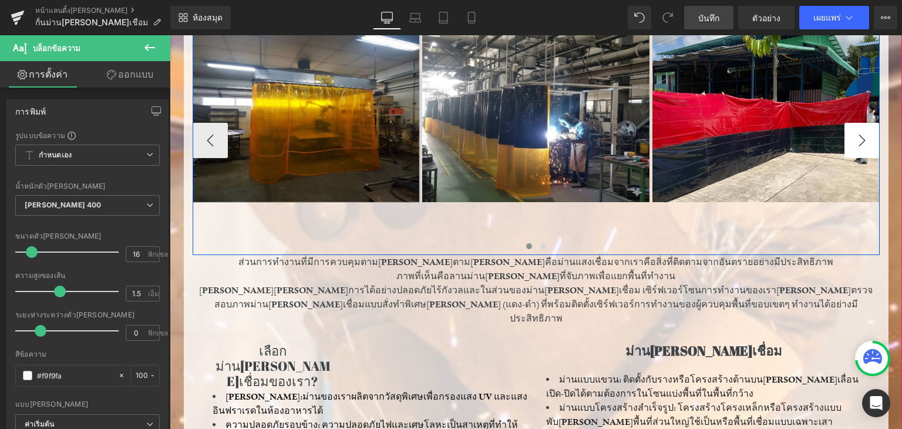
click at [856, 138] on button "-" at bounding box center [862, 140] width 35 height 35
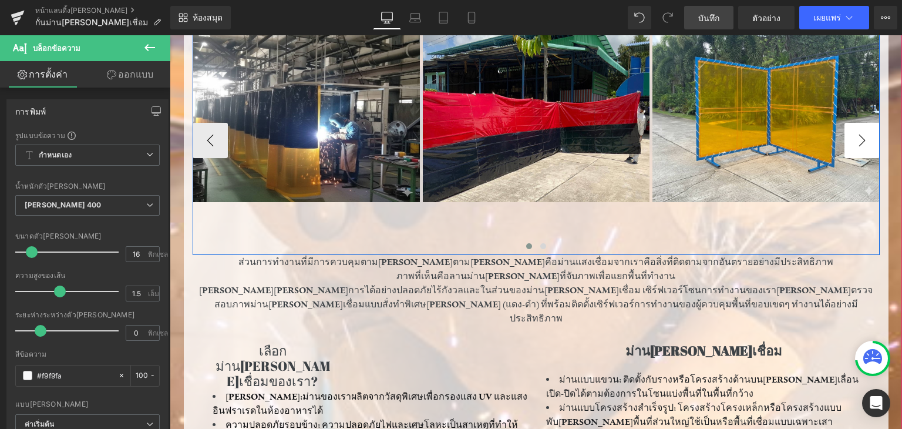
click at [856, 137] on button "-" at bounding box center [862, 140] width 35 height 35
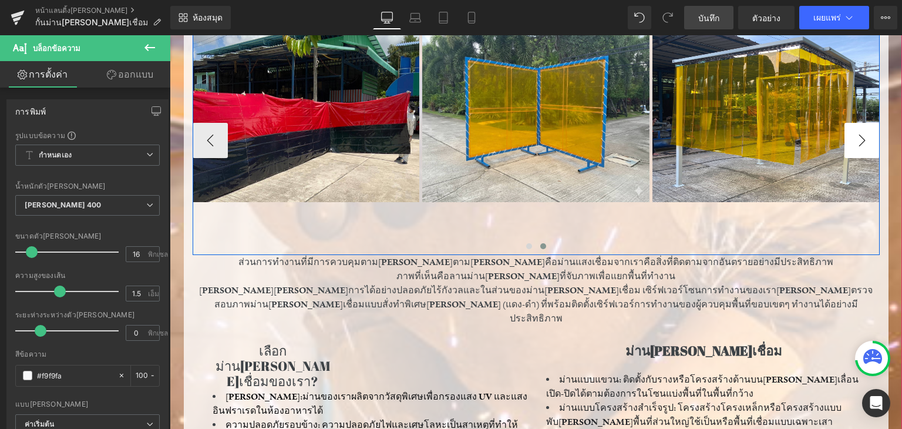
click at [856, 137] on button "-" at bounding box center [862, 140] width 35 height 35
click at [855, 137] on button "-" at bounding box center [862, 140] width 35 height 35
click at [854, 137] on button "-" at bounding box center [862, 140] width 35 height 35
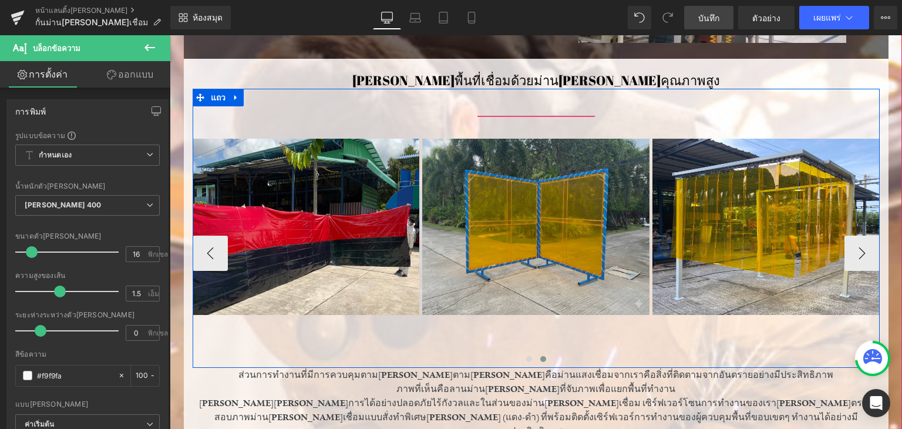
scroll to position [352, 0]
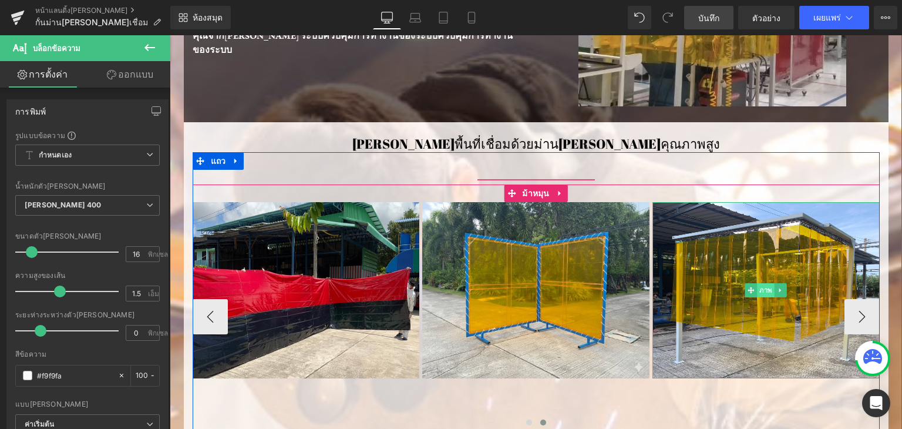
click at [760, 289] on font "ภาพ" at bounding box center [766, 290] width 13 height 8
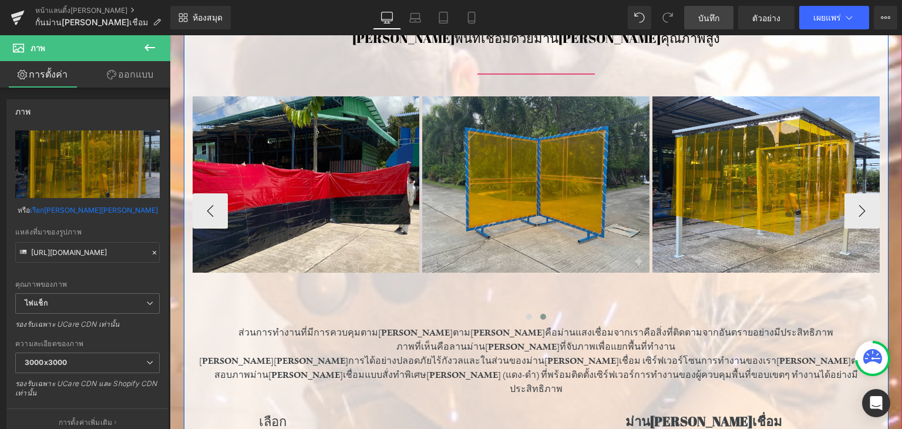
scroll to position [411, 0]
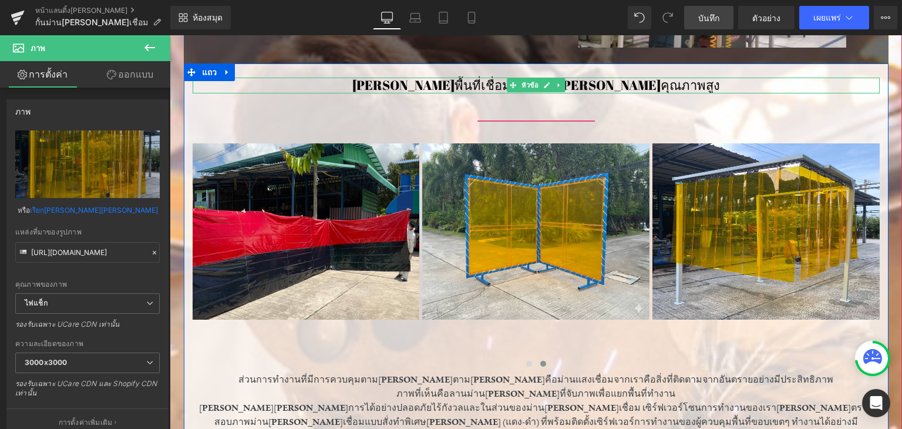
drag, startPoint x: 584, startPoint y: 85, endPoint x: 636, endPoint y: 85, distance: 52.3
click at [584, 85] on font "[PERSON_NAME]พื้นที่เชื่อมด้วยม่าน[PERSON_NAME]คุณภาพสูง" at bounding box center [536, 84] width 368 height 17
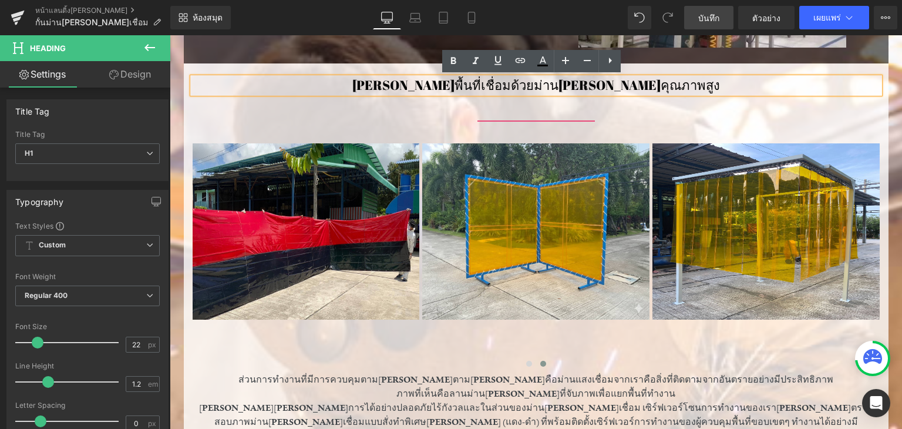
click at [650, 85] on h1 "[PERSON_NAME]พื้นที่เชื่อมด้วยม่าน[PERSON_NAME]คุณภาพสูง" at bounding box center [536, 85] width 687 height 15
drag, startPoint x: 616, startPoint y: 80, endPoint x: 594, endPoint y: 90, distance: 23.1
click at [592, 87] on div "[PERSON_NAME]พื้นที่เชื่อมด้วยม่าน[PERSON_NAME]คุณภาพสูง" at bounding box center [536, 85] width 687 height 15
click at [592, 88] on font "[PERSON_NAME]พื้นที่เชื่อมด้วยม่าน[PERSON_NAME]คุณภาพสูง" at bounding box center [536, 84] width 368 height 17
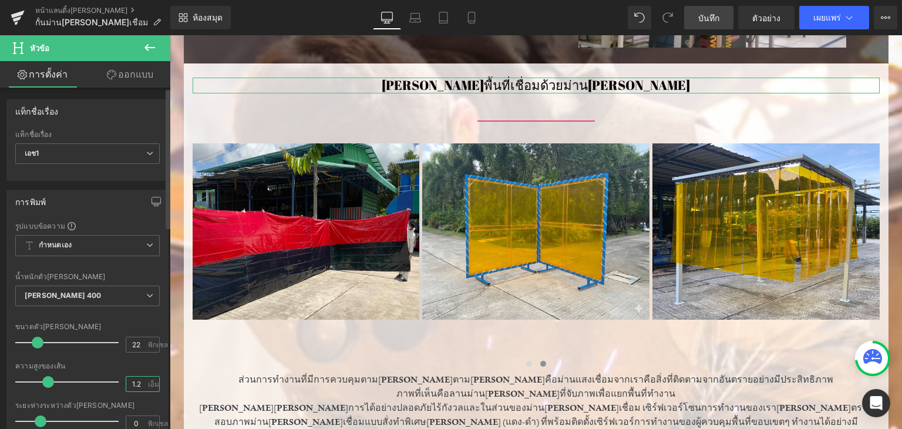
click at [140, 381] on input "1.2" at bounding box center [136, 384] width 21 height 15
type input "1.5"
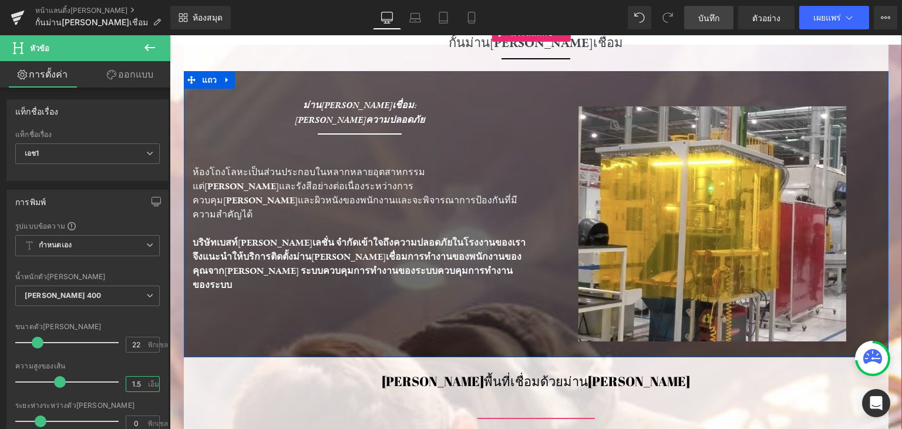
scroll to position [0, 0]
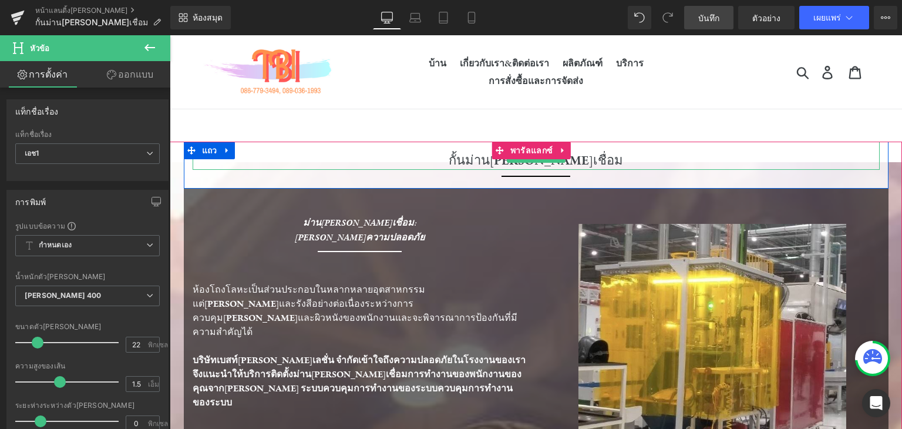
click at [490, 157] on font "กั้นม่าน[PERSON_NAME]เชื่อม" at bounding box center [536, 160] width 174 height 16
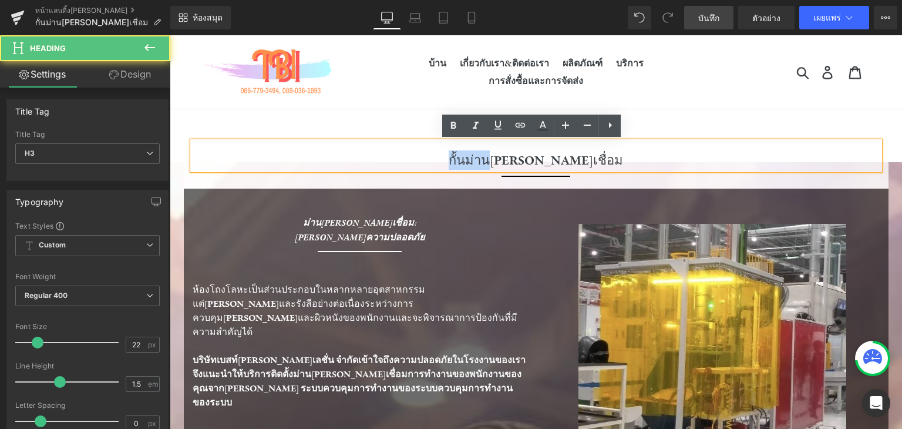
drag, startPoint x: 516, startPoint y: 159, endPoint x: 477, endPoint y: 158, distance: 38.8
click at [477, 158] on div "กั้นม่าน[PERSON_NAME]เชื่อม" at bounding box center [536, 156] width 687 height 28
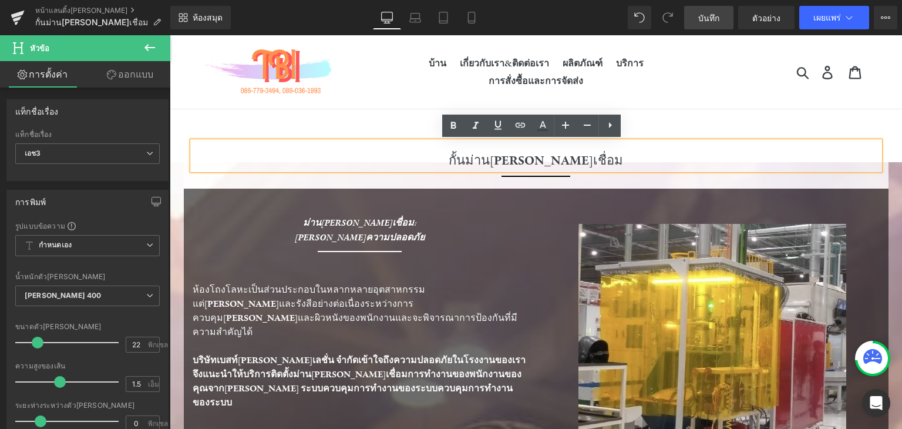
click at [495, 159] on font "กั้นม่าน[PERSON_NAME]เชื่อม" at bounding box center [536, 160] width 174 height 16
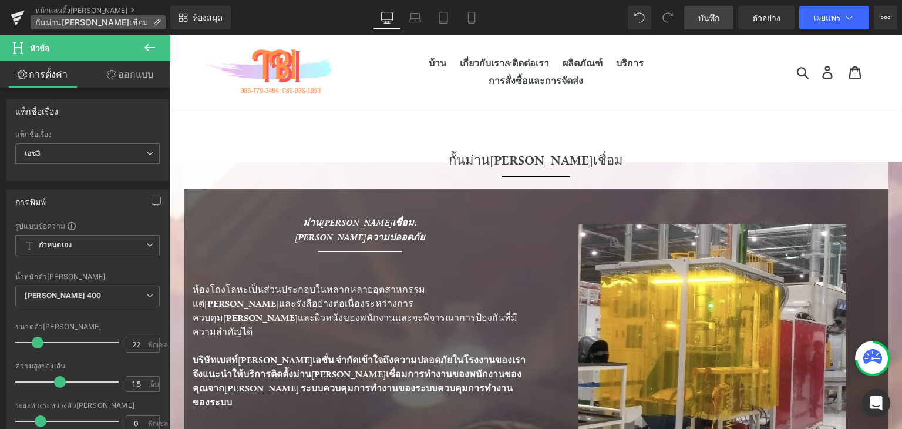
click at [105, 23] on p "กั้นม่าน[PERSON_NAME]เชื่อม" at bounding box center [98, 22] width 135 height 14
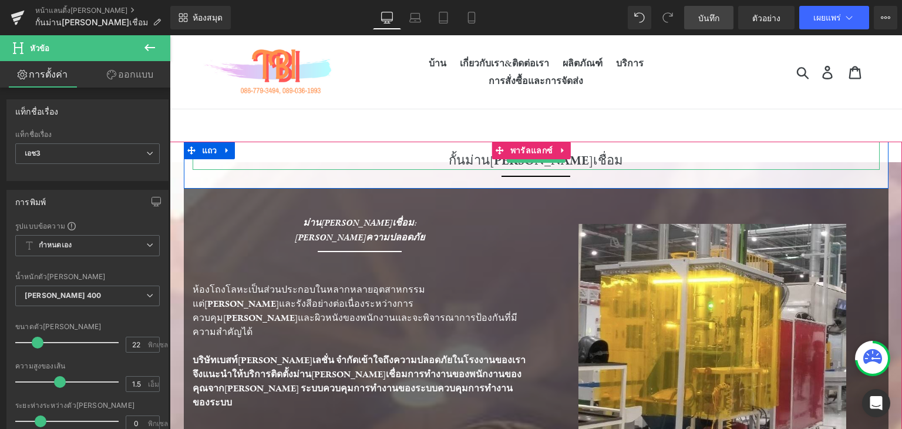
drag, startPoint x: 478, startPoint y: 162, endPoint x: 496, endPoint y: 158, distance: 18.0
click at [478, 161] on div "กั้นม่าน[PERSON_NAME]เชื่อม" at bounding box center [536, 156] width 687 height 28
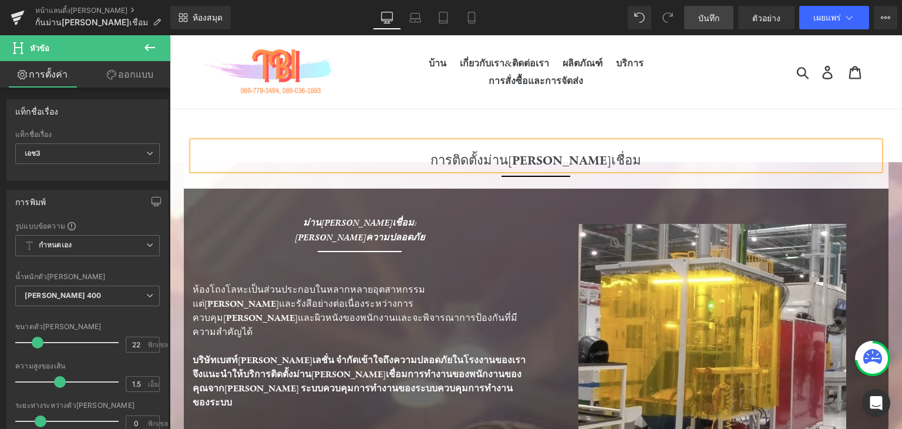
click at [703, 98] on div "ส่ง ค้นหา เข้าสู่ระบบ รถเข็น 0 รายการ" at bounding box center [786, 71] width 167 height 73
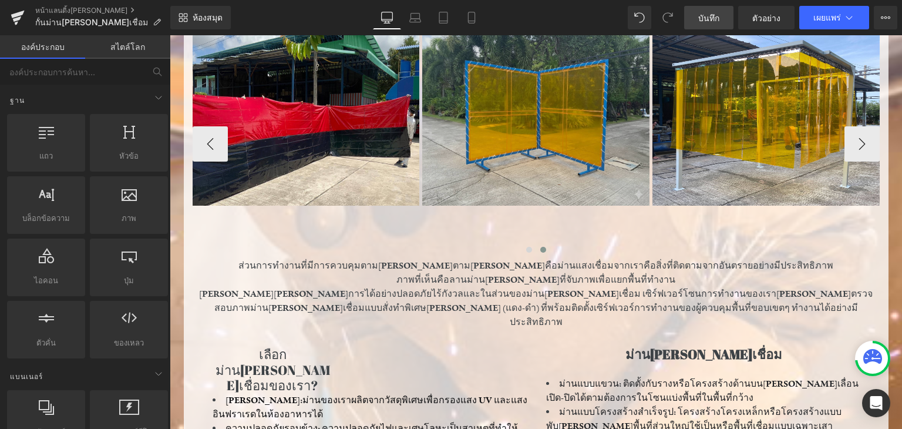
scroll to position [352, 0]
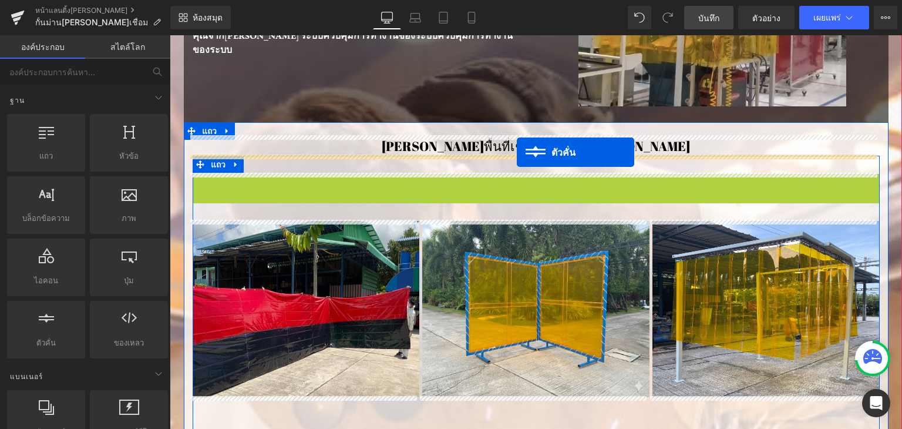
drag, startPoint x: 513, startPoint y: 178, endPoint x: 517, endPoint y: 152, distance: 26.2
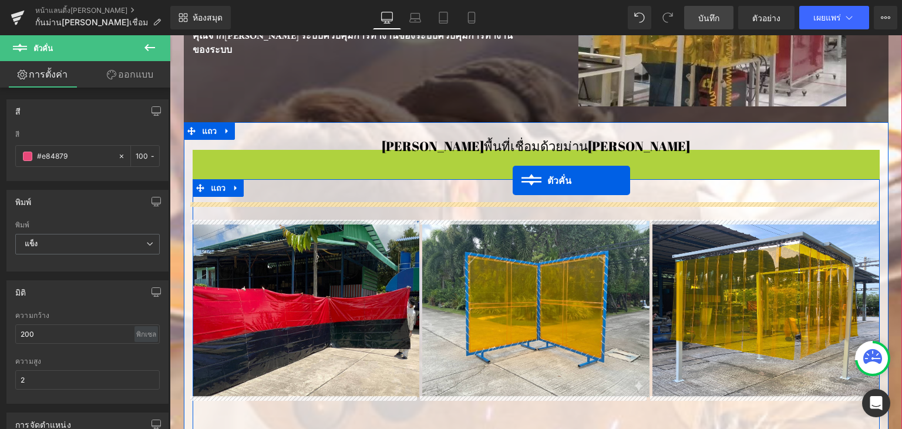
drag, startPoint x: 513, startPoint y: 155, endPoint x: 513, endPoint y: 180, distance: 25.3
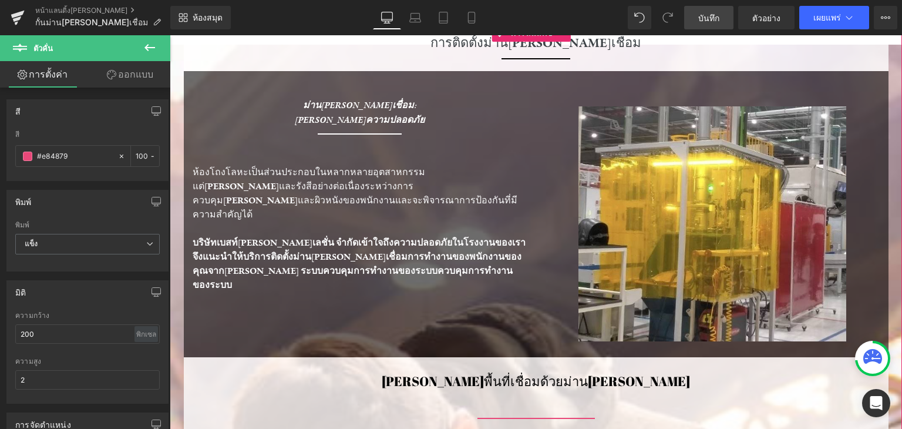
scroll to position [0, 0]
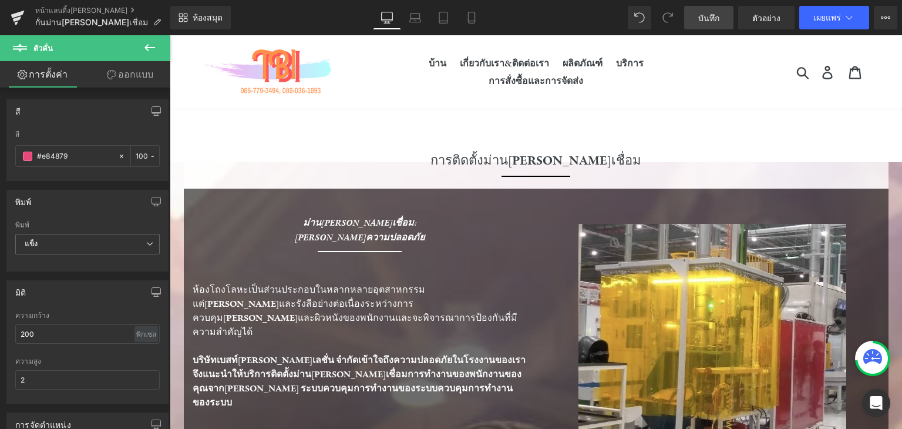
click at [713, 23] on span "บันทึก" at bounding box center [708, 18] width 21 height 12
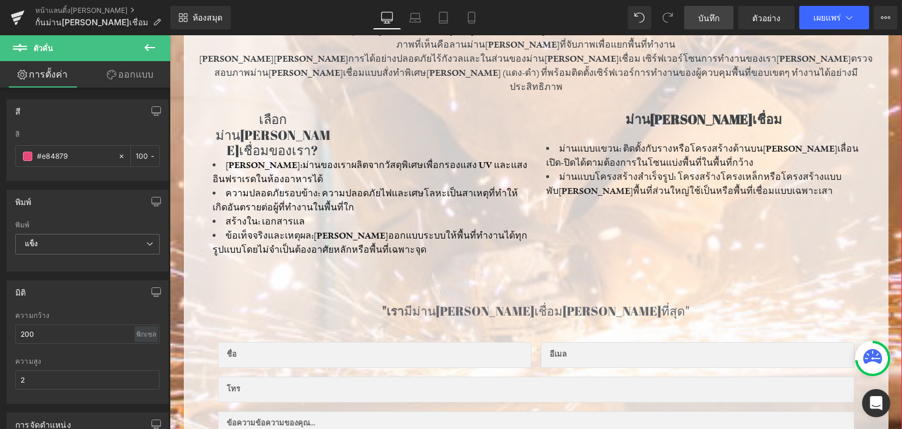
scroll to position [587, 0]
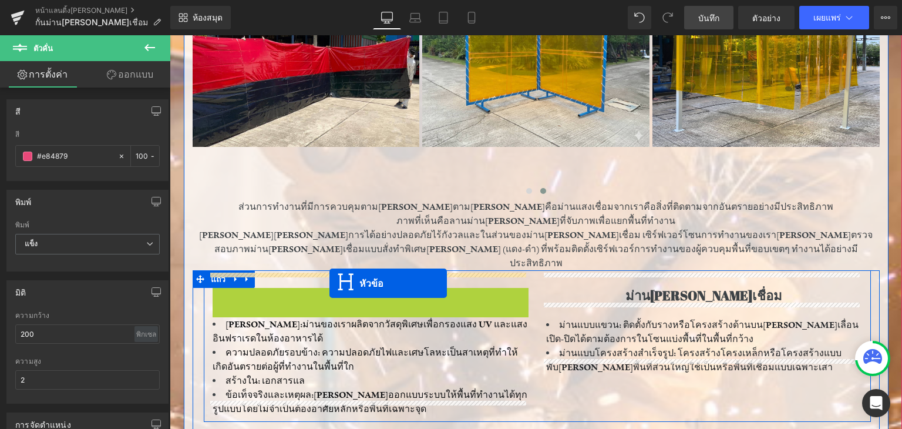
drag, startPoint x: 341, startPoint y: 290, endPoint x: 330, endPoint y: 283, distance: 12.9
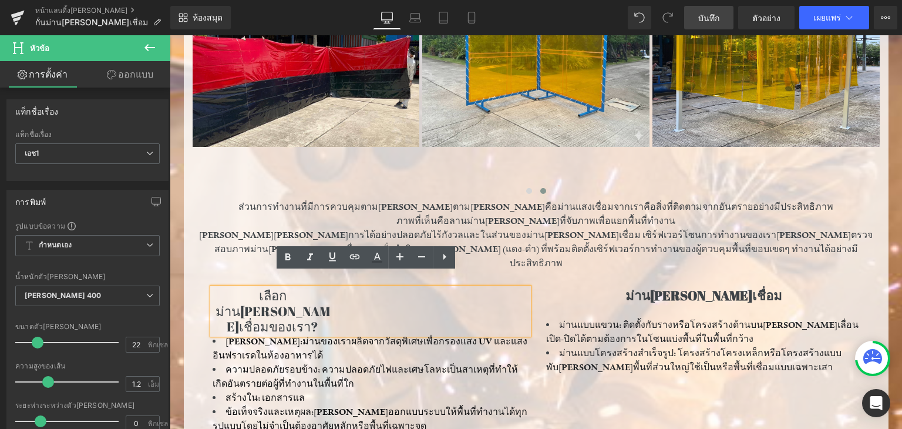
click at [244, 295] on h1 "เลือกม่าน[PERSON_NAME]เชื่อมของเรา?" at bounding box center [273, 311] width 120 height 46
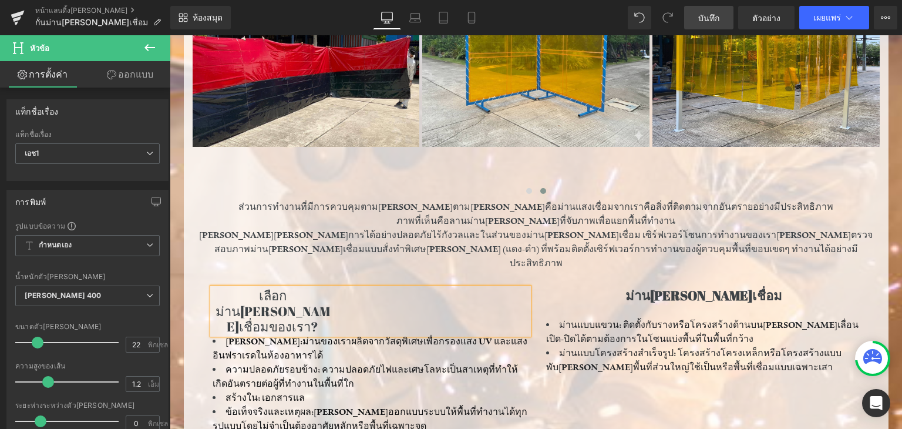
click at [391, 288] on div "เลือกม่าน[PERSON_NAME]เชื่อมของเรา?" at bounding box center [371, 311] width 316 height 46
click at [580, 288] on h1 "ม่าน[PERSON_NAME]เชื่อม" at bounding box center [704, 295] width 316 height 15
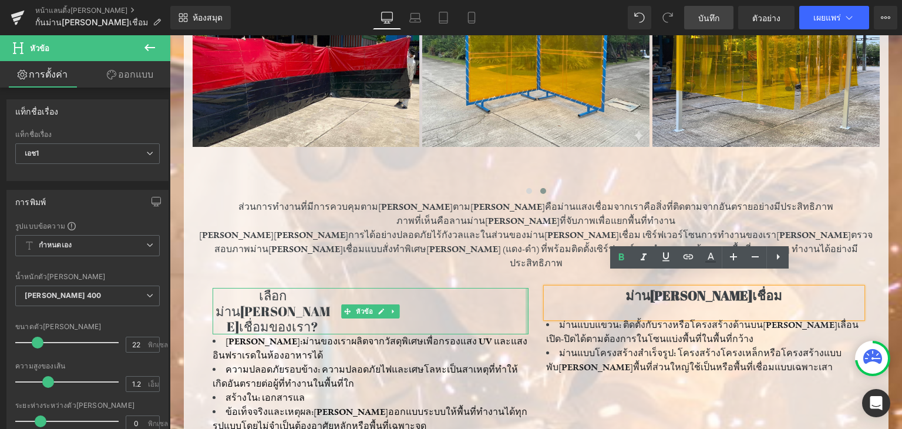
click at [526, 288] on div at bounding box center [527, 311] width 3 height 46
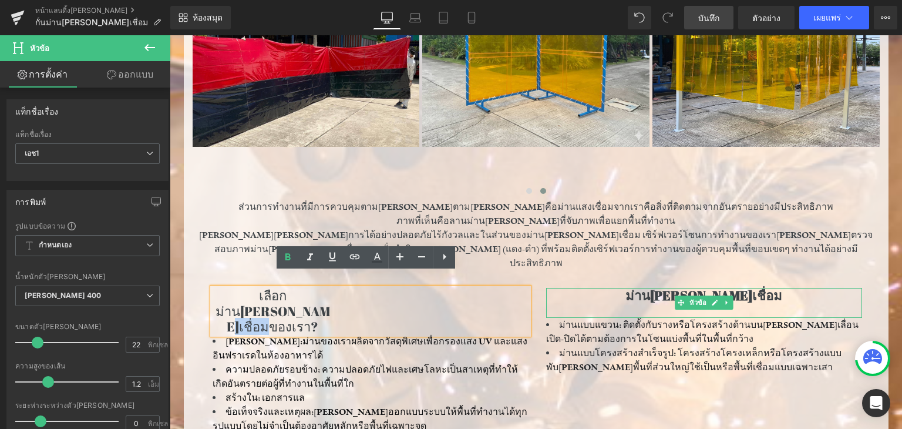
drag, startPoint x: 522, startPoint y: 287, endPoint x: 559, endPoint y: 291, distance: 37.8
click at [559, 291] on div "เลือกม่านกันแสงเชื่อมของเรา? หัวข้อ ปกป้องดวงตา: ม่านของเราผลิตจากวัสดุพิเศษเพื…" at bounding box center [537, 354] width 667 height 169
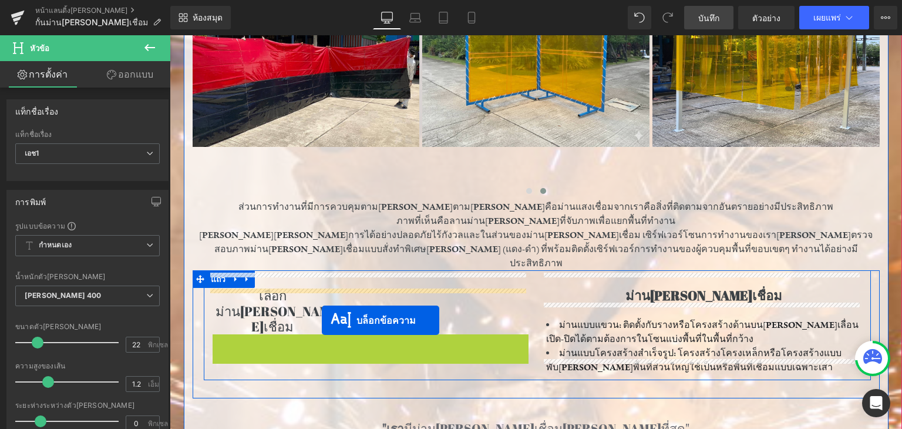
drag, startPoint x: 330, startPoint y: 338, endPoint x: 322, endPoint y: 320, distance: 19.7
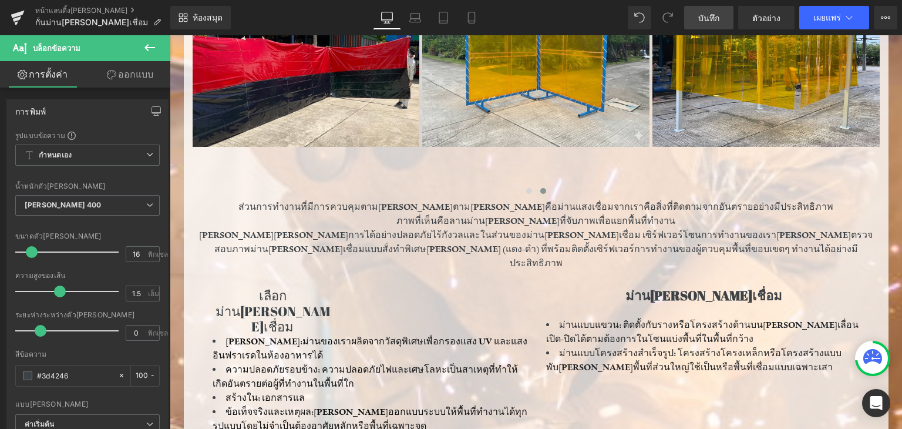
click at [111, 46] on span "บล็อกข้อความ" at bounding box center [70, 48] width 117 height 26
drag, startPoint x: 163, startPoint y: 49, endPoint x: 156, endPoint y: 52, distance: 7.6
click at [160, 49] on button at bounding box center [149, 48] width 41 height 26
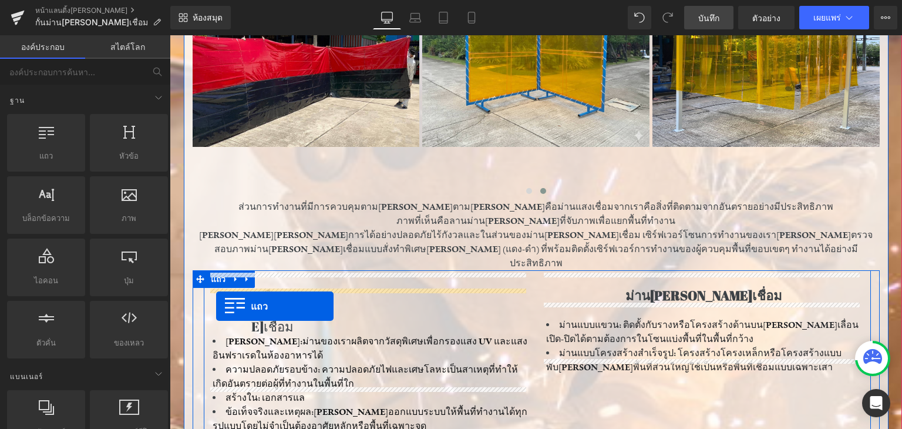
drag, startPoint x: 190, startPoint y: 237, endPoint x: 216, endPoint y: 306, distance: 74.2
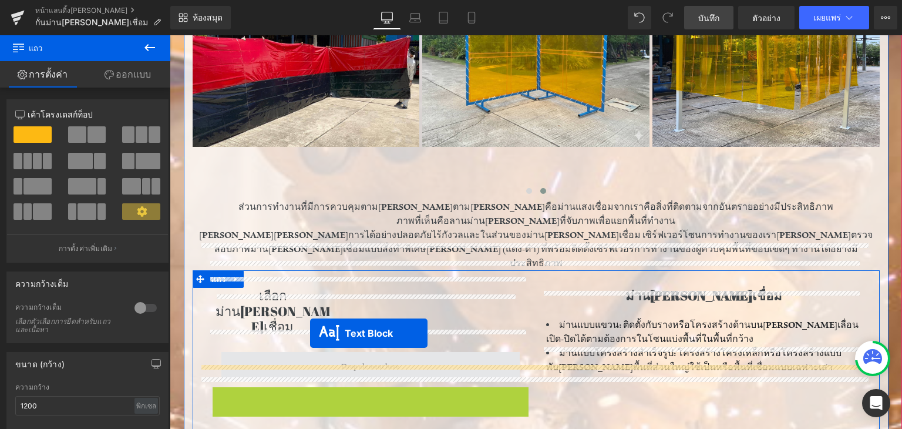
scroll to position [599, 0]
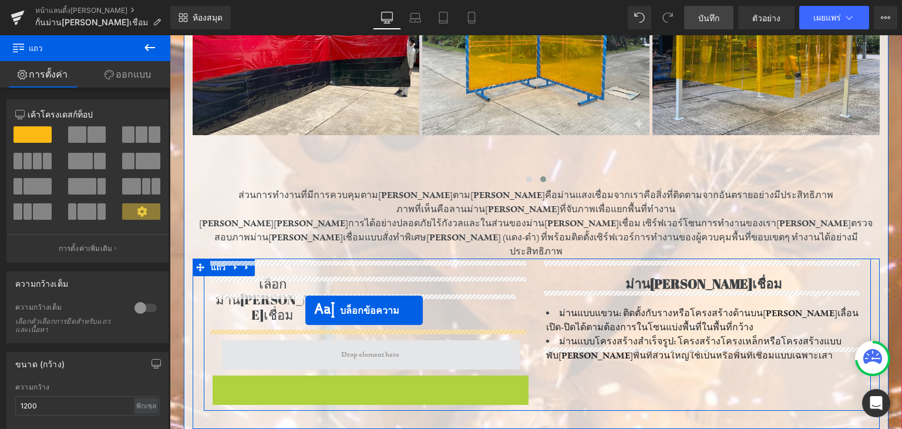
drag, startPoint x: 330, startPoint y: 392, endPoint x: 305, endPoint y: 310, distance: 85.7
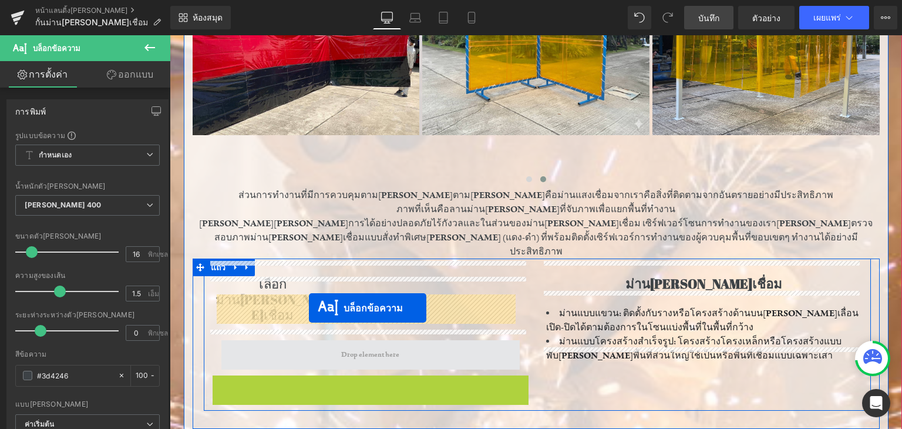
drag, startPoint x: 329, startPoint y: 383, endPoint x: 309, endPoint y: 308, distance: 77.8
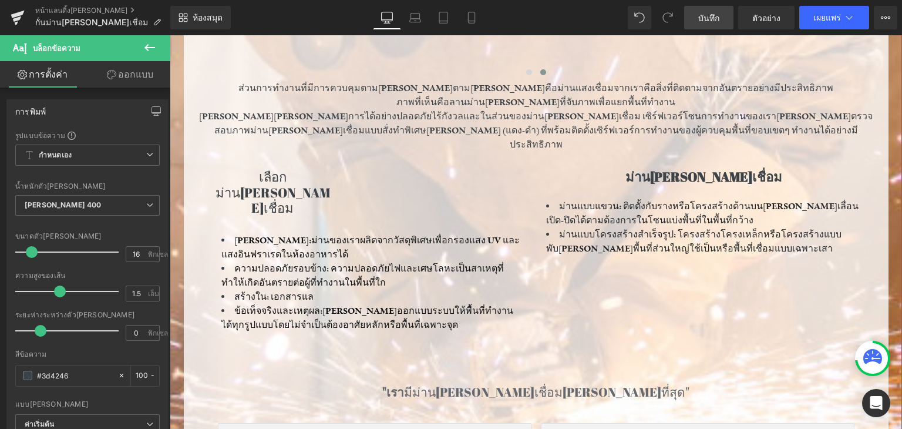
scroll to position [717, 0]
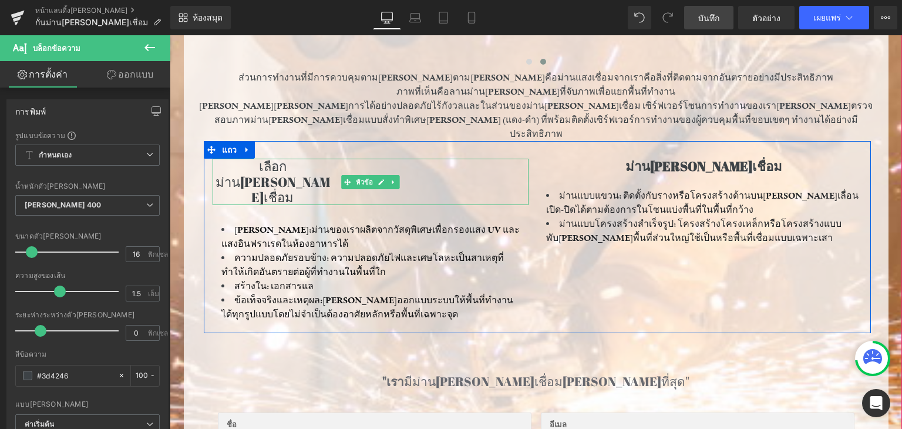
click at [334, 159] on div "เลือกม่านกันแสงเชื่อม" at bounding box center [371, 182] width 316 height 46
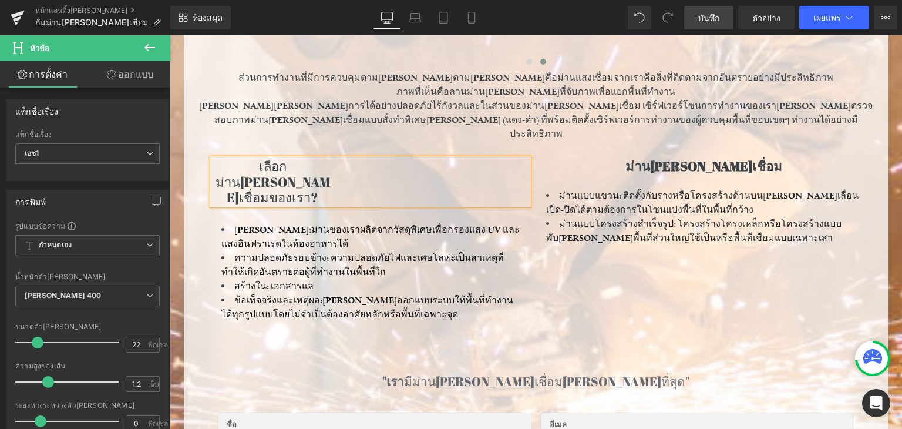
click at [659, 333] on div at bounding box center [537, 339] width 667 height 12
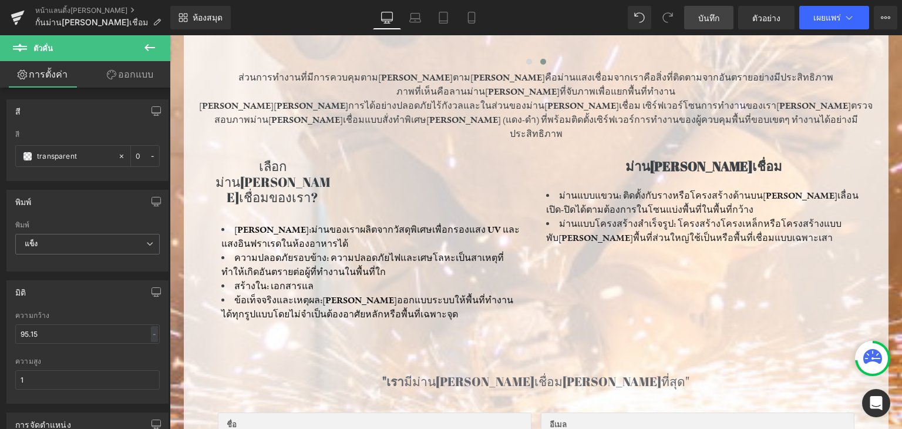
click at [152, 48] on icon at bounding box center [150, 48] width 14 height 14
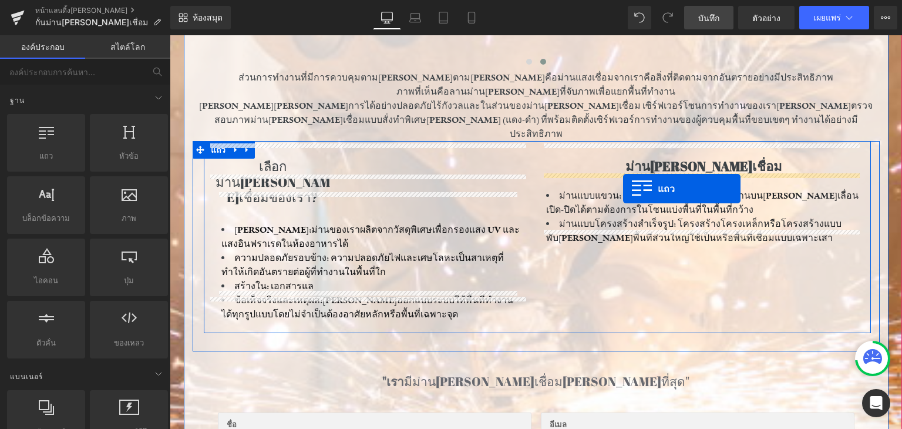
drag, startPoint x: 218, startPoint y: 186, endPoint x: 623, endPoint y: 189, distance: 404.7
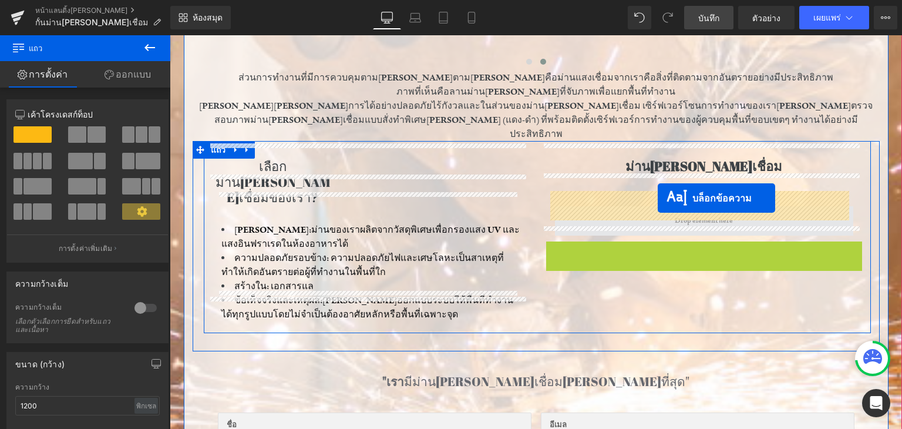
drag, startPoint x: 660, startPoint y: 254, endPoint x: 658, endPoint y: 198, distance: 56.4
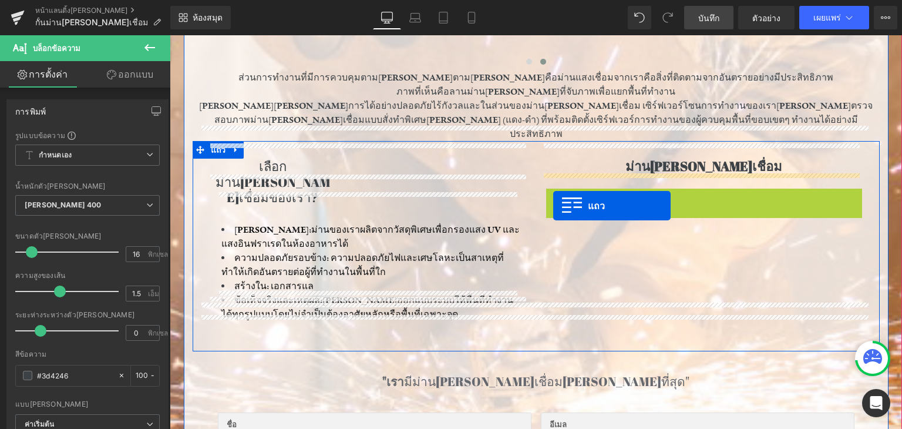
drag, startPoint x: 547, startPoint y: 186, endPoint x: 553, endPoint y: 206, distance: 20.3
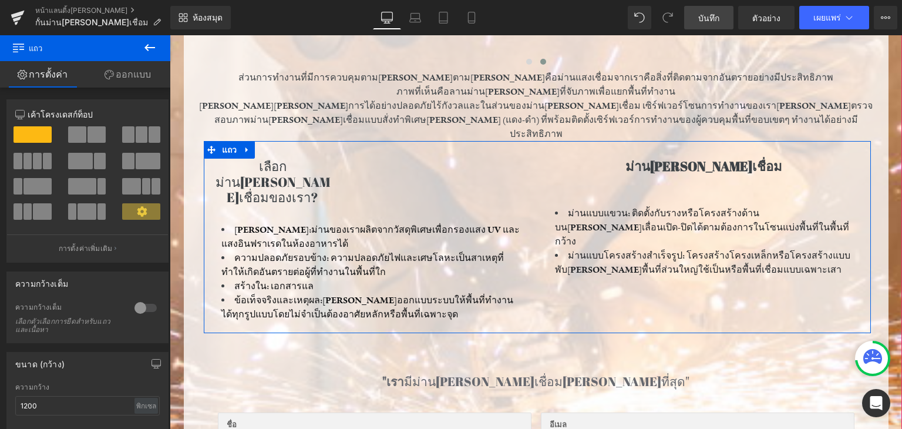
click at [537, 159] on div "ม่านกันแสงเชื่อม หัวข้อ ม่าน แบบแขวน: ติดตั้งกับรางหรือโครงสร้างด้านบนสามารถเลื…" at bounding box center [704, 220] width 334 height 123
drag, startPoint x: 532, startPoint y: 155, endPoint x: 636, endPoint y: 186, distance: 108.0
click at [537, 159] on div "ม่านกันแสงเชื่อม หัวข้อ ม่าน แบบแขวน: ติดตั้งกับรางหรือโครงสร้างด้านบนสามารถเลื…" at bounding box center [704, 220] width 334 height 123
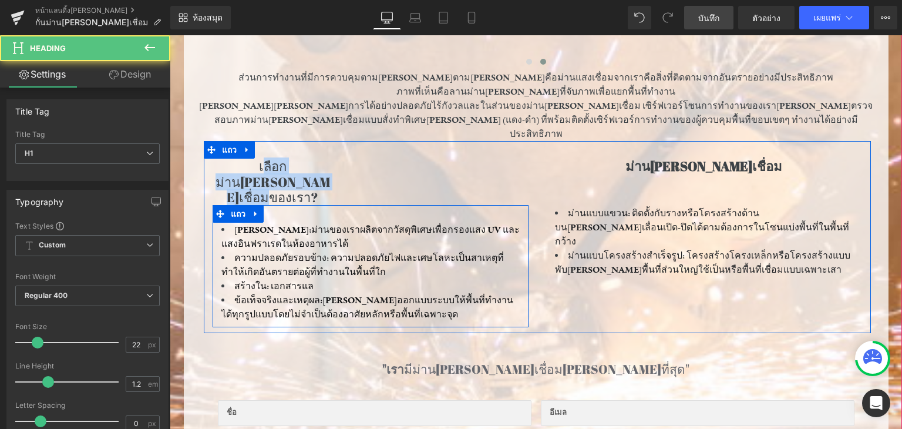
drag, startPoint x: 213, startPoint y: 147, endPoint x: 319, endPoint y: 177, distance: 109.9
click at [319, 177] on div "เลือกม่านกันแสงเชื่อมของเรา? หัวข้อ ปกป้องดวงตา: ม่านของเราผลิตจากวัสดุพิเศษเพื…" at bounding box center [371, 243] width 334 height 169
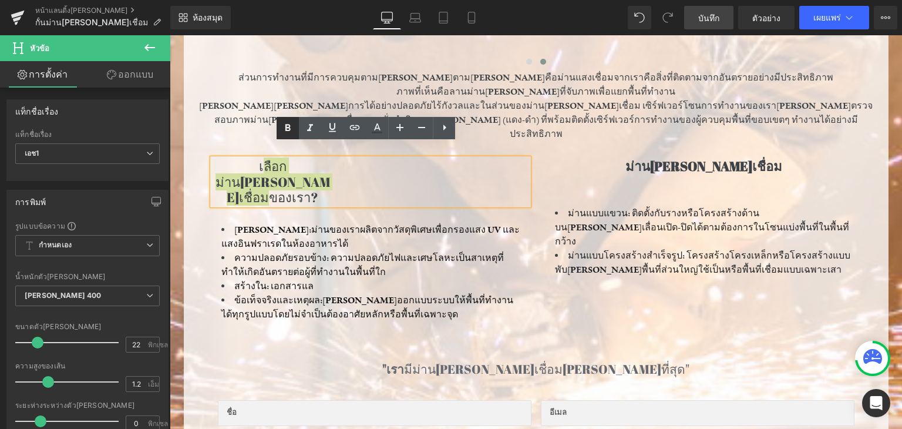
drag, startPoint x: 284, startPoint y: 127, endPoint x: 99, endPoint y: 99, distance: 187.7
click at [284, 127] on icon at bounding box center [288, 128] width 14 height 14
click at [221, 157] on font "เ ลือกม่านกันแสงเชื่อมของเรา?" at bounding box center [273, 181] width 115 height 48
click at [219, 159] on h1 "เ ลือกม่านกันแสงเชื่อมของเรา?" at bounding box center [273, 182] width 120 height 46
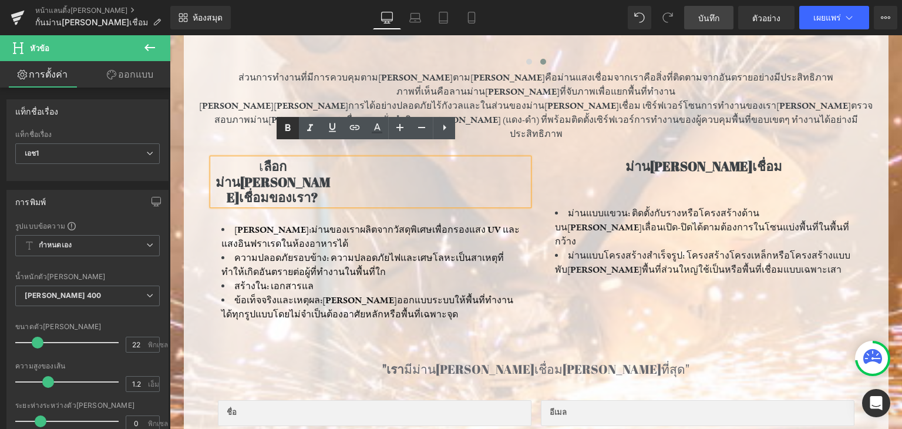
click at [280, 129] on link at bounding box center [288, 128] width 22 height 22
click at [216, 159] on h1 "เ ลือกม่านกันแสงเชื่อมของเรา?" at bounding box center [273, 182] width 120 height 46
click at [291, 126] on icon at bounding box center [288, 128] width 14 height 14
click at [424, 133] on icon at bounding box center [422, 127] width 14 height 14
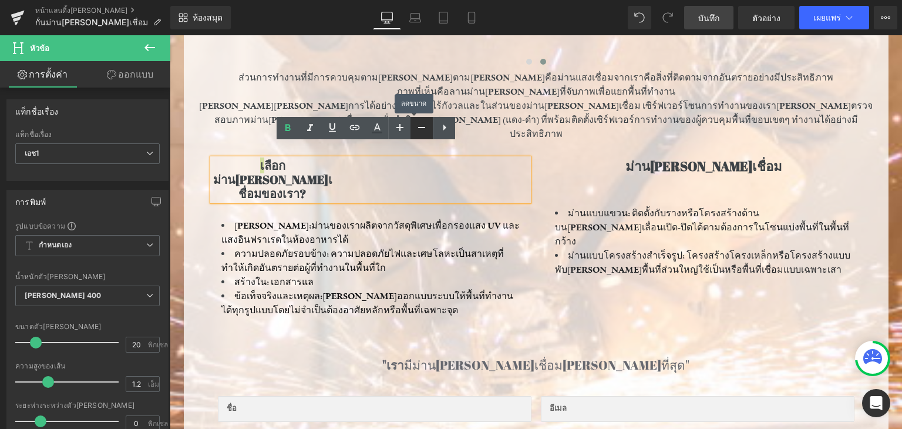
click at [421, 130] on icon at bounding box center [422, 127] width 14 height 14
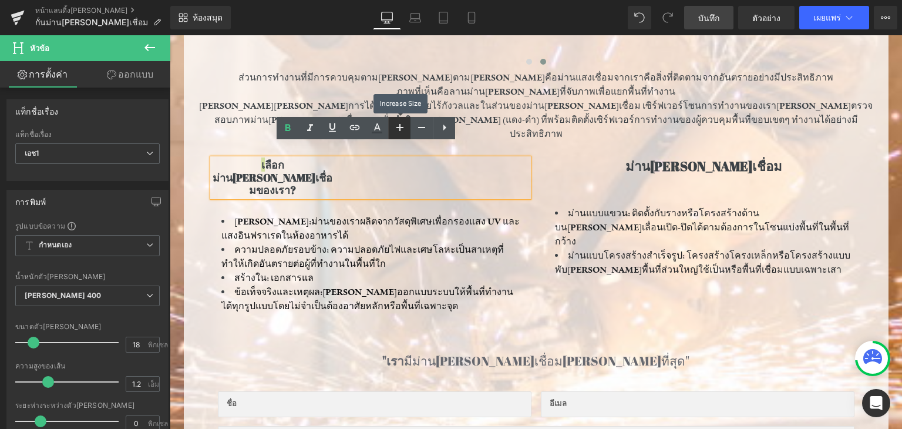
click at [400, 125] on icon at bounding box center [400, 127] width 14 height 14
type input "20"
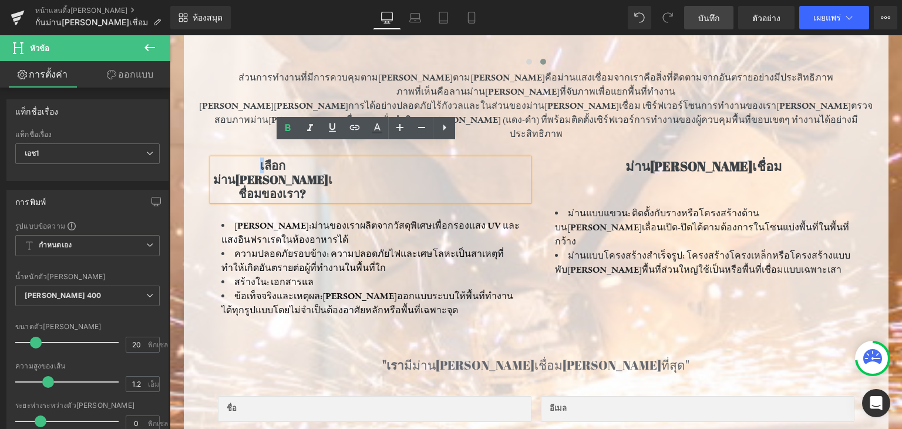
click at [846, 174] on div at bounding box center [704, 181] width 316 height 14
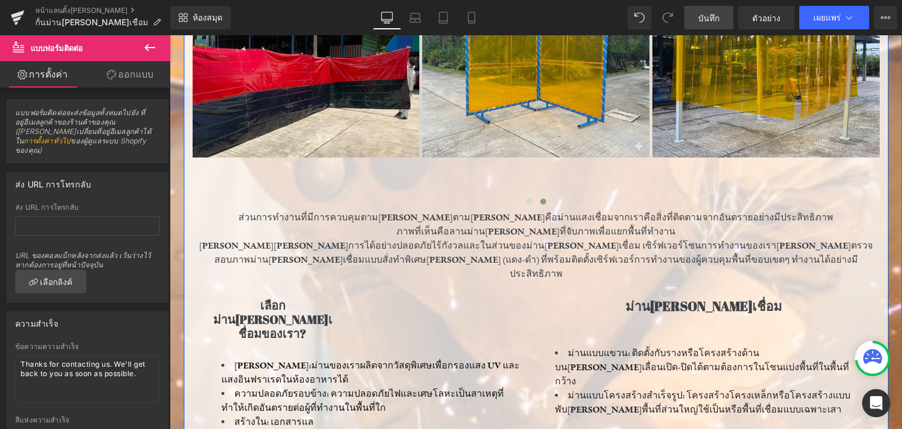
scroll to position [423, 0]
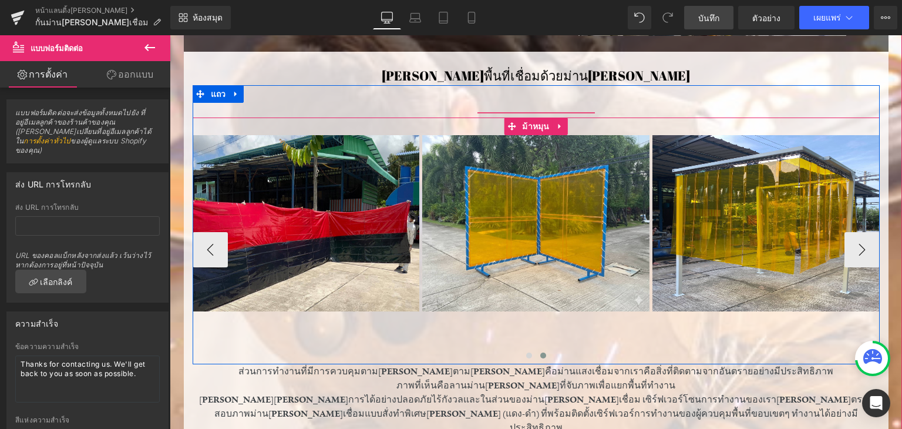
click at [778, 229] on link at bounding box center [781, 223] width 12 height 14
click at [772, 224] on icon at bounding box center [775, 223] width 6 height 6
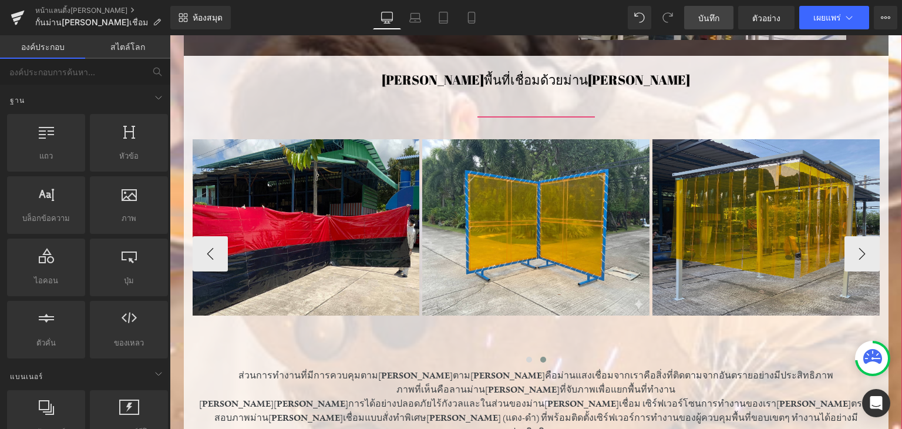
scroll to position [416, 0]
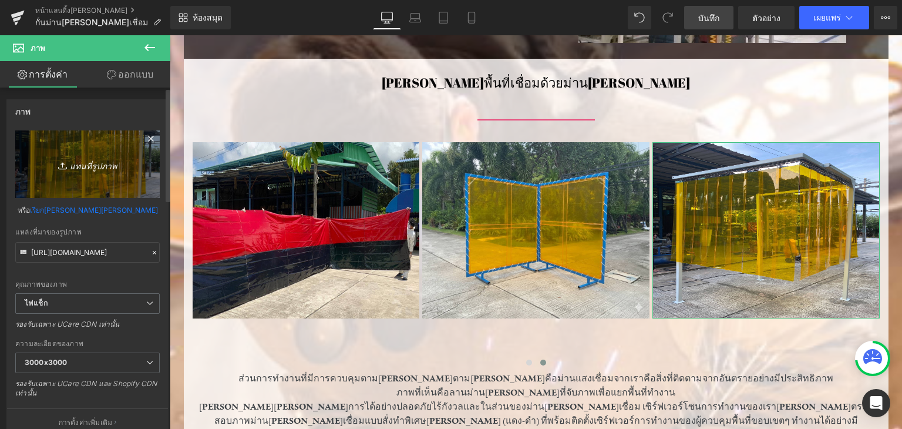
click at [89, 167] on font "แทนที่รูปภาพ" at bounding box center [93, 165] width 47 height 10
type input "C:\fakepath\Gemini_Generated_Image_nymp9dnymp9dnymp.png"
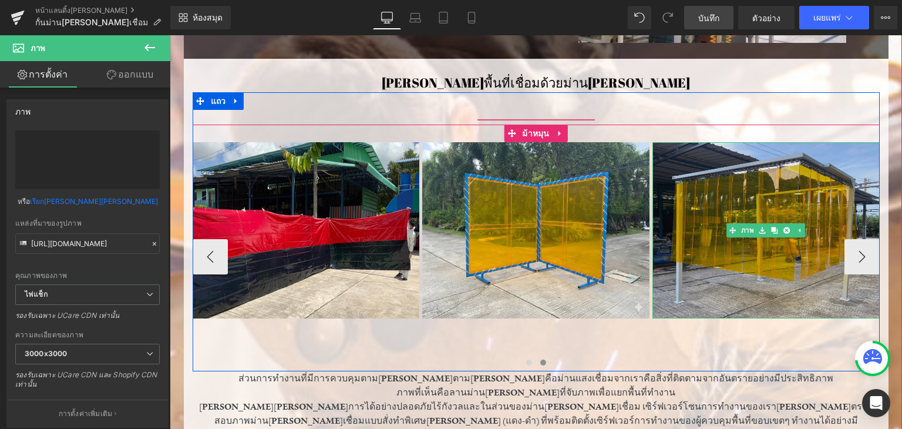
type input "https://ucarecdn.com/8196b800-1699-465d-8404-acefc1dbcf3c/-/format/auto/-/previ…"
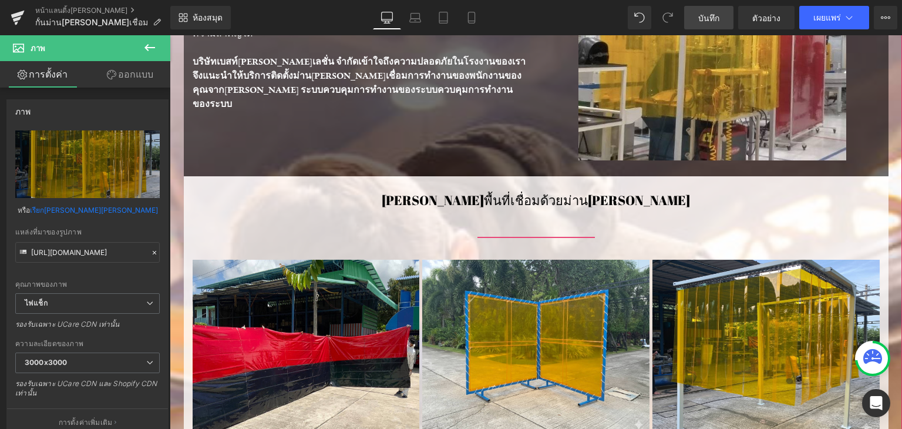
scroll to position [0, 0]
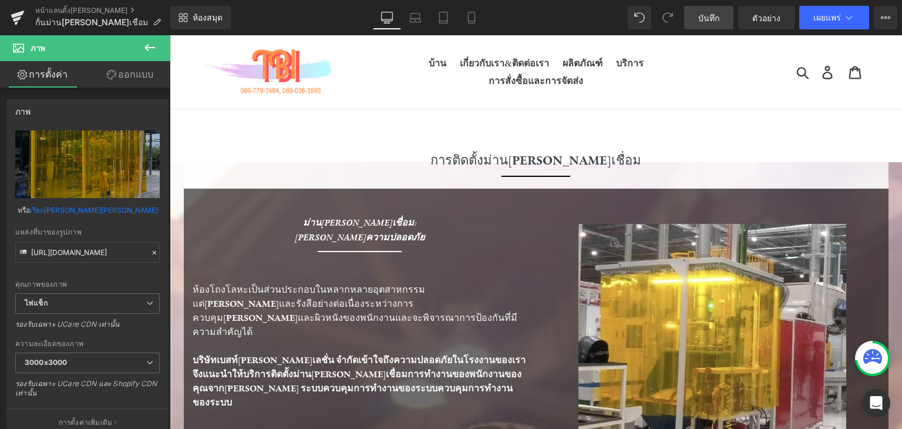
click at [704, 18] on font "บันทึก" at bounding box center [708, 18] width 21 height 10
click at [703, 14] on font "บันทึก" at bounding box center [708, 18] width 21 height 10
